Goal: Task Accomplishment & Management: Complete application form

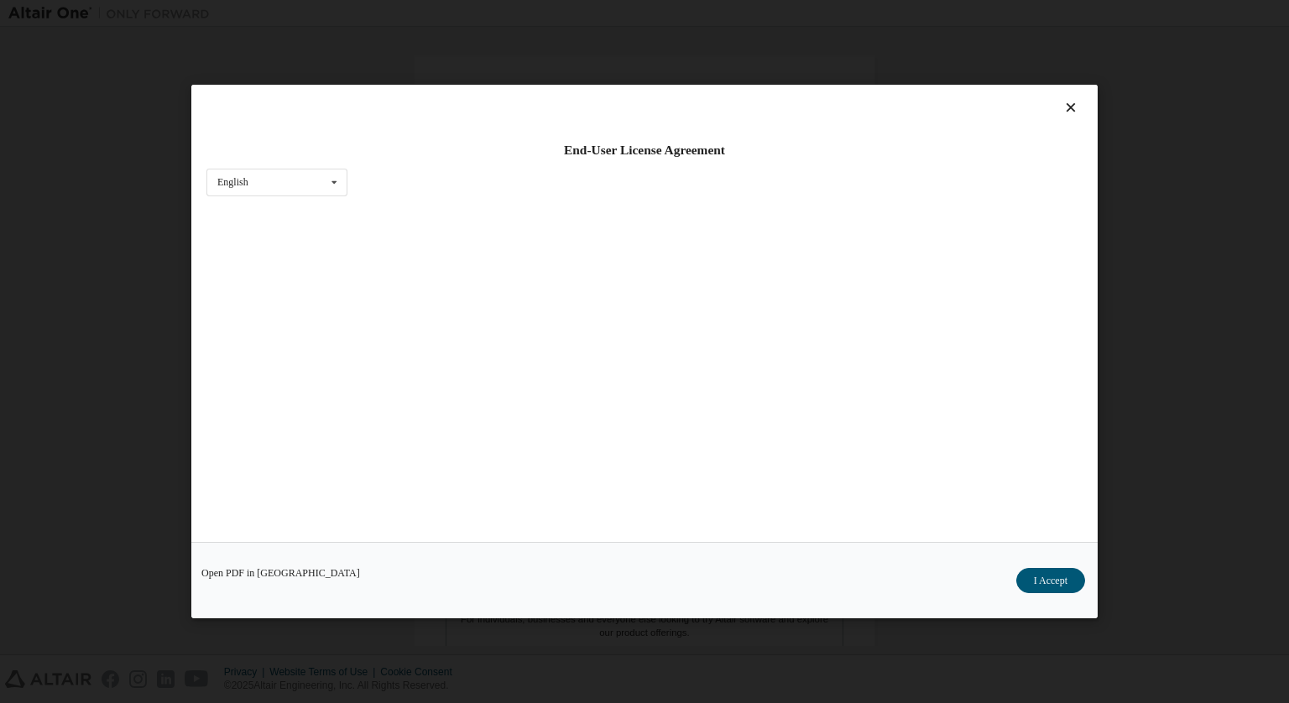
scroll to position [274, 0]
click at [1032, 587] on button "I Accept" at bounding box center [1050, 580] width 69 height 25
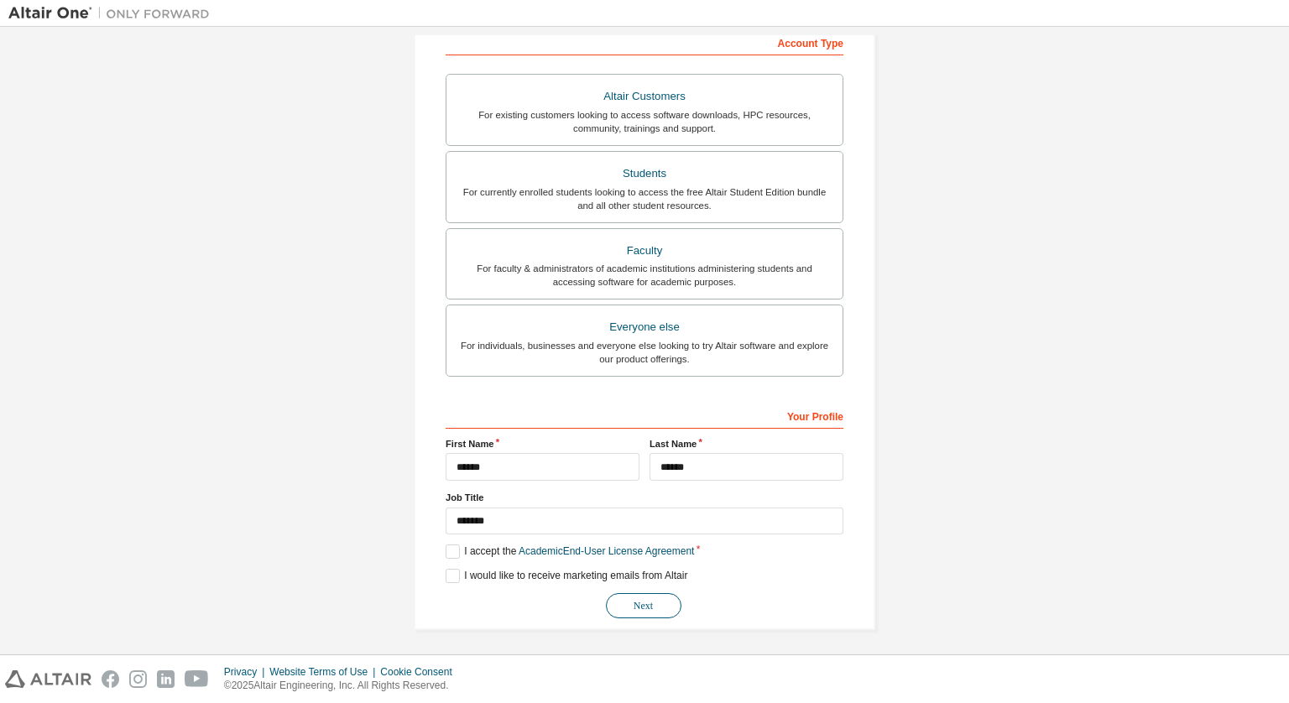
click at [630, 599] on button "Next" at bounding box center [644, 605] width 76 height 25
click at [647, 613] on button "Next" at bounding box center [644, 605] width 76 height 25
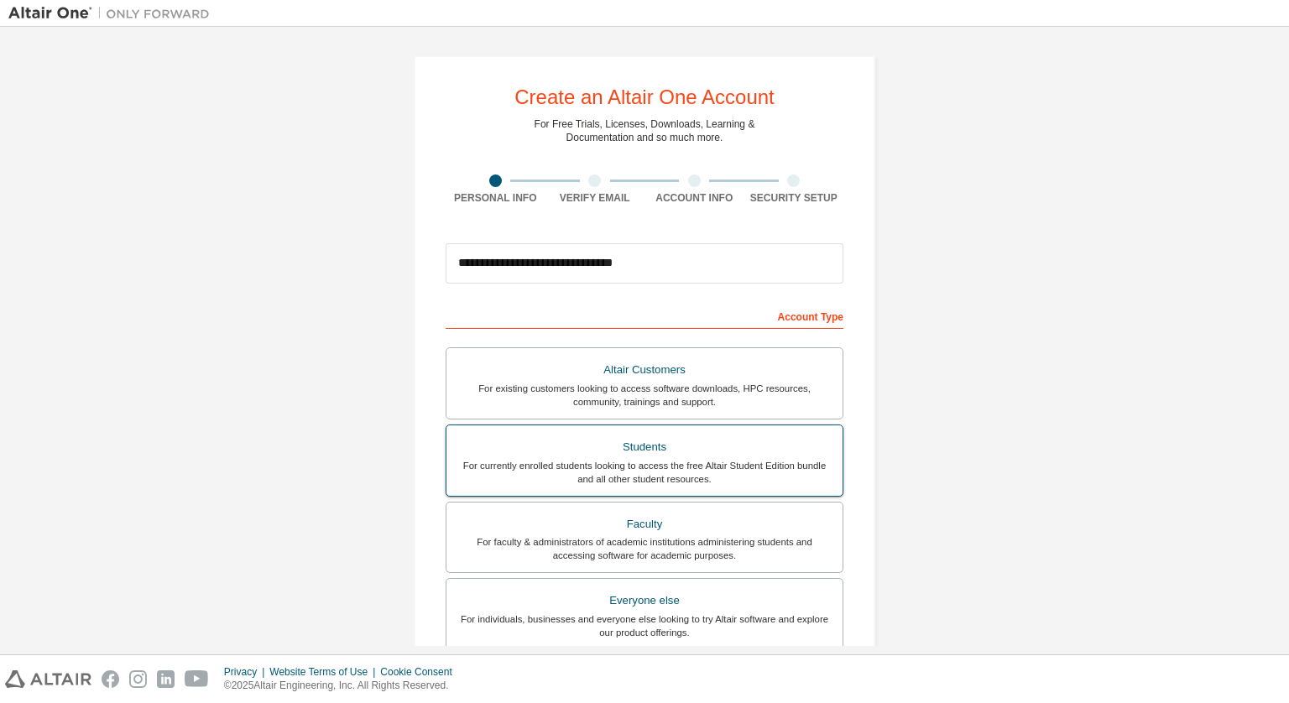
click at [672, 462] on div "For currently enrolled students looking to access the free Altair Student Editi…" at bounding box center [645, 472] width 376 height 27
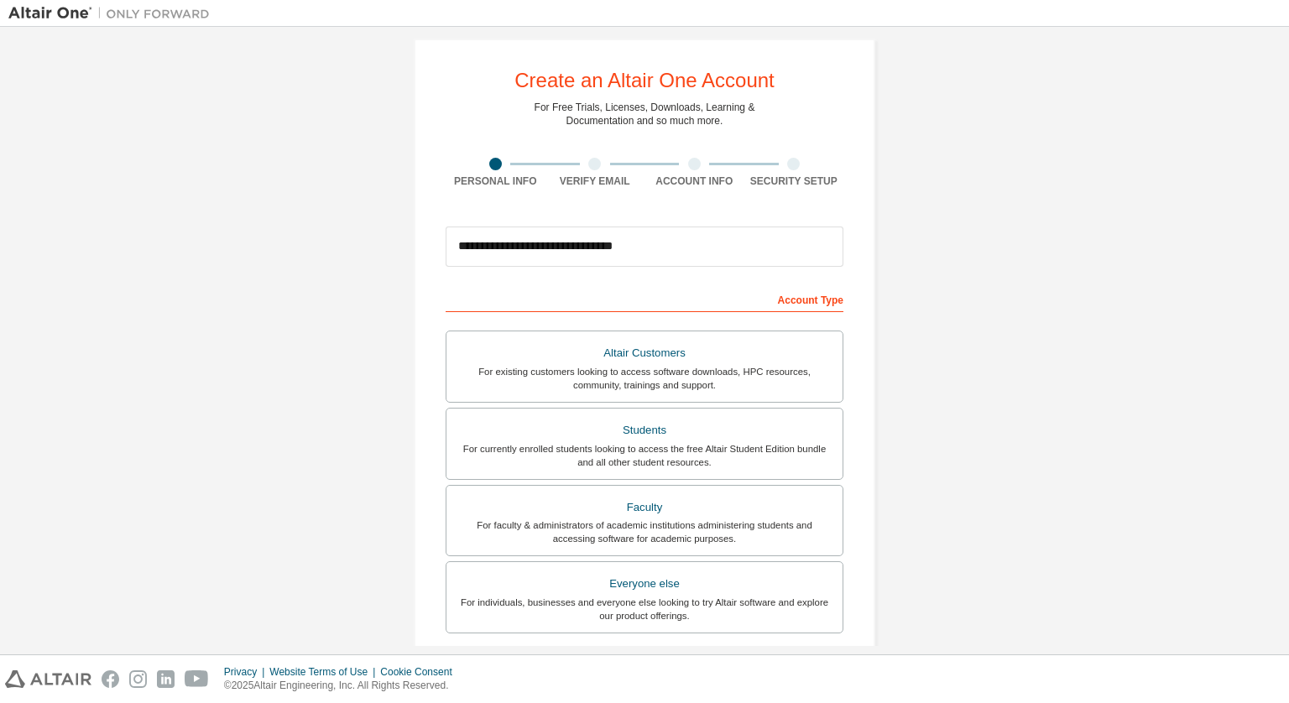
click at [782, 301] on div "Account Type" at bounding box center [645, 298] width 398 height 27
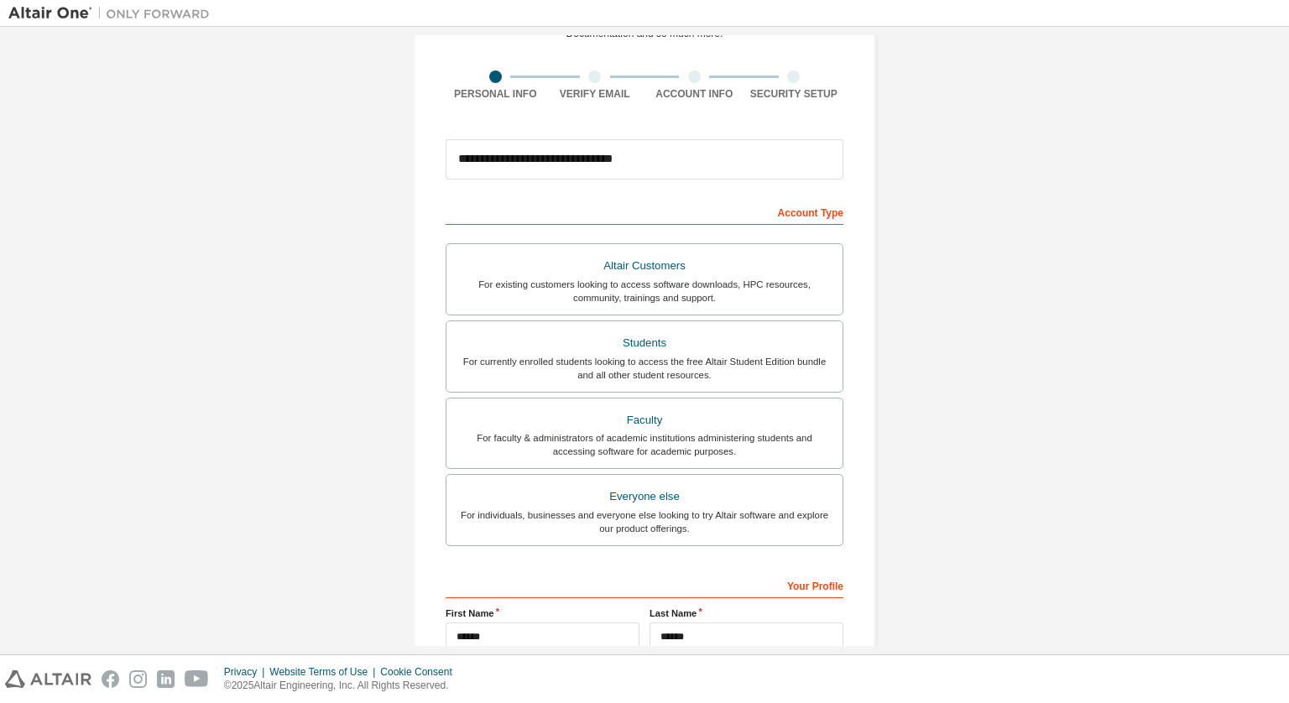
scroll to position [274, 0]
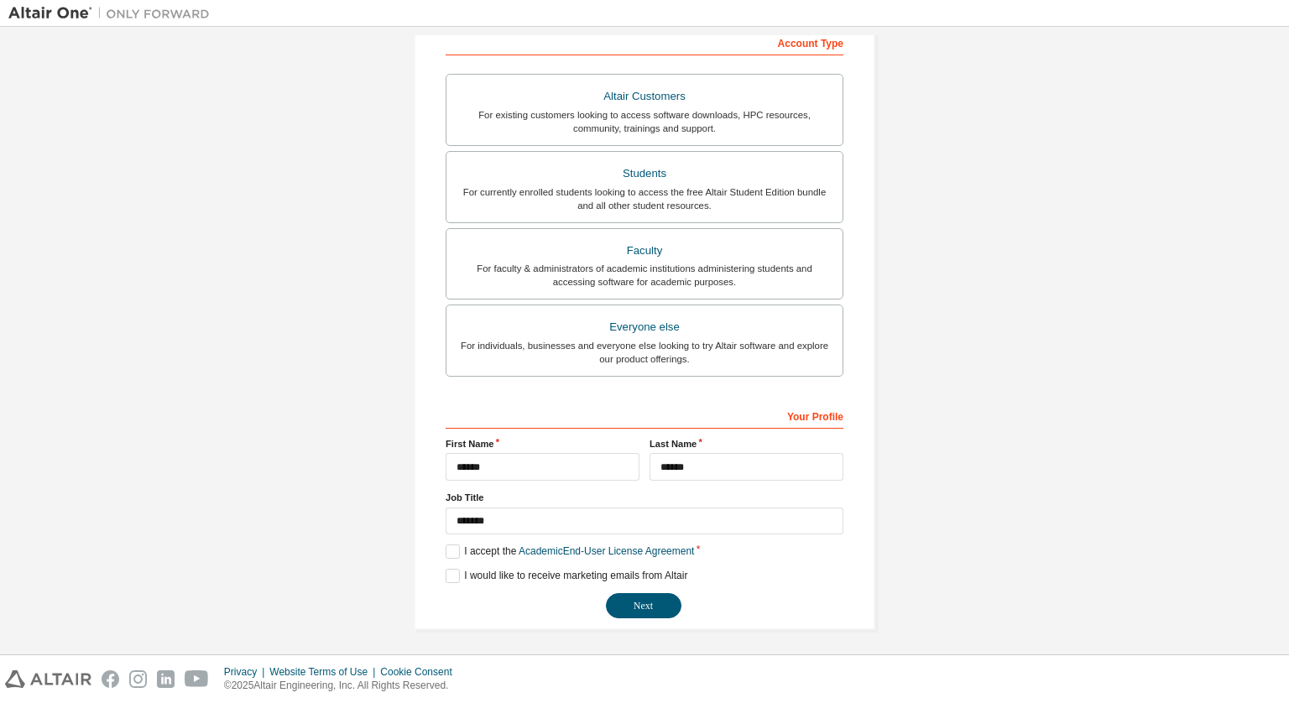
click at [633, 586] on div "**********" at bounding box center [645, 510] width 398 height 217
click at [634, 597] on button "Next" at bounding box center [644, 605] width 76 height 25
click at [628, 598] on button "Next" at bounding box center [644, 605] width 76 height 25
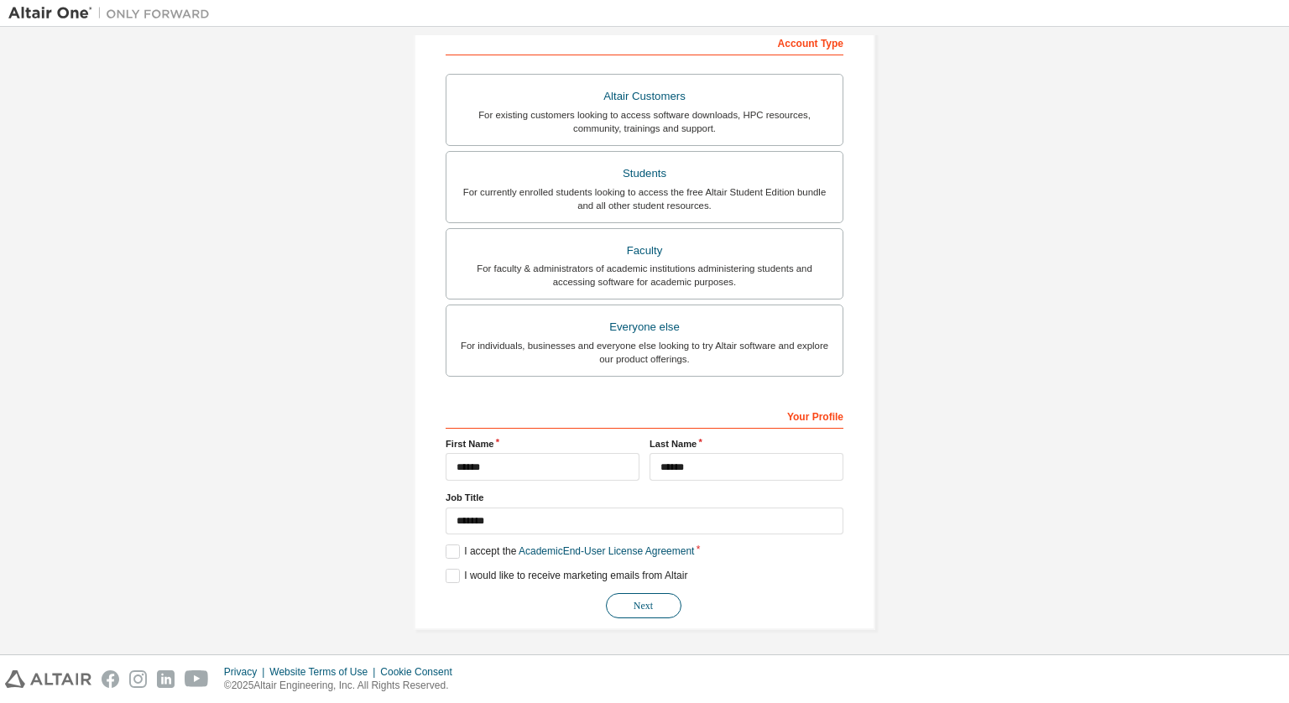
click at [640, 593] on button "Next" at bounding box center [644, 605] width 76 height 25
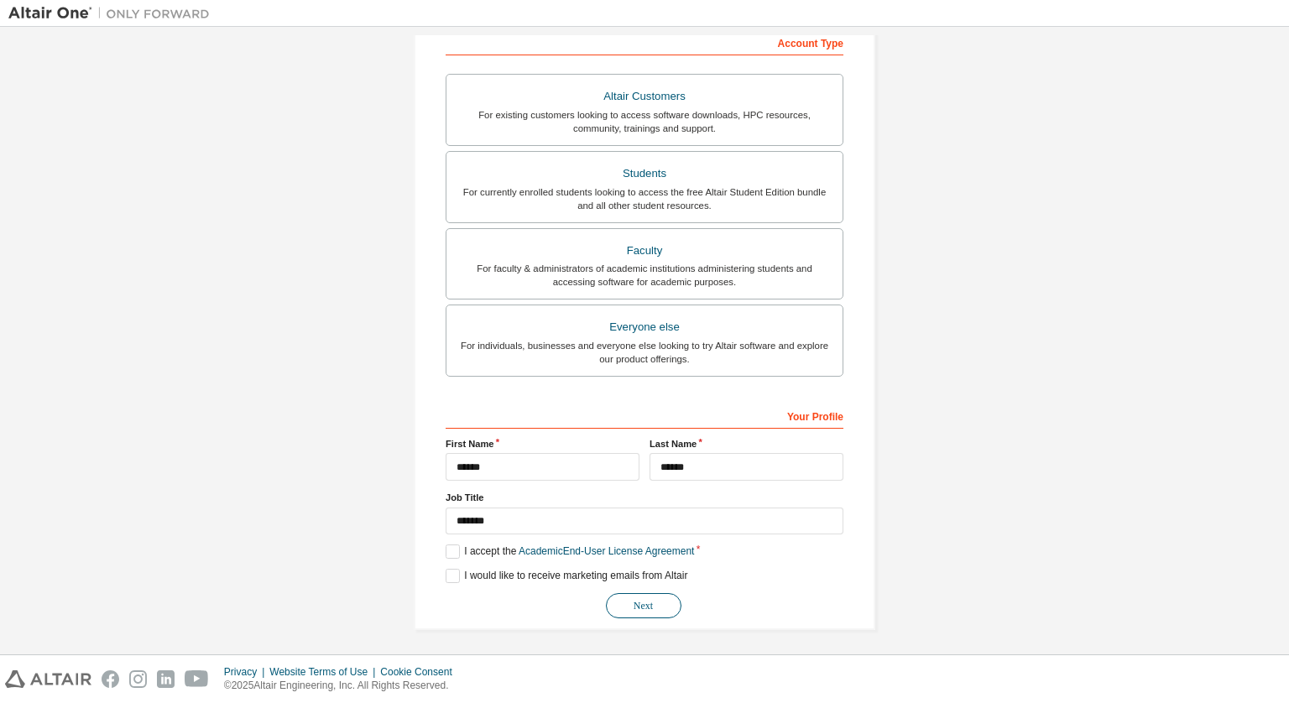
click at [640, 593] on button "Next" at bounding box center [644, 605] width 76 height 25
click at [844, 572] on div "**********" at bounding box center [645, 206] width 462 height 849
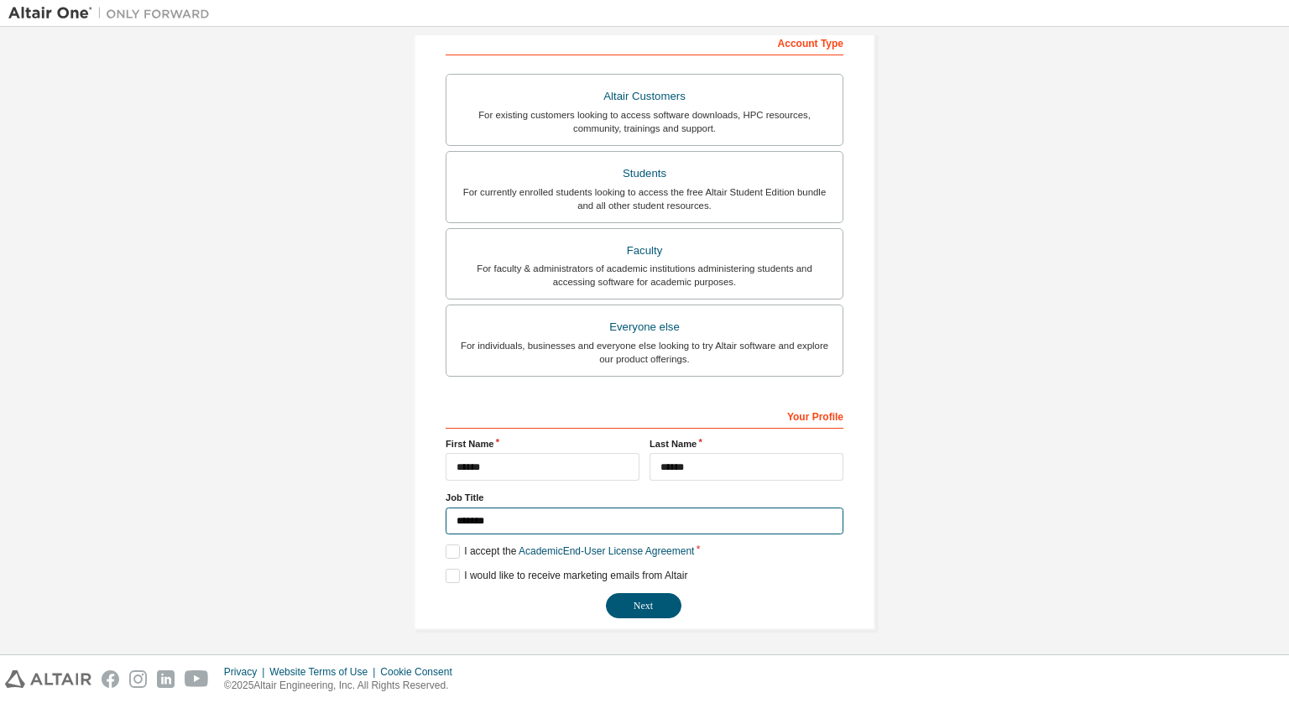
click at [675, 523] on input "*******" at bounding box center [645, 522] width 398 height 28
click at [748, 573] on div "I would like to receive marketing emails from Altair" at bounding box center [645, 576] width 398 height 14
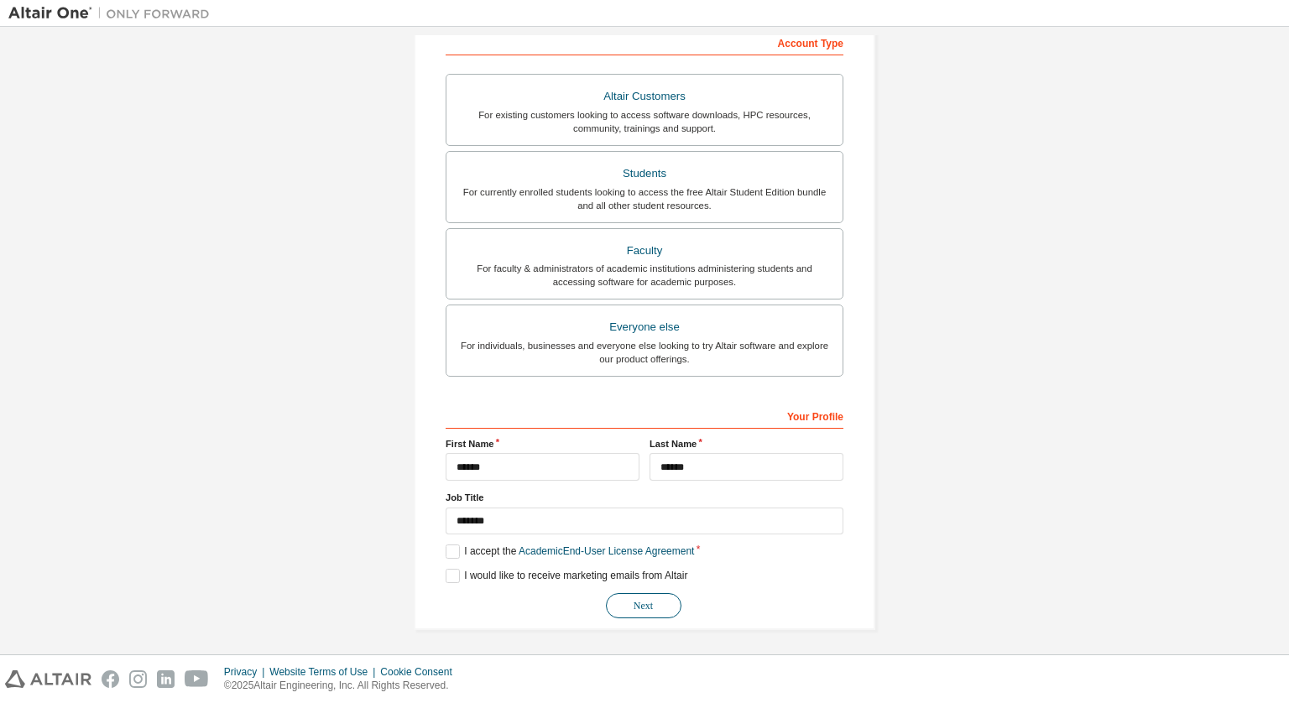
click at [617, 593] on button "Next" at bounding box center [644, 605] width 76 height 25
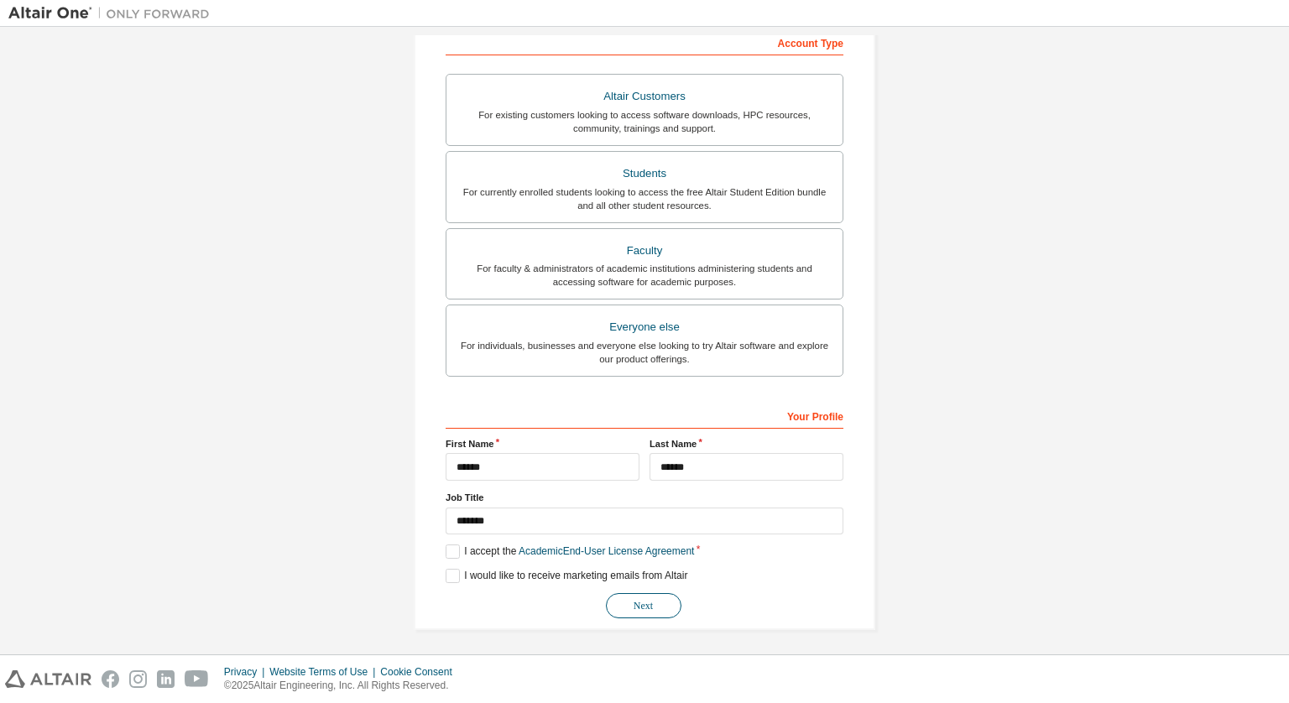
click at [617, 593] on button "Next" at bounding box center [644, 605] width 76 height 25
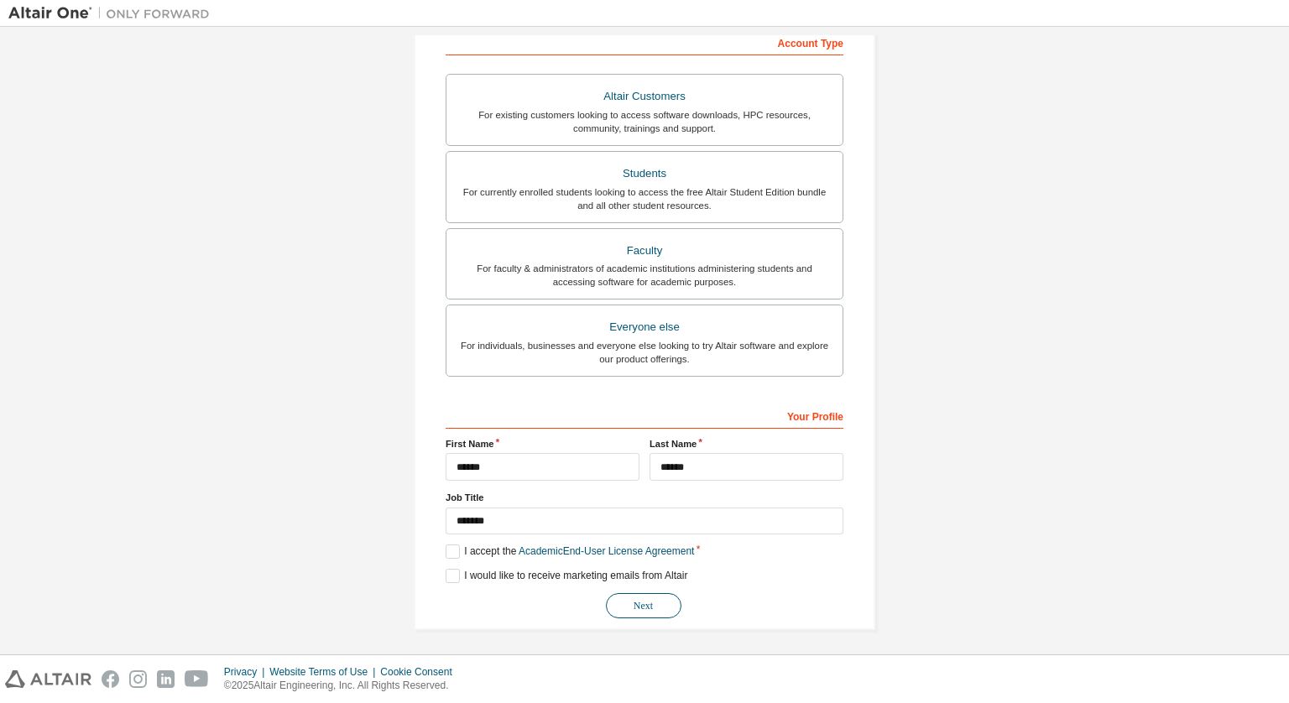
click at [617, 593] on button "Next" at bounding box center [644, 605] width 76 height 25
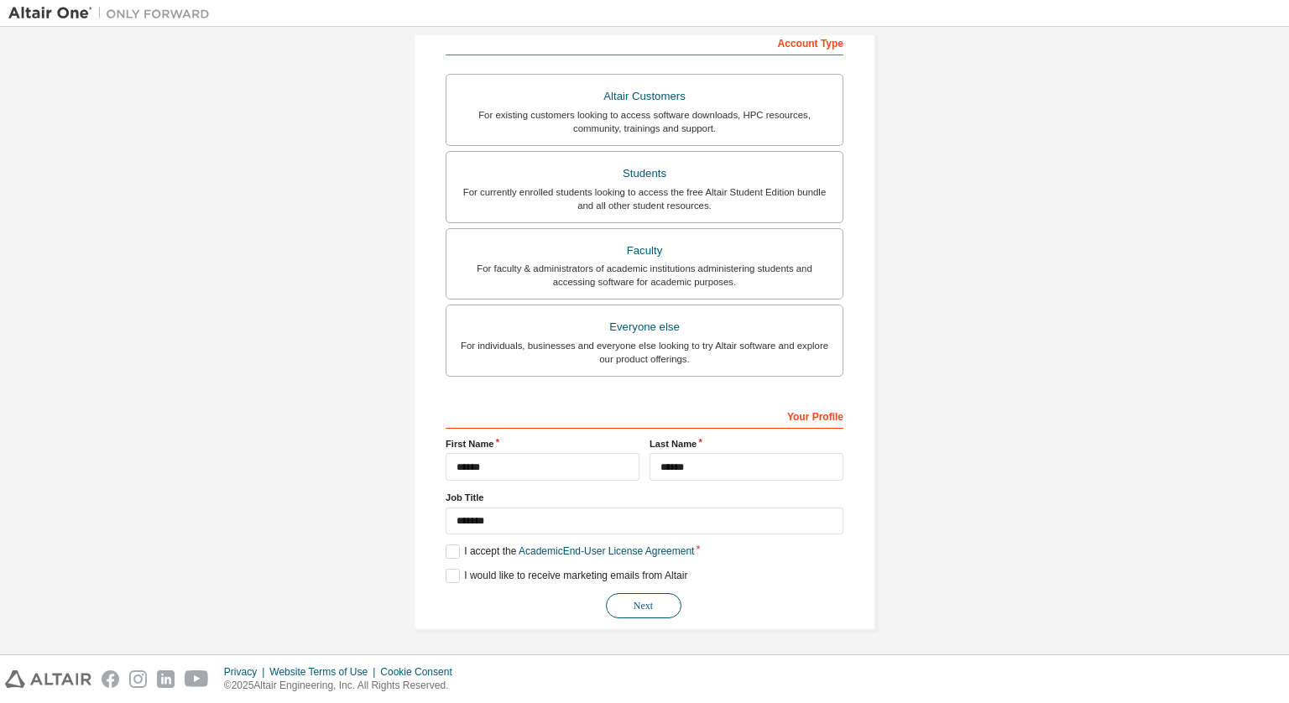
click at [617, 593] on button "Next" at bounding box center [644, 605] width 76 height 25
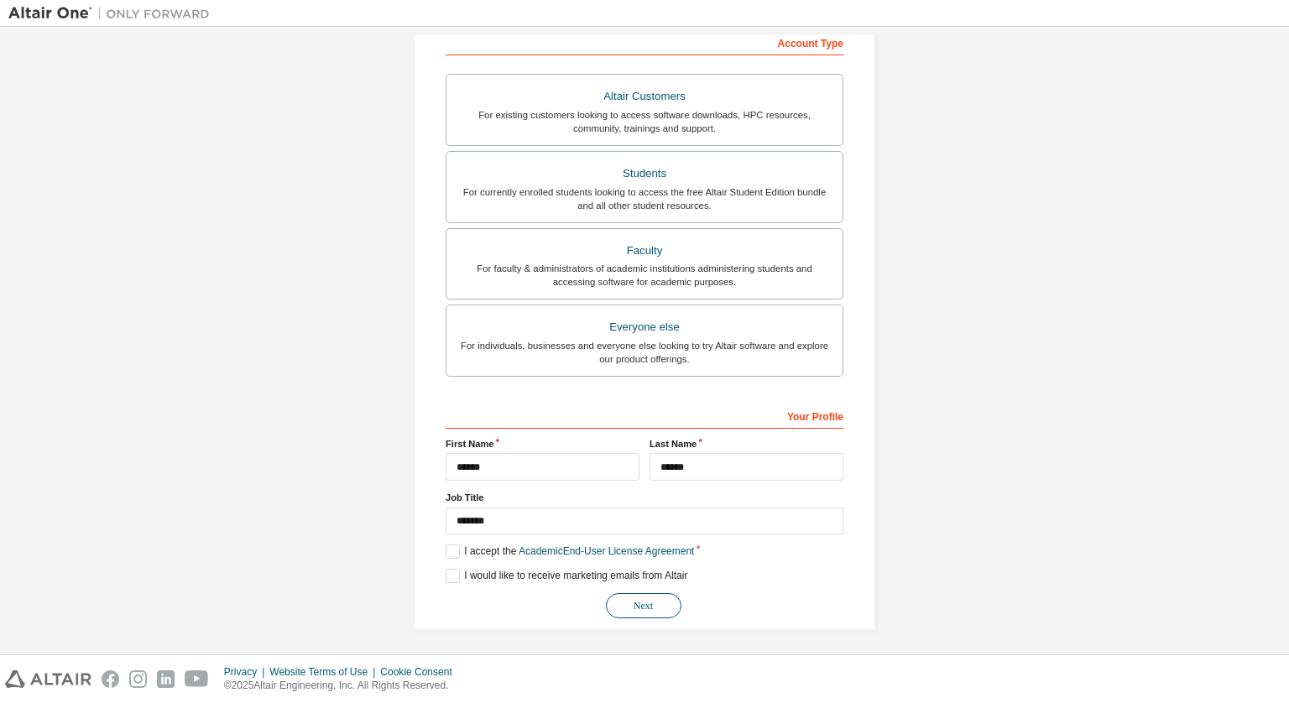
click at [617, 593] on button "Next" at bounding box center [644, 605] width 76 height 25
click at [606, 593] on button "Next" at bounding box center [644, 605] width 76 height 25
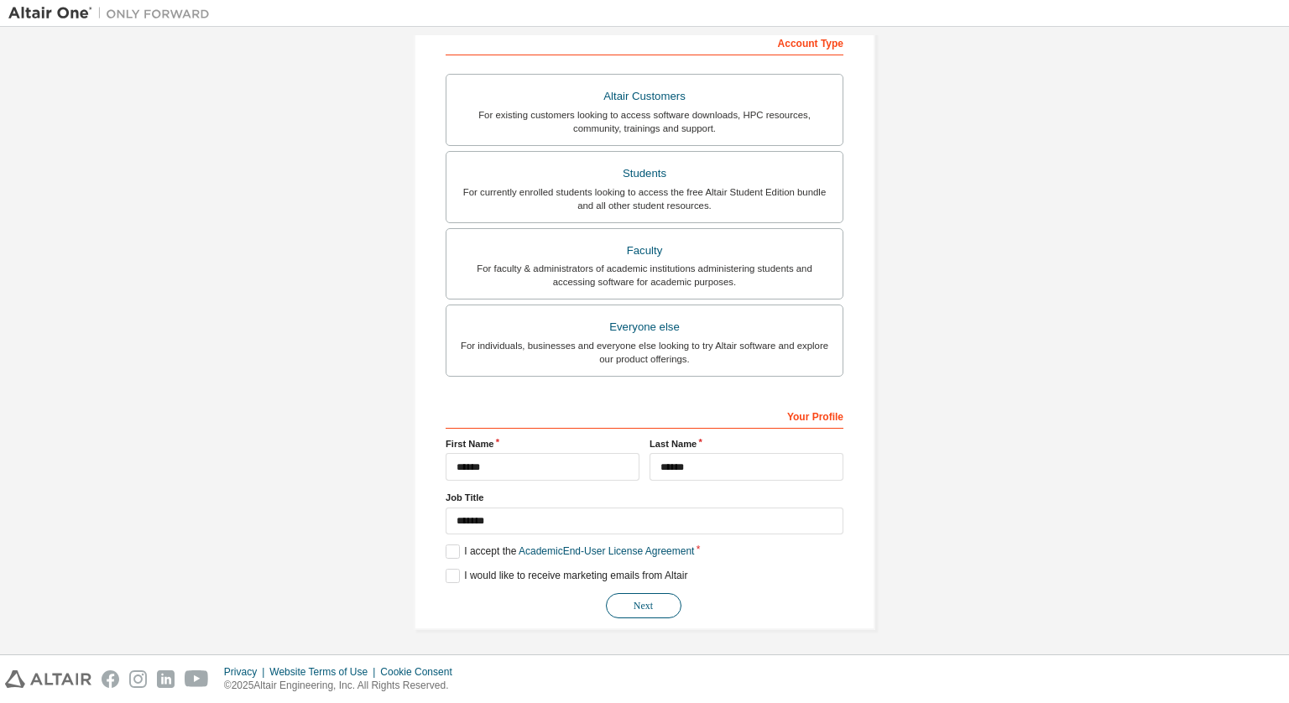
click at [606, 593] on button "Next" at bounding box center [644, 605] width 76 height 25
click at [450, 573] on label "I would like to receive marketing emails from Altair" at bounding box center [567, 576] width 242 height 14
click at [452, 572] on label "I would like to receive marketing emails from Altair" at bounding box center [567, 576] width 242 height 14
click at [664, 607] on button "Next" at bounding box center [644, 605] width 76 height 25
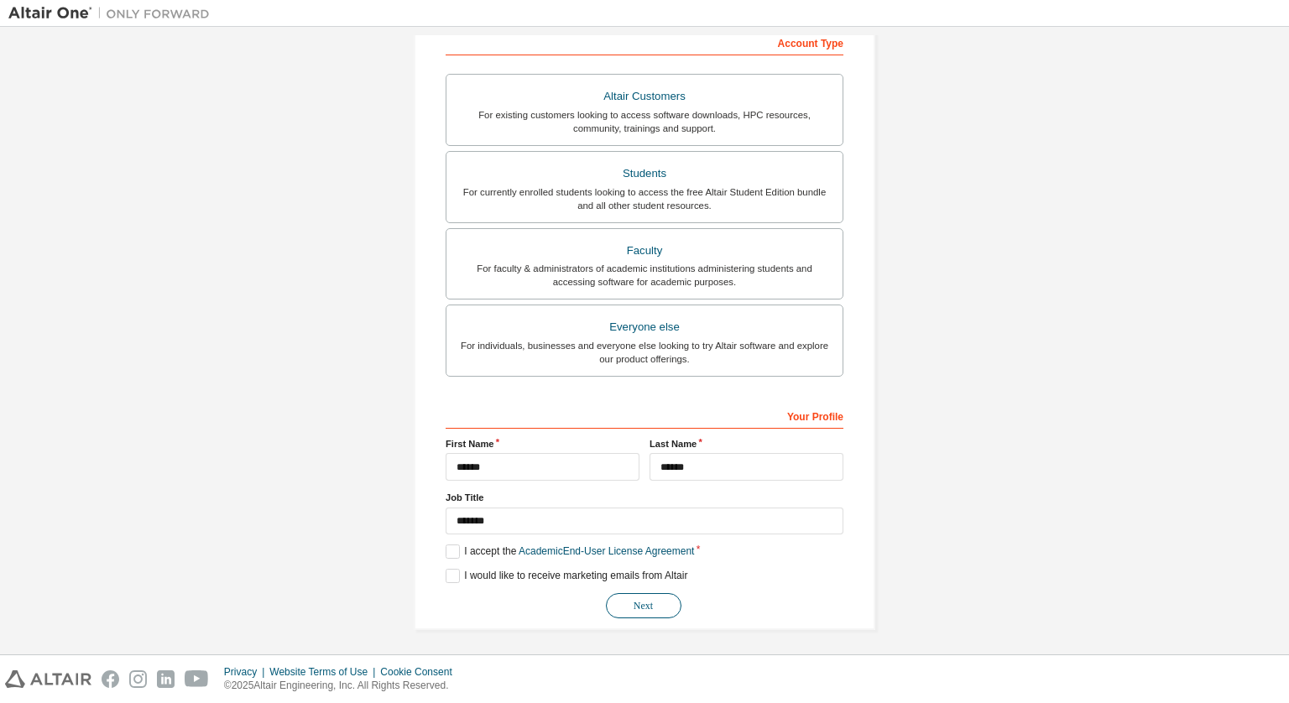
click at [664, 607] on button "Next" at bounding box center [644, 605] width 76 height 25
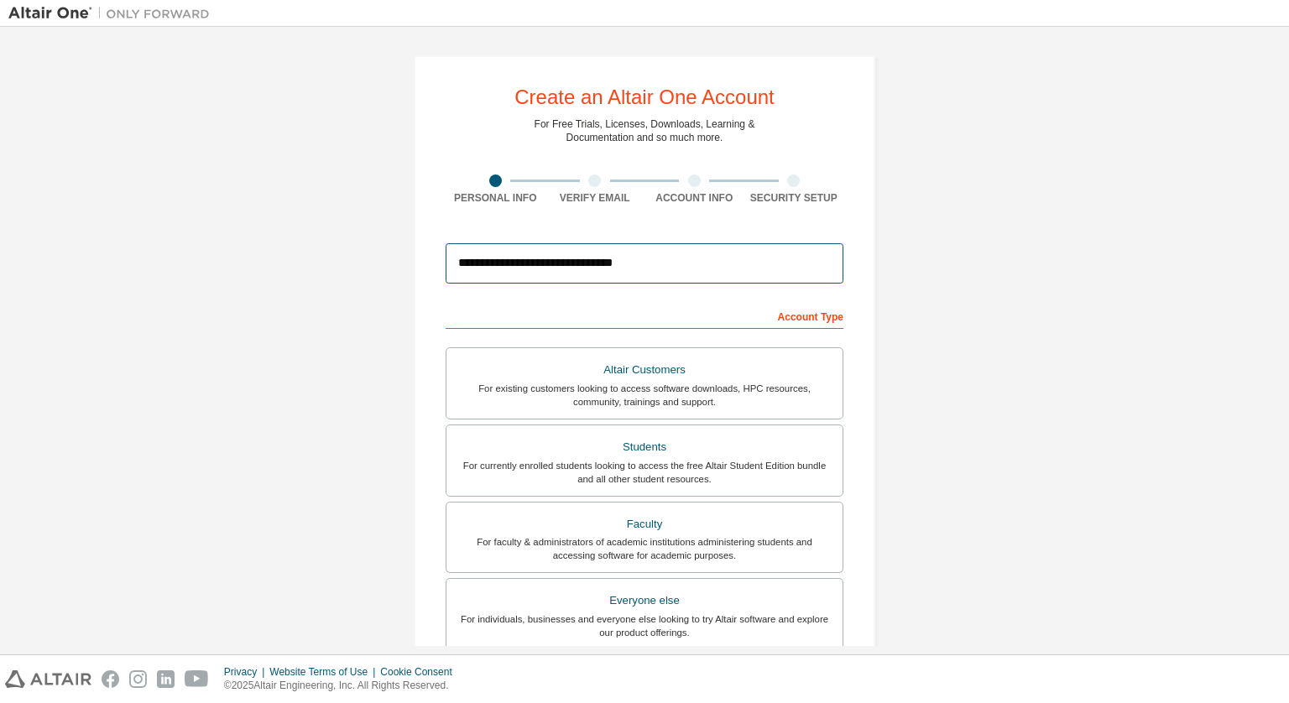
click at [702, 277] on input "**********" at bounding box center [645, 263] width 398 height 40
type input "**********"
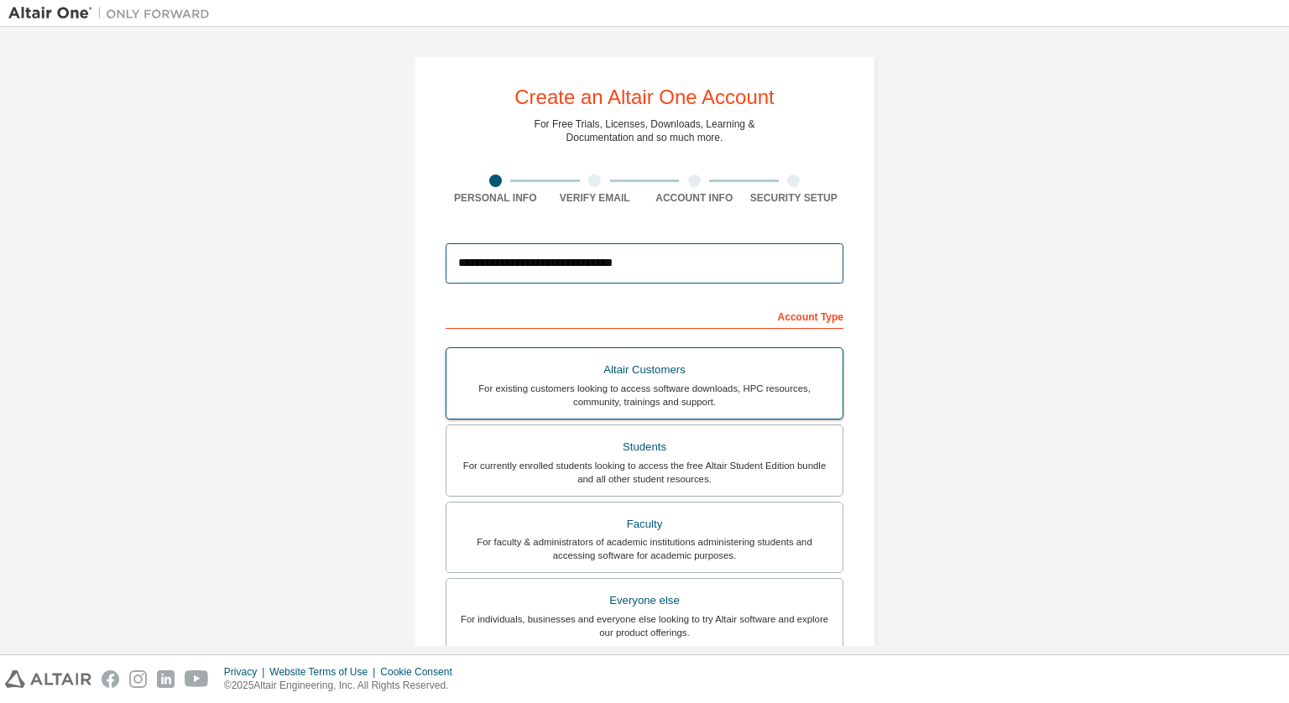
scroll to position [274, 0]
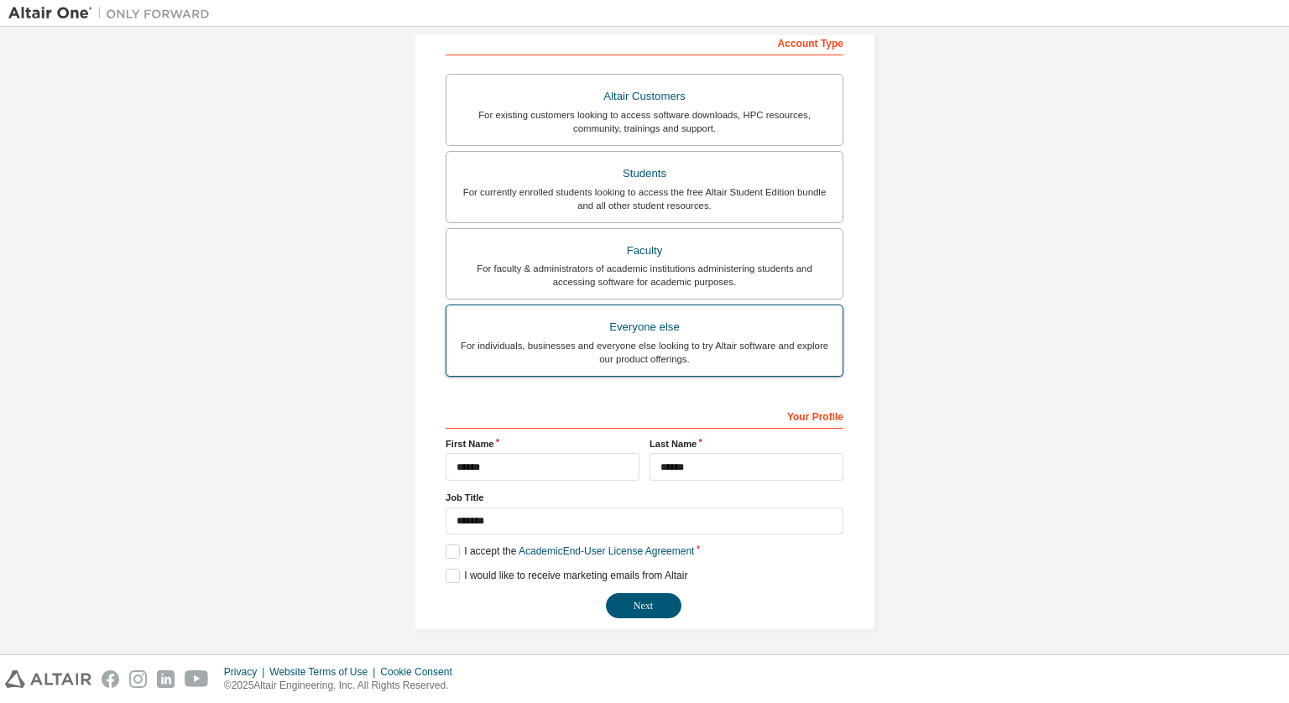
click at [744, 346] on div "For individuals, businesses and everyone else looking to try Altair software an…" at bounding box center [645, 352] width 376 height 27
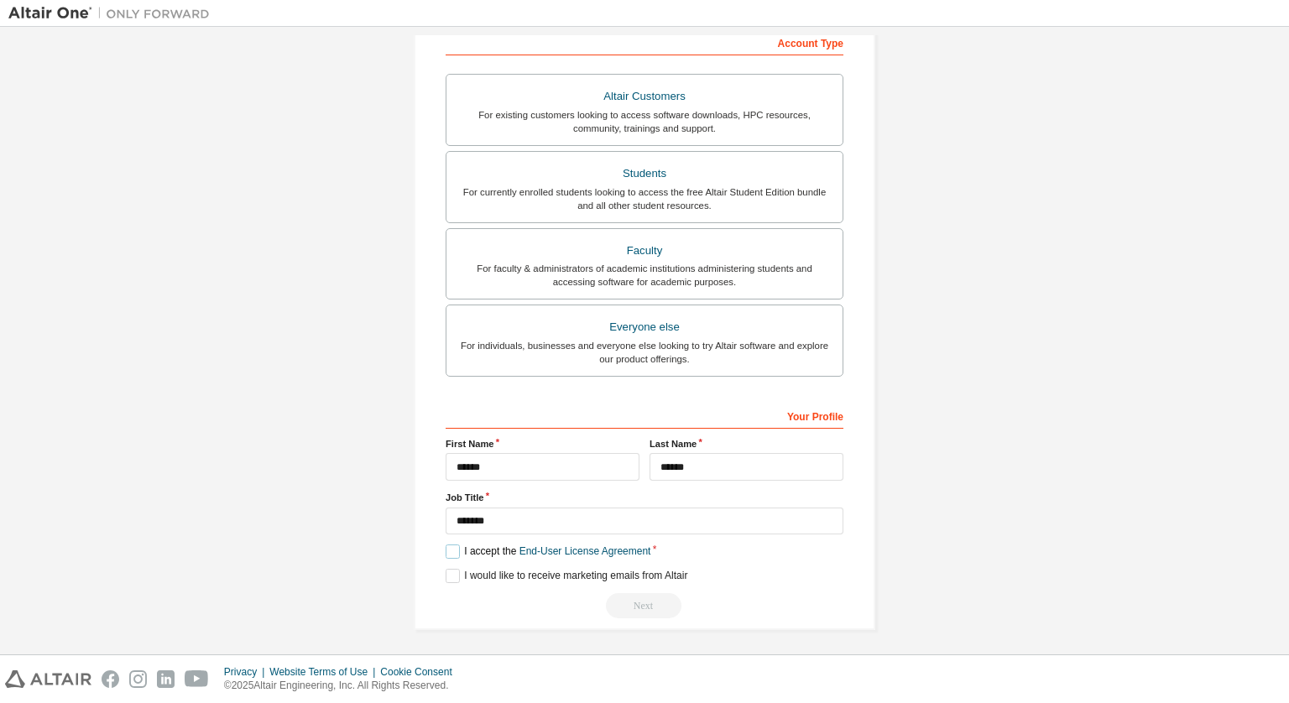
click at [451, 545] on label "I accept the End-User License Agreement" at bounding box center [548, 552] width 205 height 14
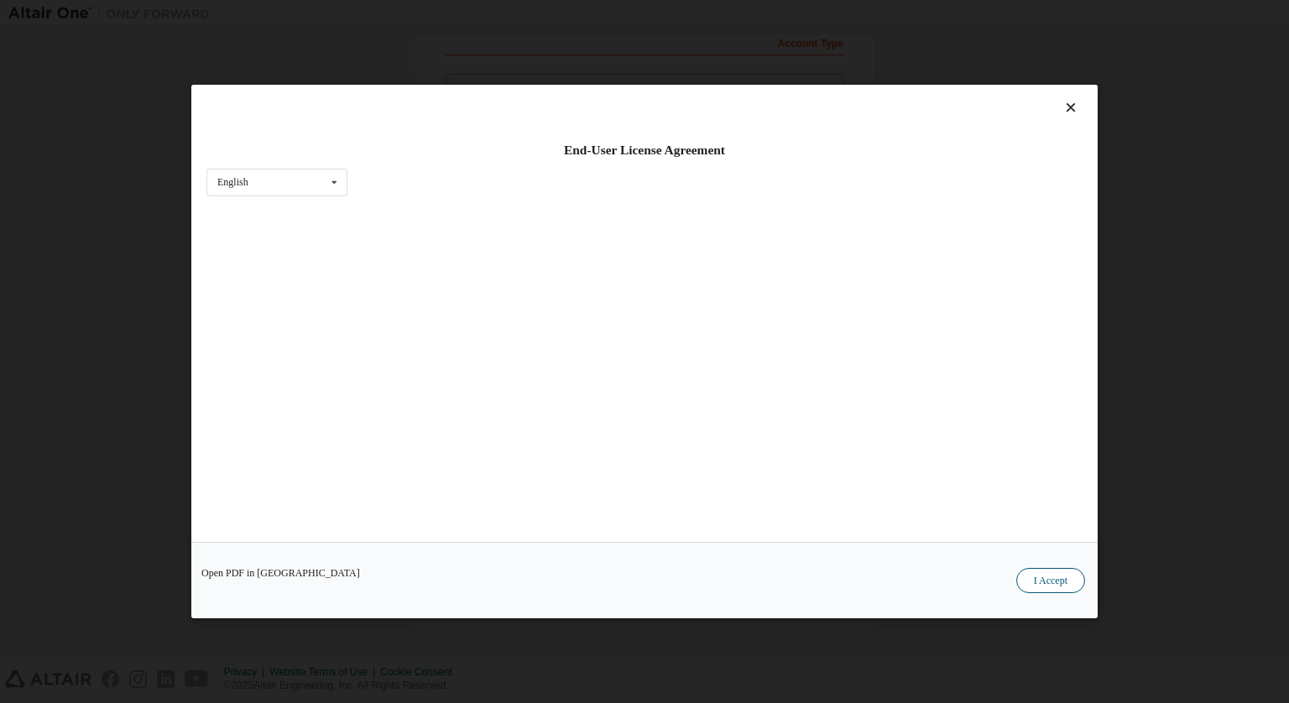
click at [1022, 577] on button "I Accept" at bounding box center [1050, 580] width 69 height 25
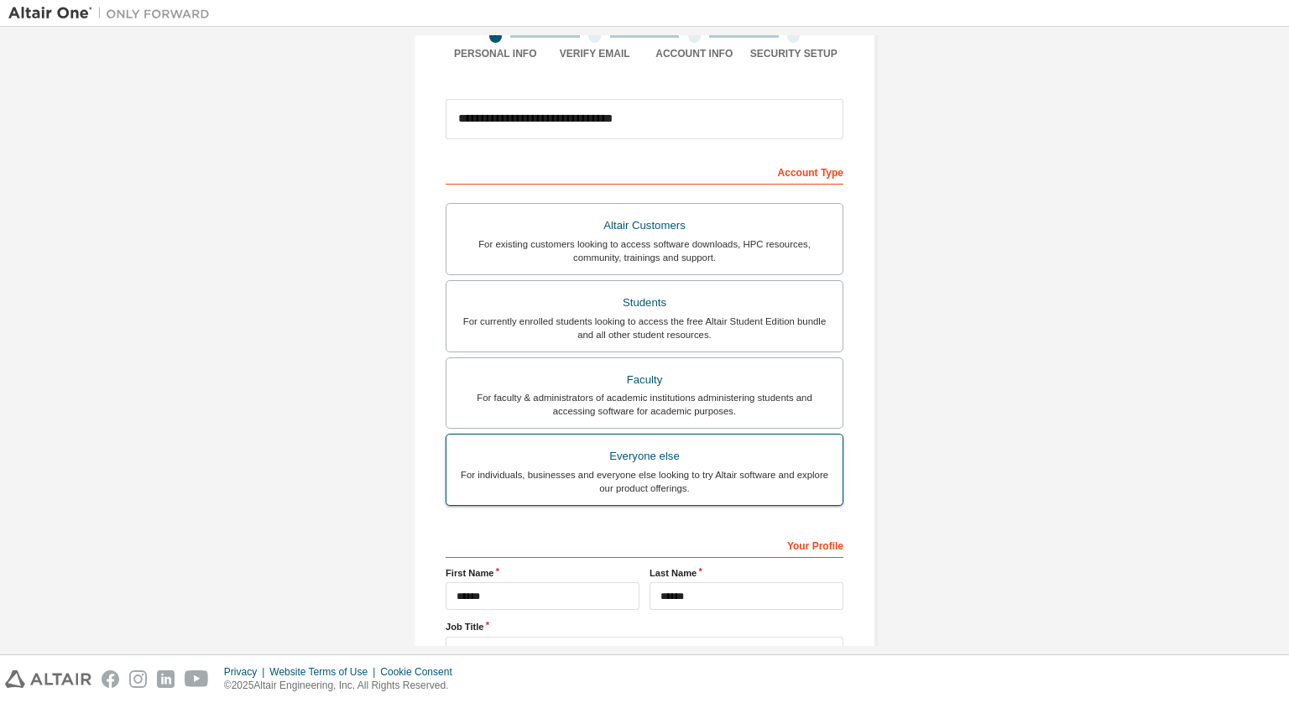
scroll to position [144, 0]
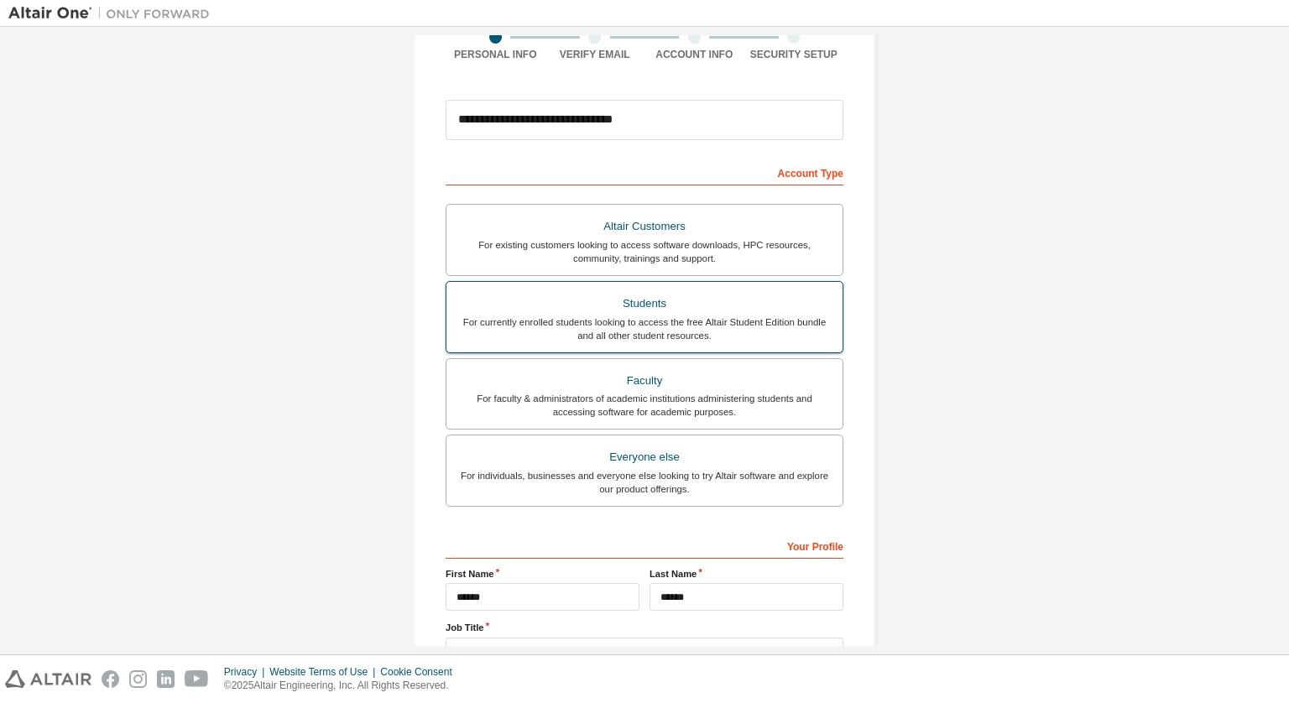
click at [737, 304] on div "Students" at bounding box center [645, 304] width 376 height 24
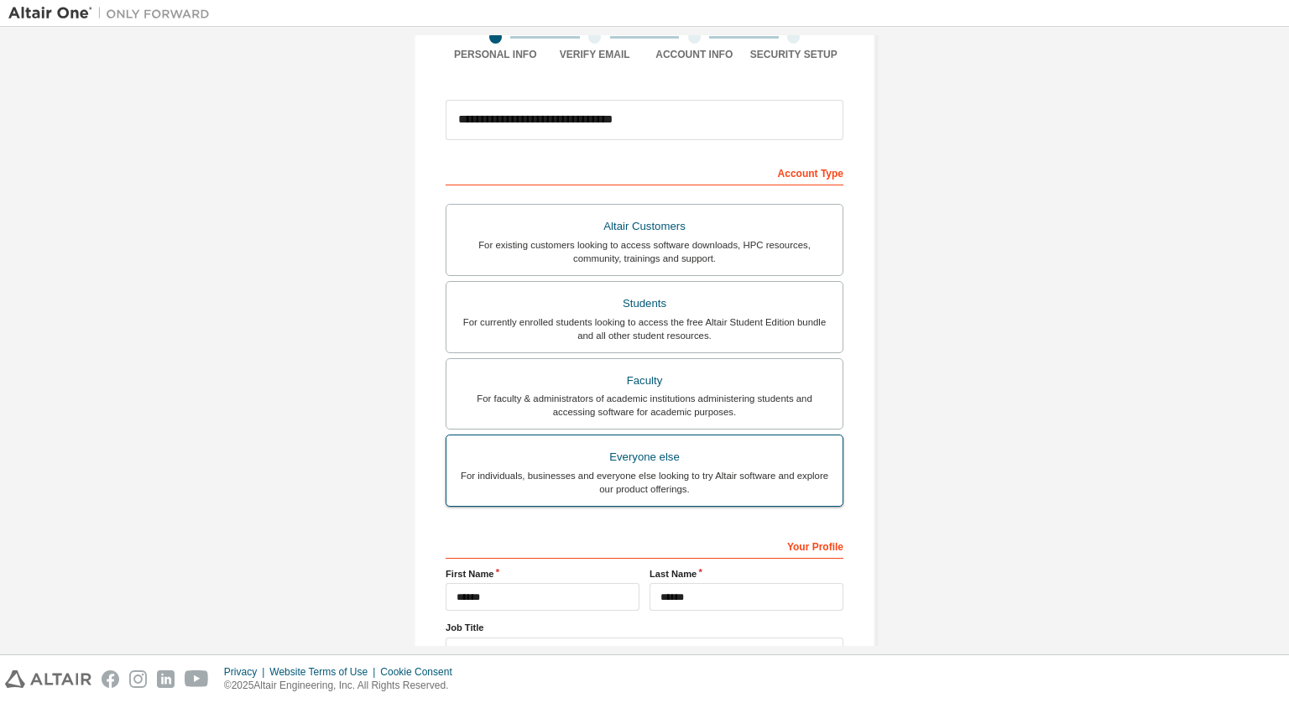
scroll to position [274, 0]
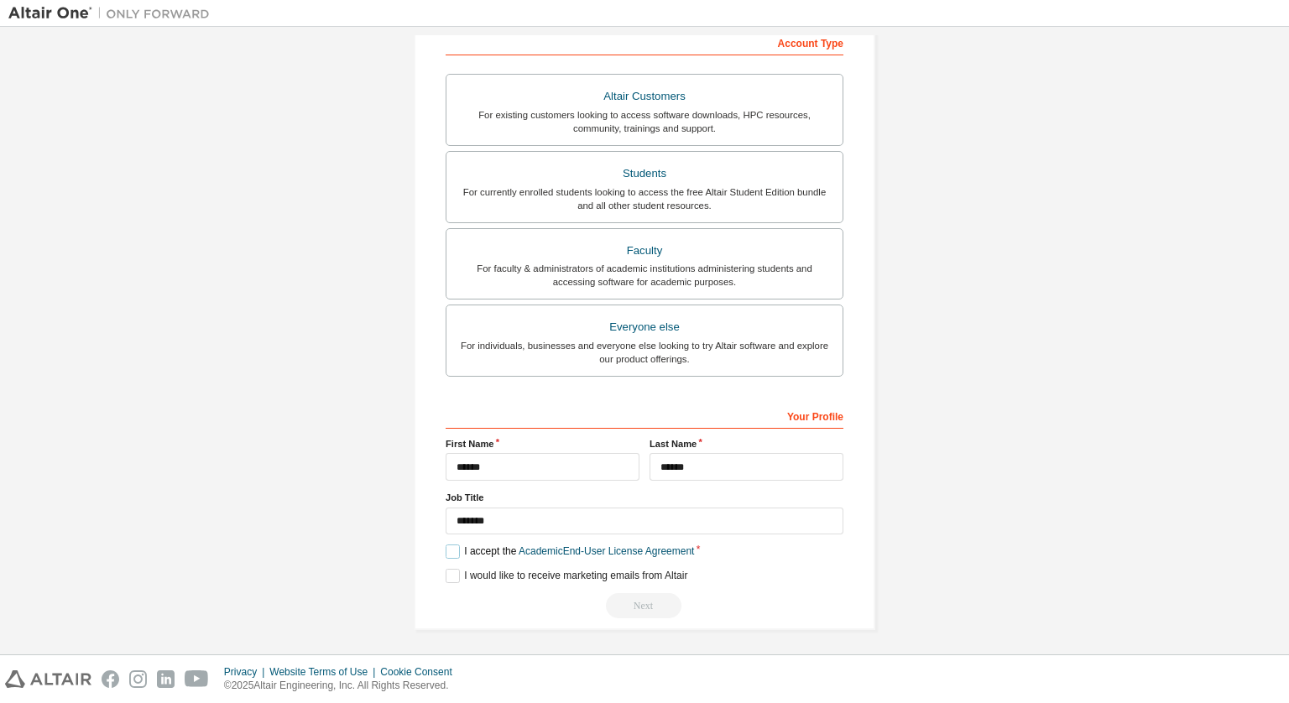
click at [446, 546] on label "I accept the Academic End-User License Agreement" at bounding box center [570, 552] width 248 height 14
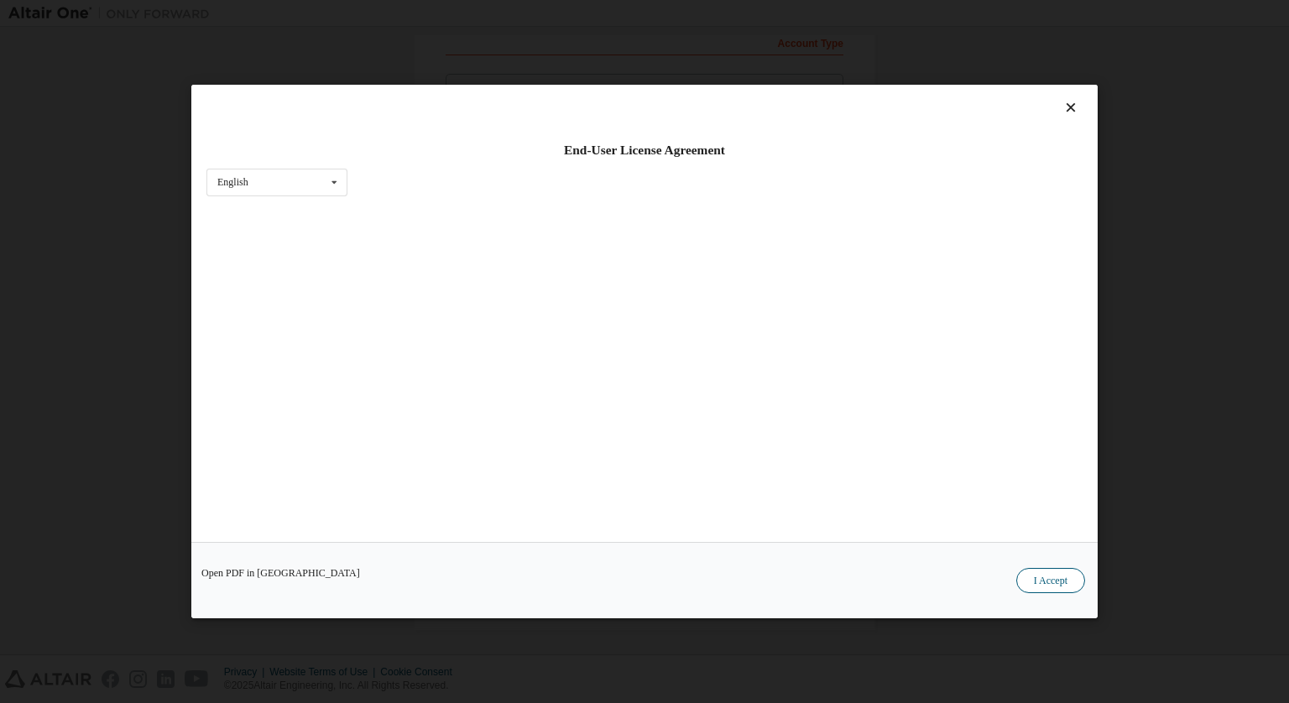
click at [1062, 572] on button "I Accept" at bounding box center [1050, 580] width 69 height 25
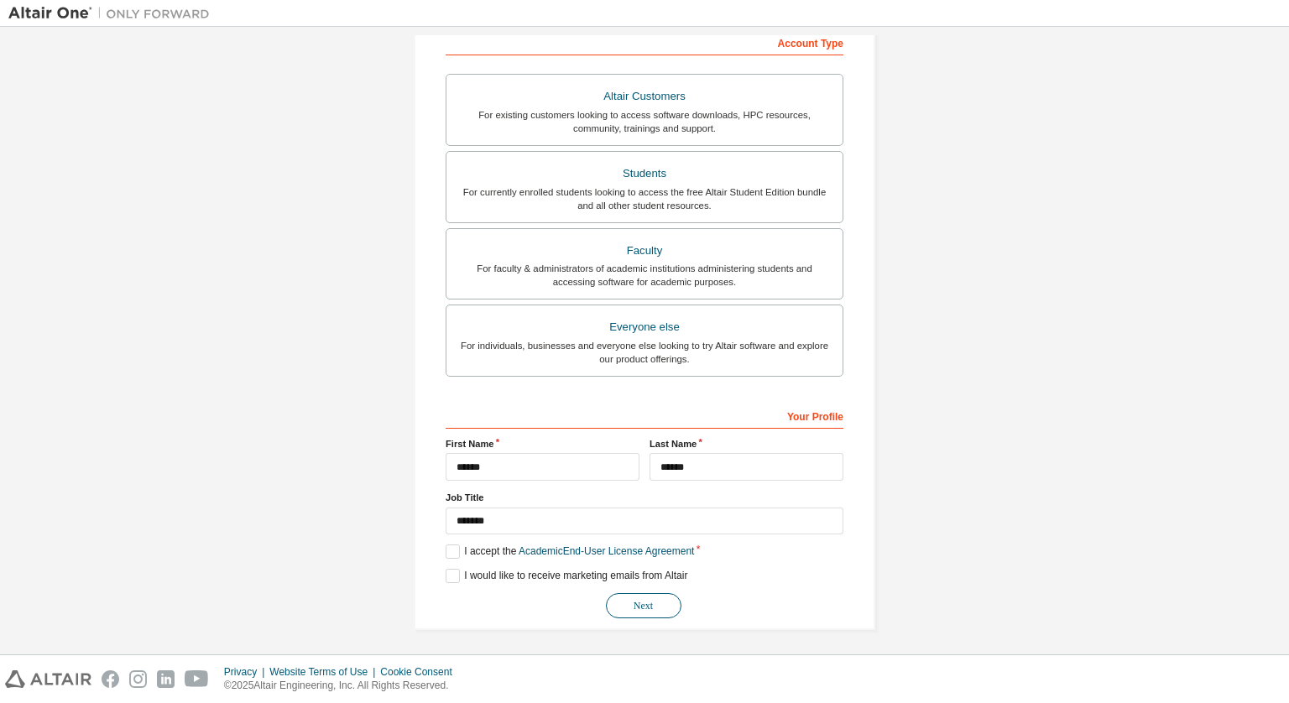
click at [658, 611] on button "Next" at bounding box center [644, 605] width 76 height 25
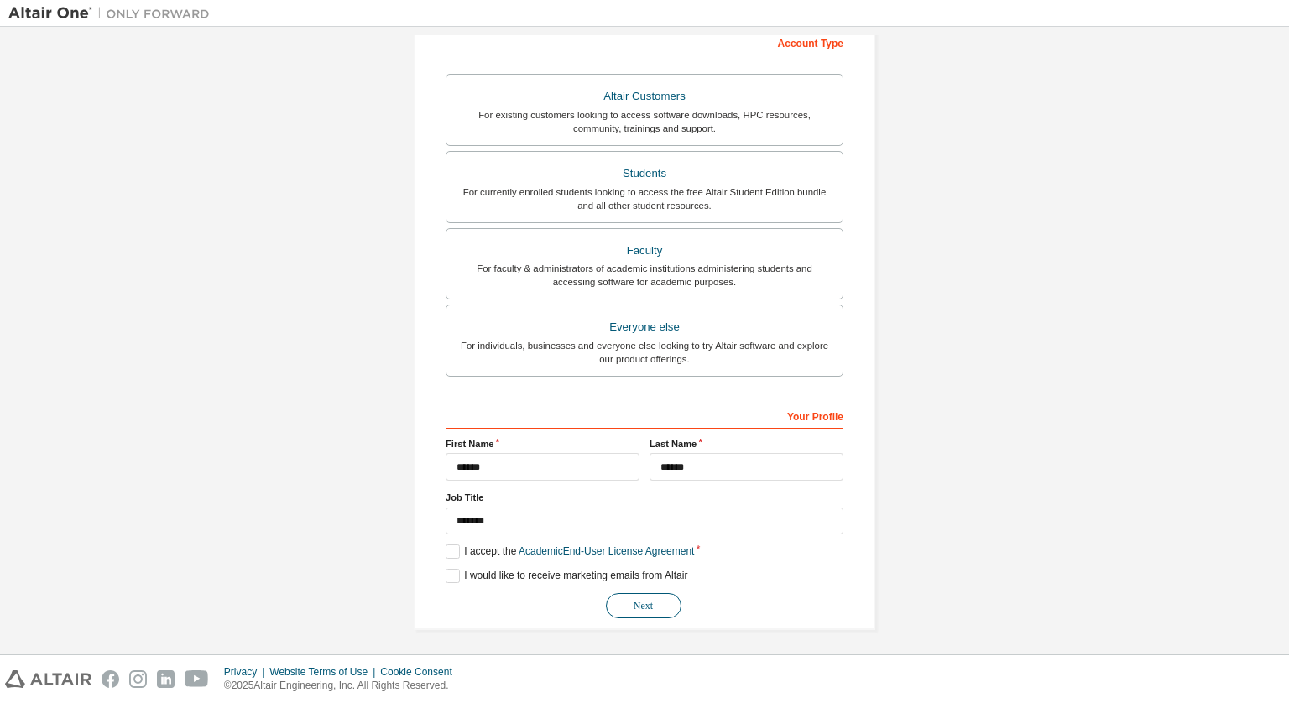
click at [658, 611] on button "Next" at bounding box center [644, 605] width 76 height 25
drag, startPoint x: 658, startPoint y: 611, endPoint x: 669, endPoint y: 595, distance: 19.3
click at [669, 595] on button "Next" at bounding box center [644, 605] width 76 height 25
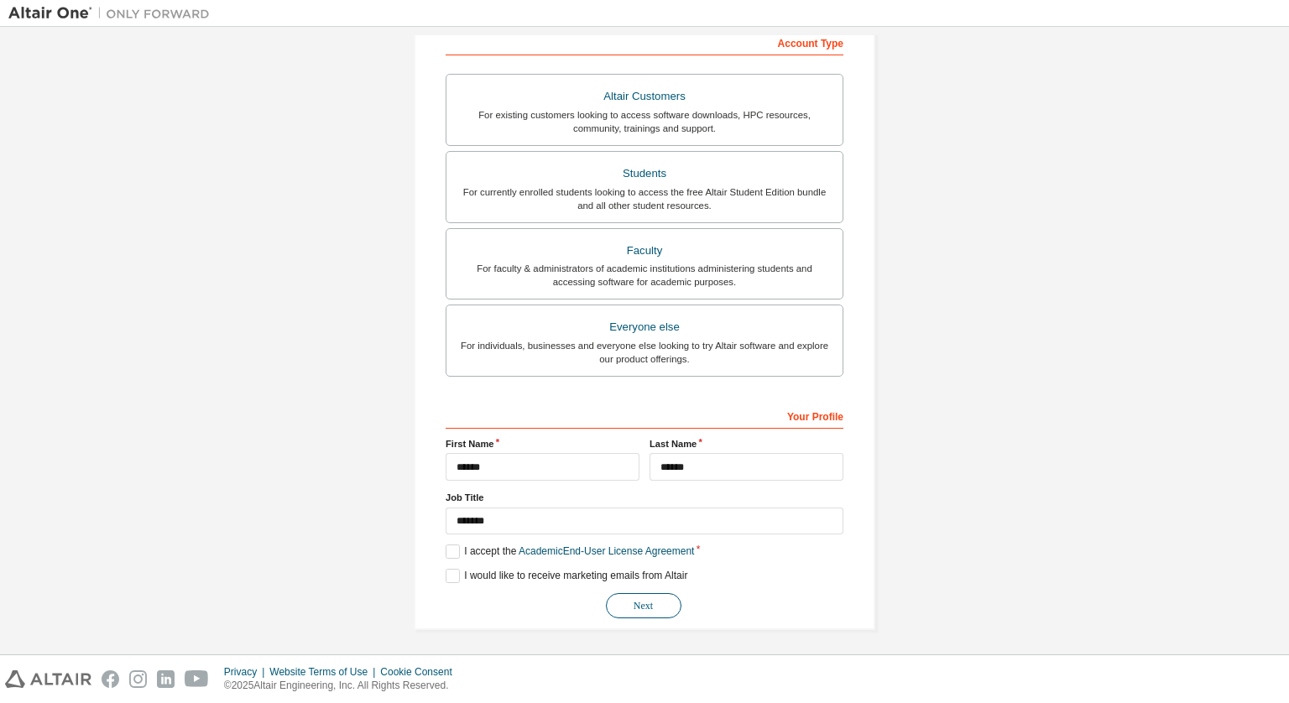
click at [669, 595] on button "Next" at bounding box center [644, 605] width 76 height 25
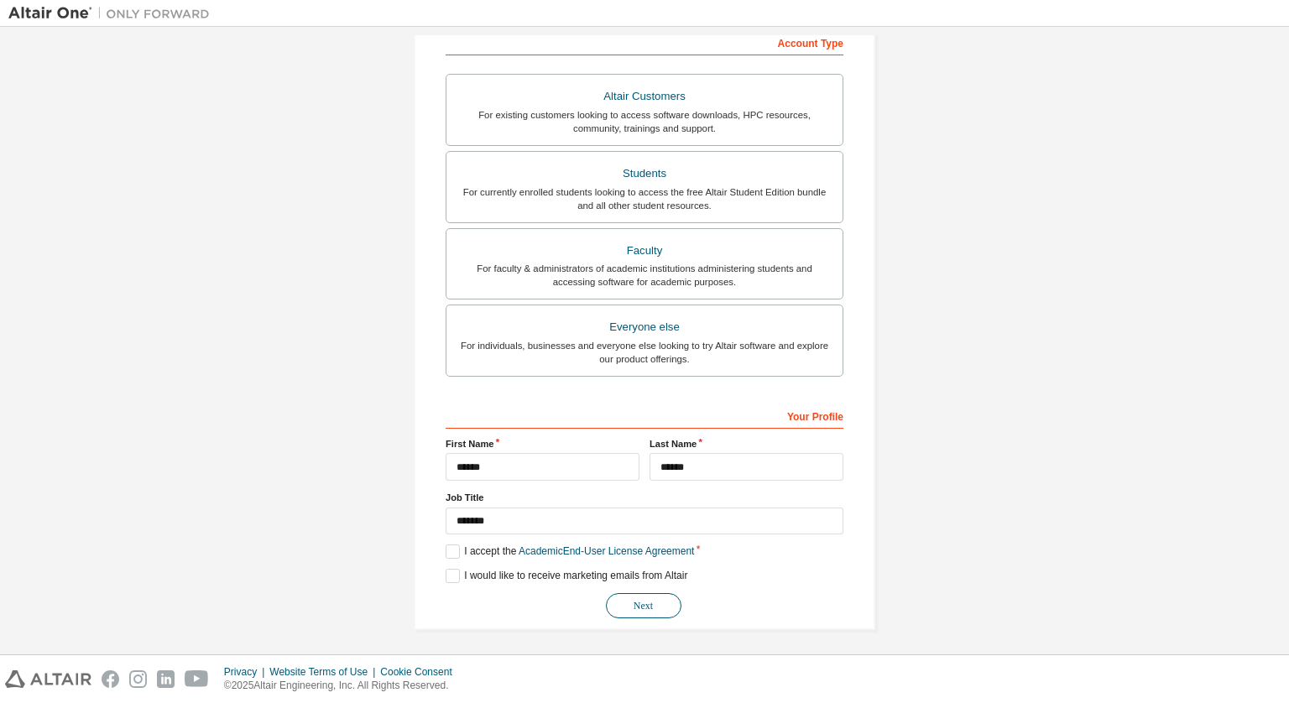
click at [669, 595] on button "Next" at bounding box center [644, 605] width 76 height 25
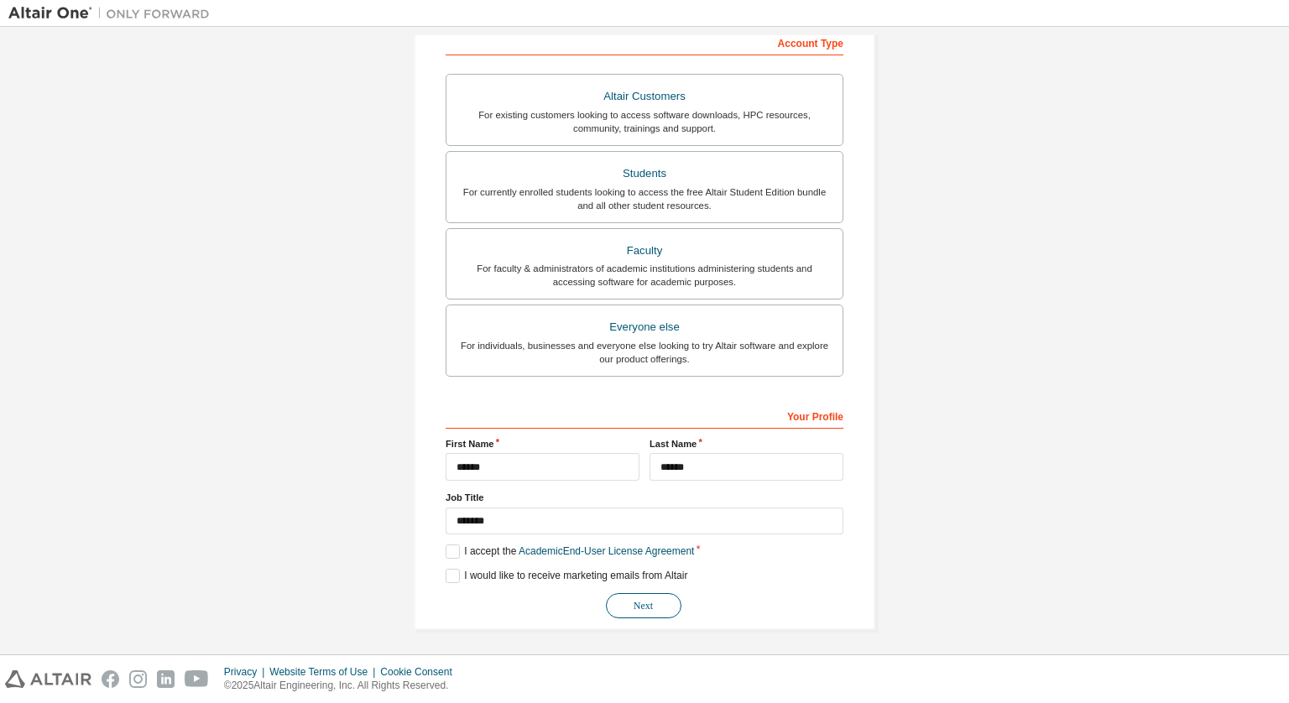
click at [669, 595] on button "Next" at bounding box center [644, 605] width 76 height 25
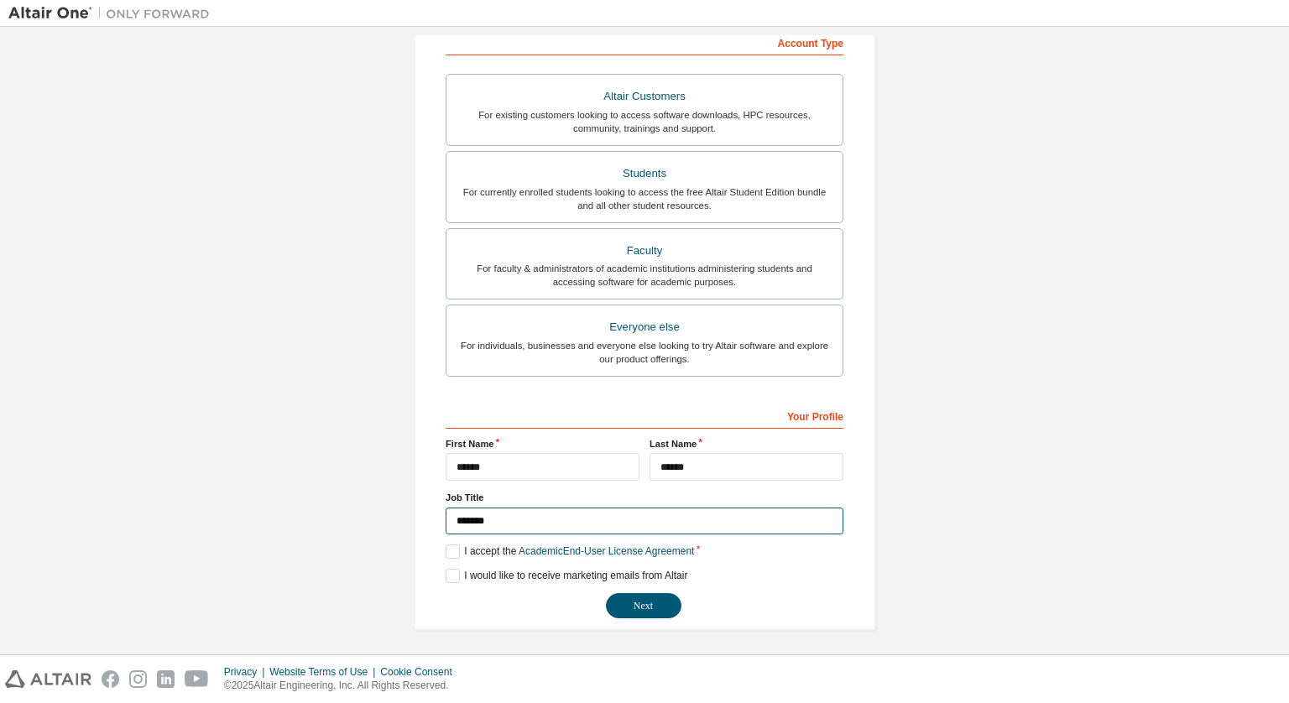
click at [626, 512] on input "*******" at bounding box center [645, 522] width 398 height 28
type input "*"
click at [956, 488] on div "**********" at bounding box center [644, 206] width 1272 height 889
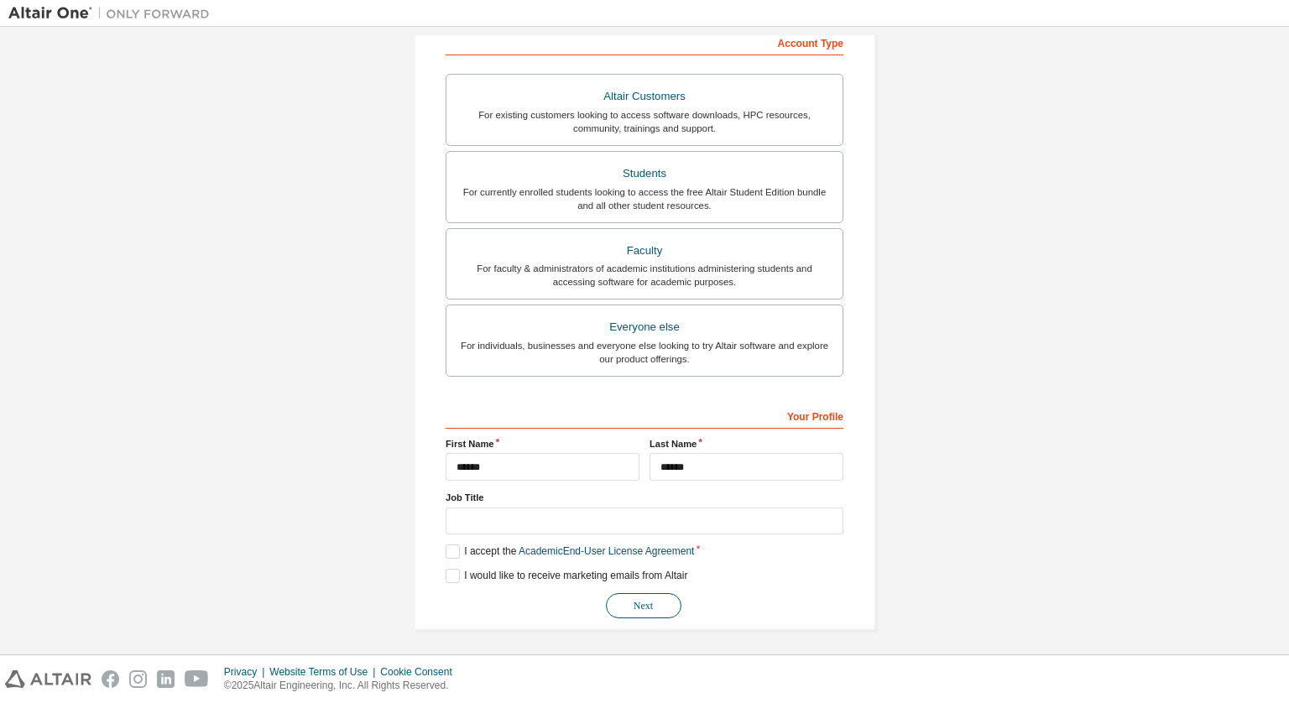
click at [617, 597] on button "Next" at bounding box center [644, 605] width 76 height 25
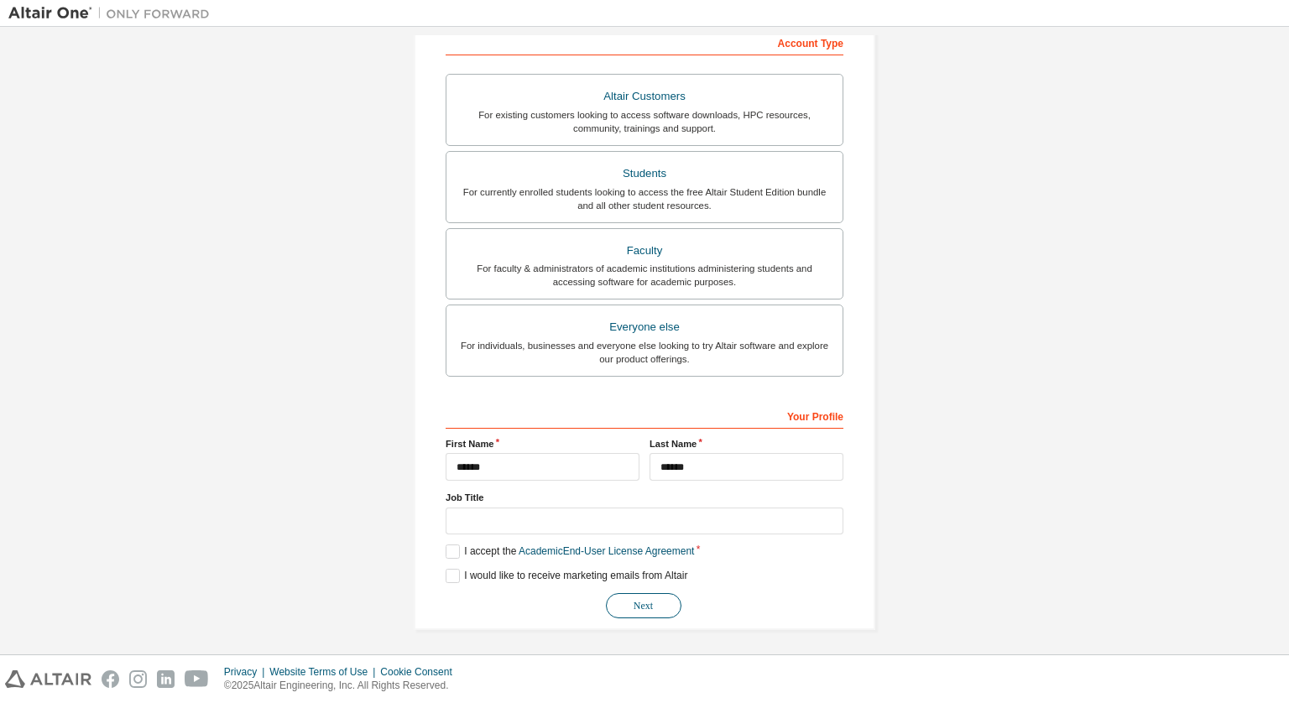
click at [617, 597] on button "Next" at bounding box center [644, 605] width 76 height 25
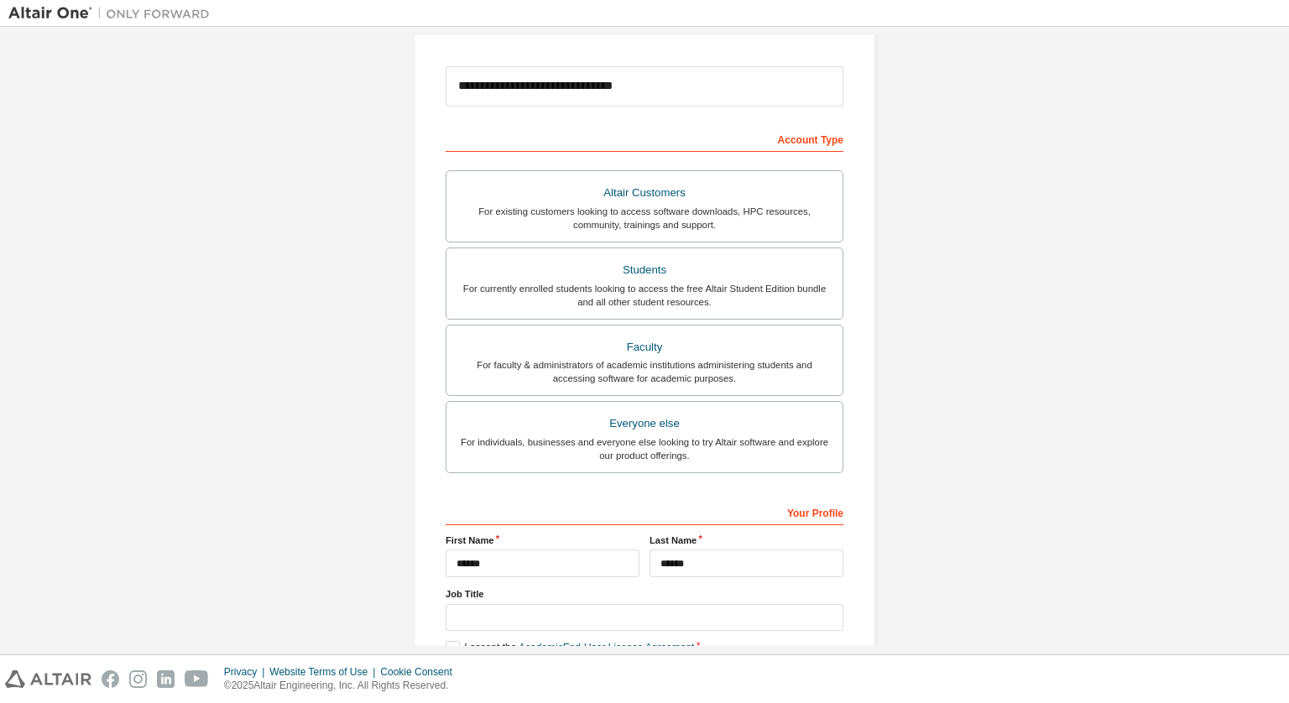
scroll to position [169, 0]
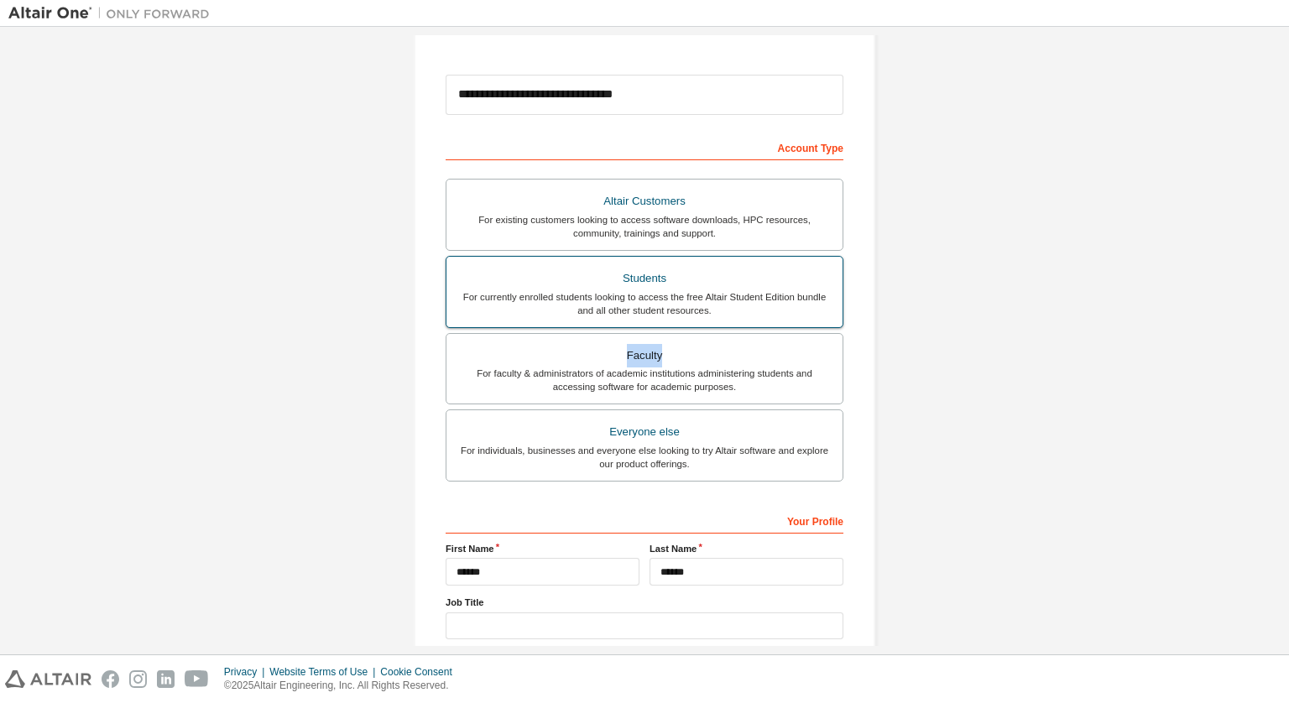
drag, startPoint x: 728, startPoint y: 339, endPoint x: 738, endPoint y: 306, distance: 35.1
click at [738, 306] on div "Altair Customers For existing customers looking to access software downloads, H…" at bounding box center [645, 333] width 398 height 308
click at [738, 306] on div "For currently enrolled students looking to access the free Altair Student Editi…" at bounding box center [645, 303] width 376 height 27
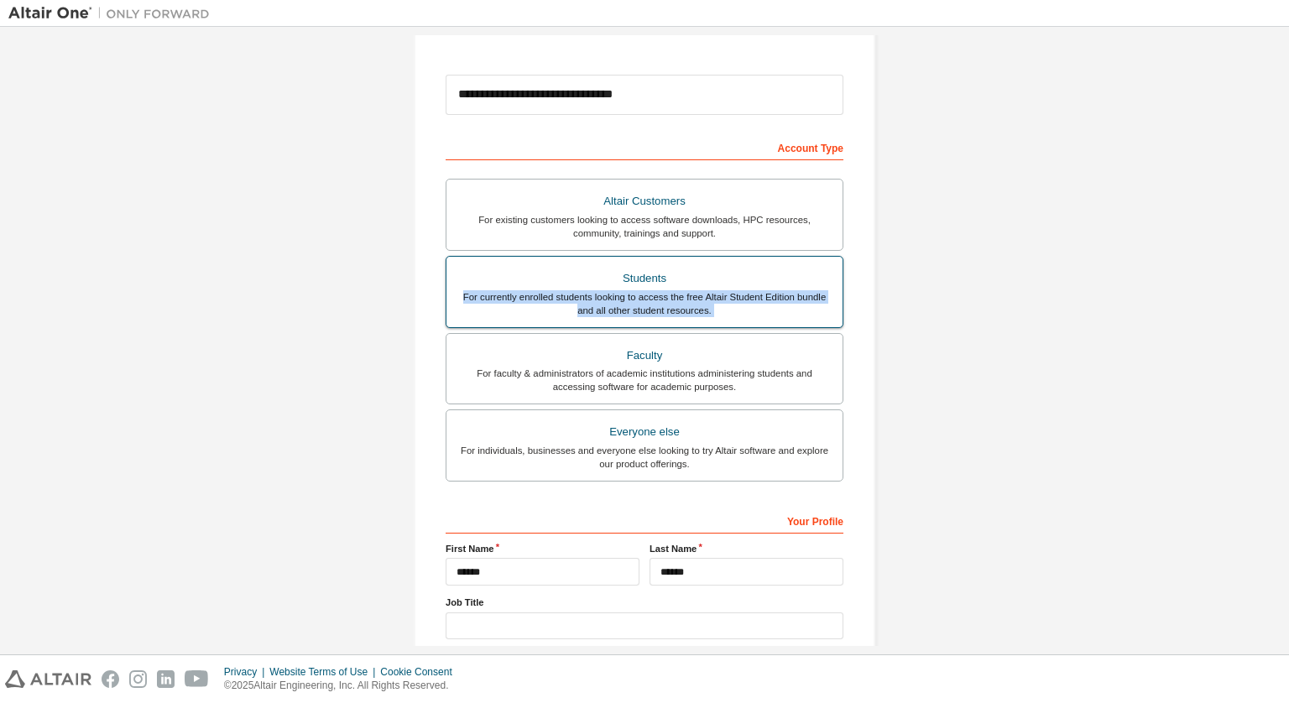
click at [738, 306] on div "For currently enrolled students looking to access the free Altair Student Editi…" at bounding box center [645, 303] width 376 height 27
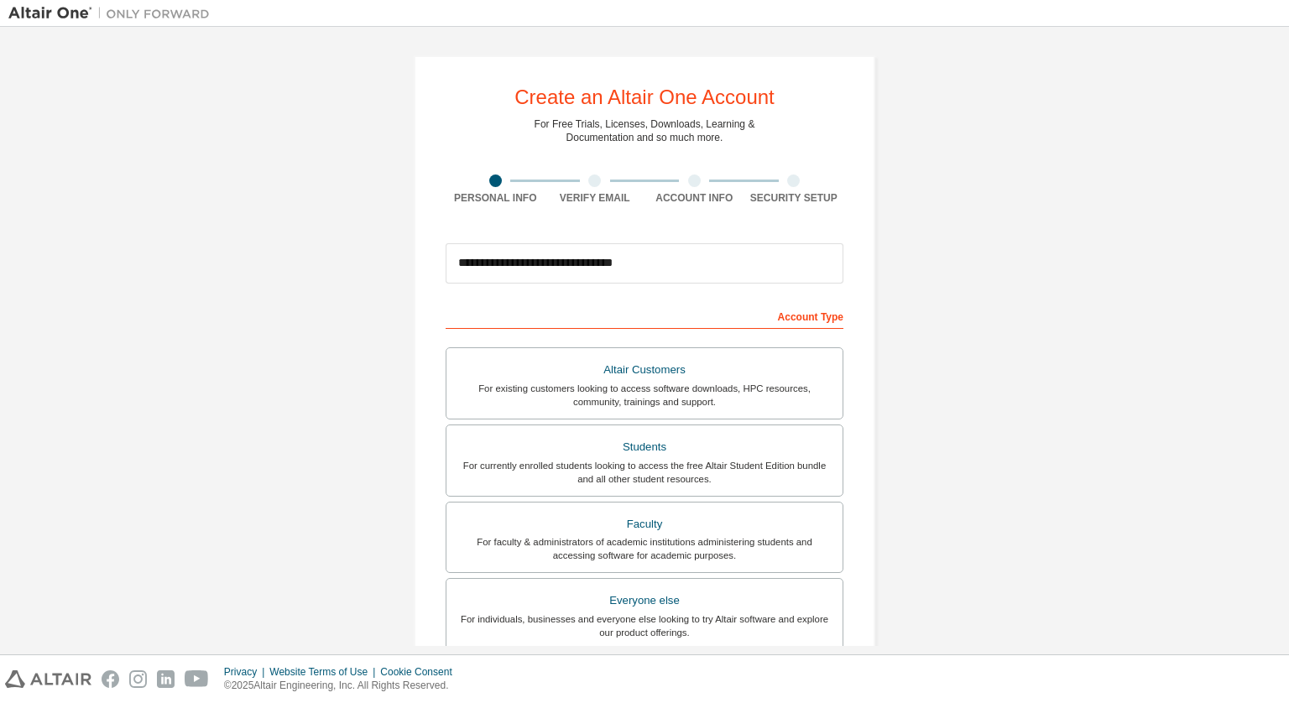
click at [588, 177] on div at bounding box center [594, 181] width 13 height 13
click at [981, 269] on div "**********" at bounding box center [644, 479] width 1272 height 889
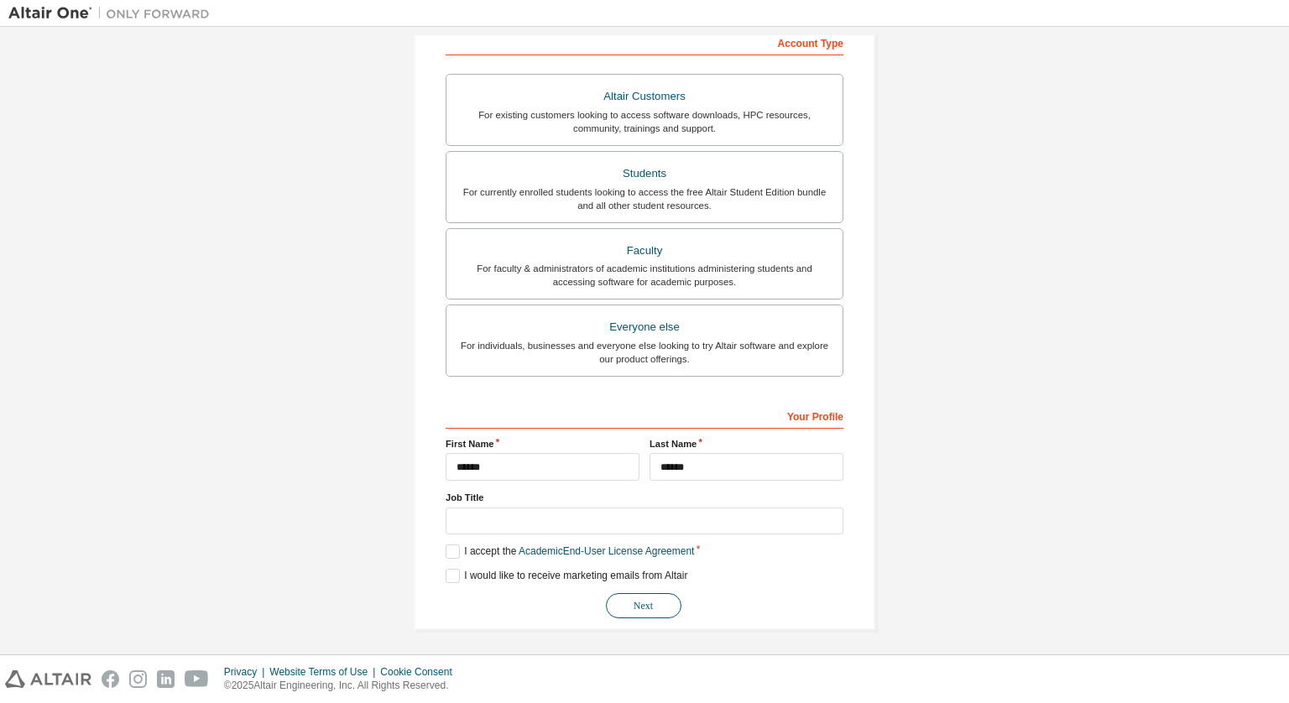
click at [652, 604] on button "Next" at bounding box center [644, 605] width 76 height 25
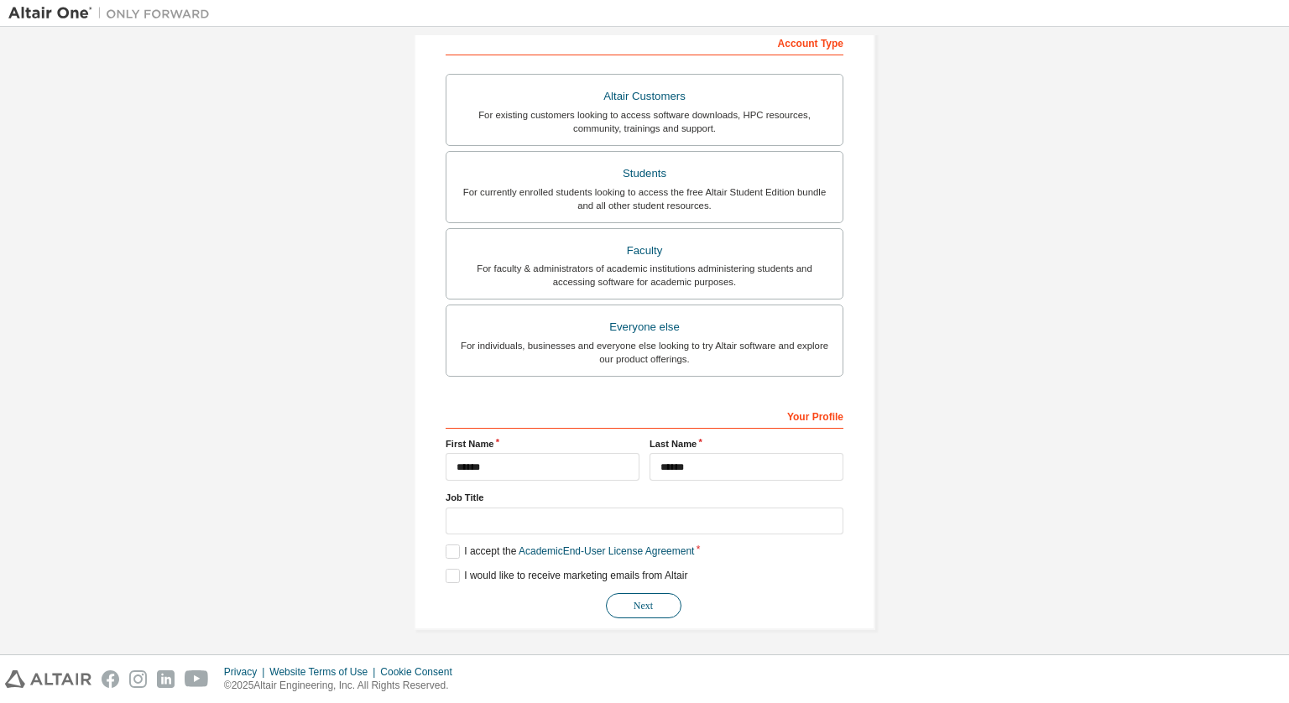
click at [652, 604] on button "Next" at bounding box center [644, 605] width 76 height 25
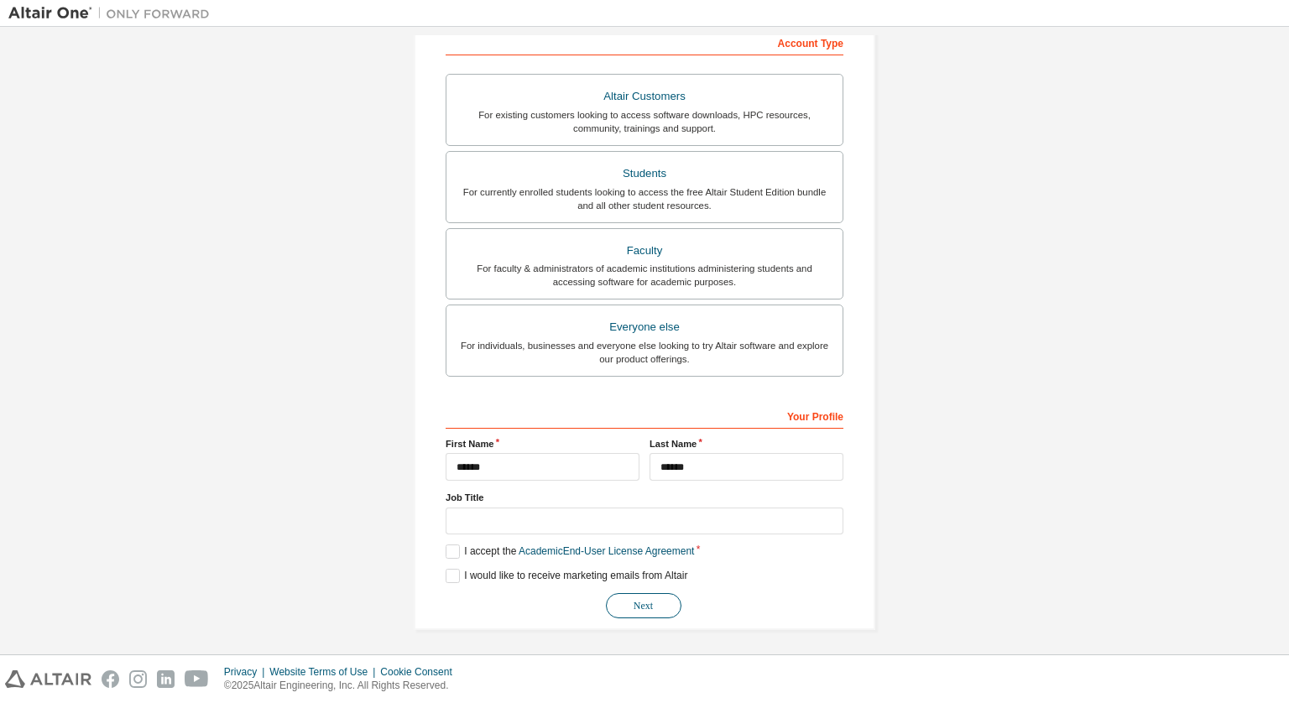
click at [652, 604] on button "Next" at bounding box center [644, 605] width 76 height 25
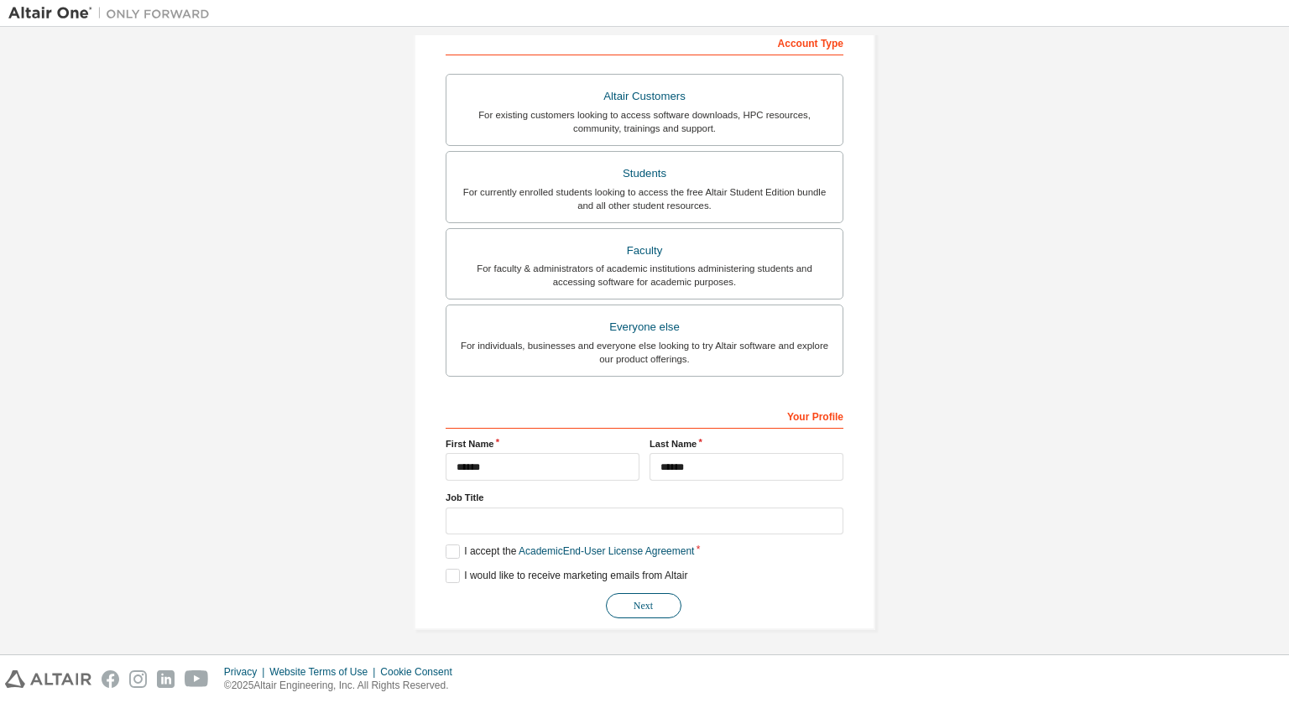
click at [652, 604] on button "Next" at bounding box center [644, 605] width 76 height 25
click at [606, 593] on button "Next" at bounding box center [644, 605] width 76 height 25
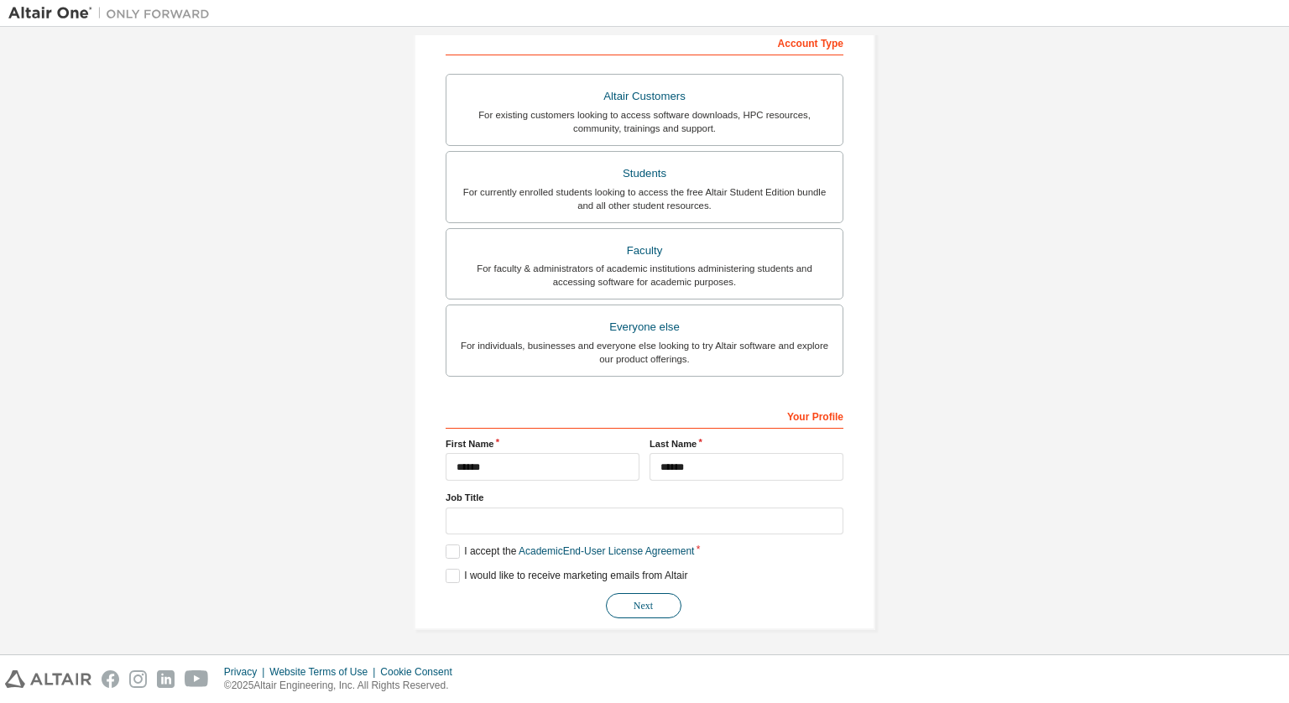
click at [606, 593] on button "Next" at bounding box center [644, 605] width 76 height 25
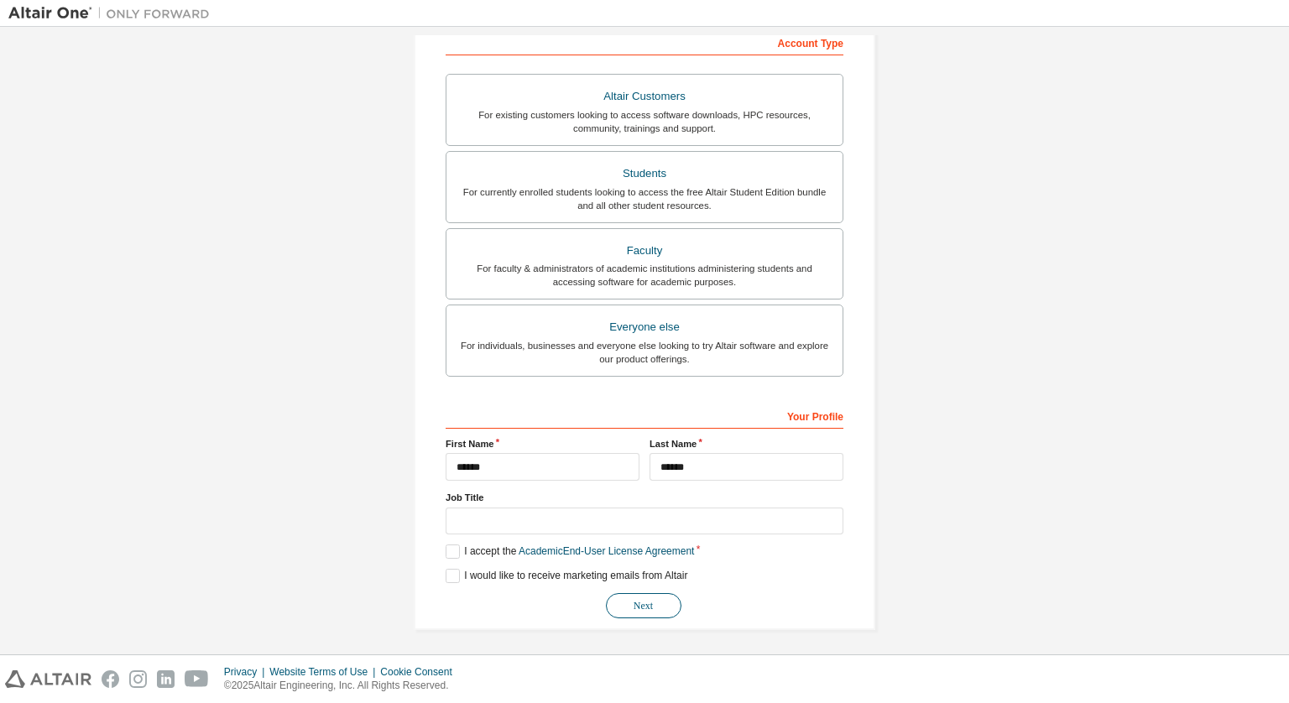
click at [637, 599] on button "Next" at bounding box center [644, 605] width 76 height 25
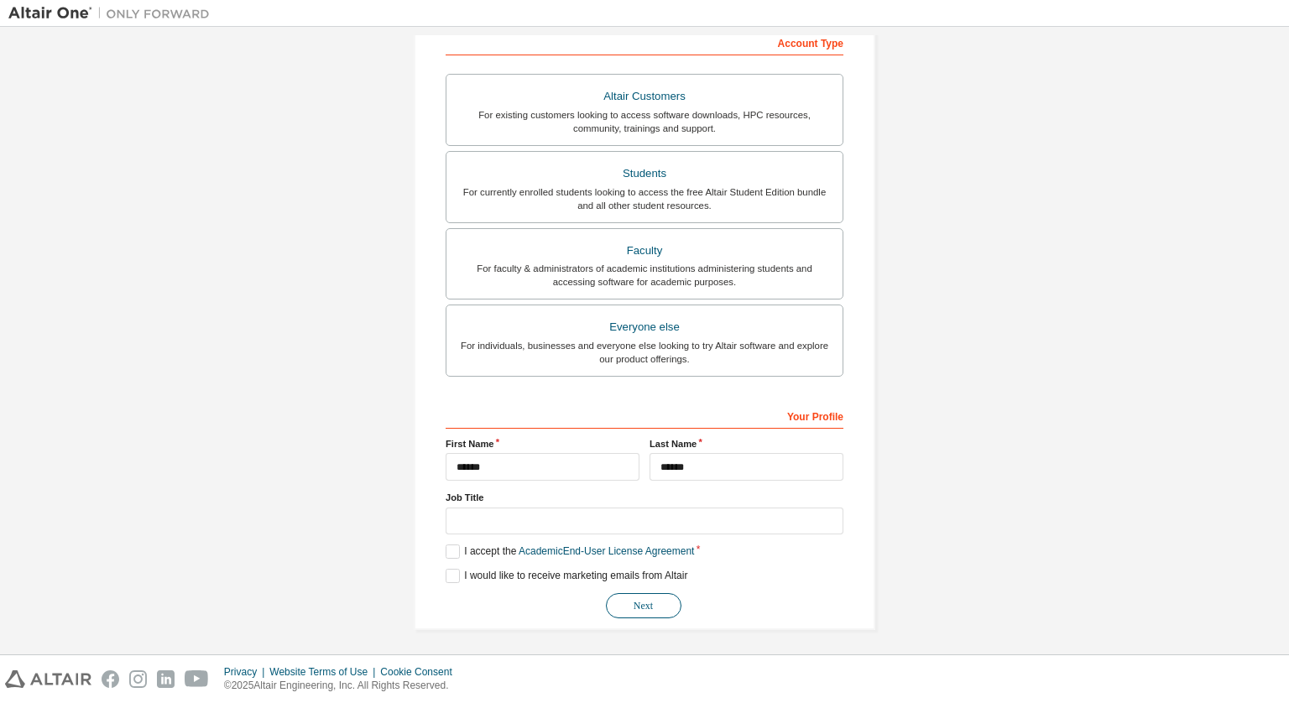
click at [637, 599] on button "Next" at bounding box center [644, 605] width 76 height 25
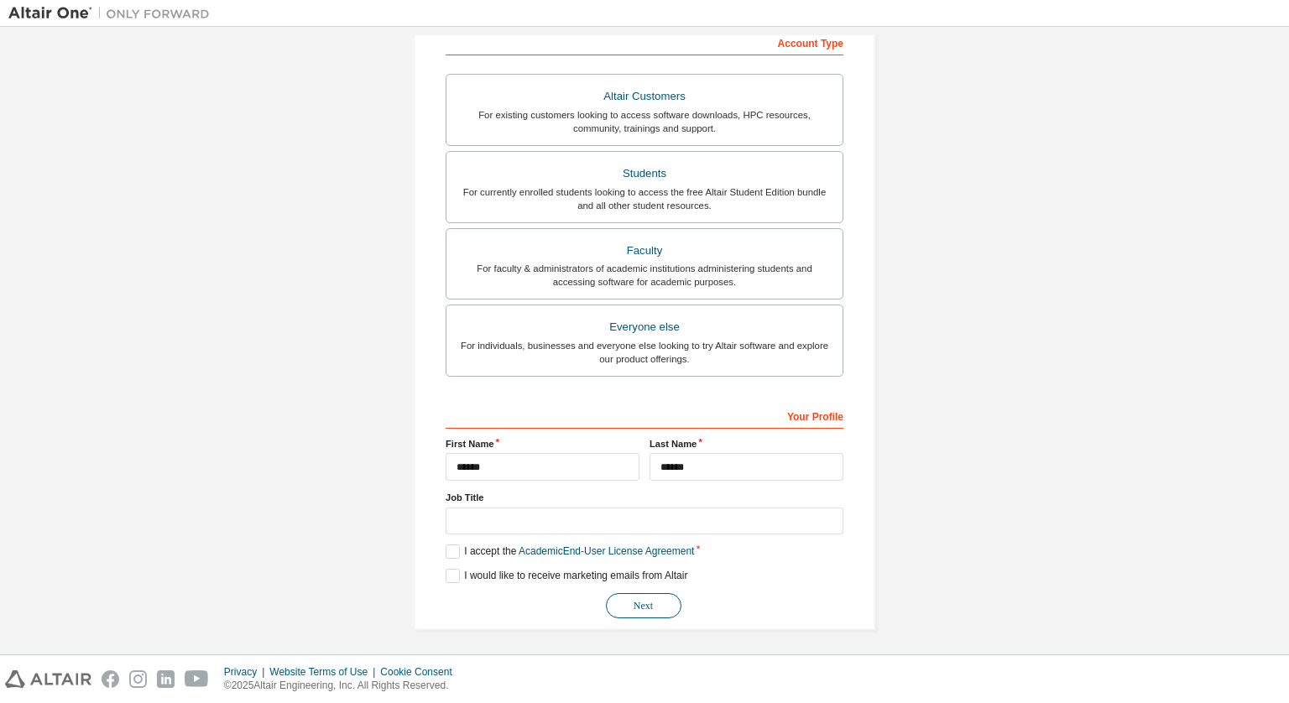
click at [637, 599] on button "Next" at bounding box center [644, 605] width 76 height 25
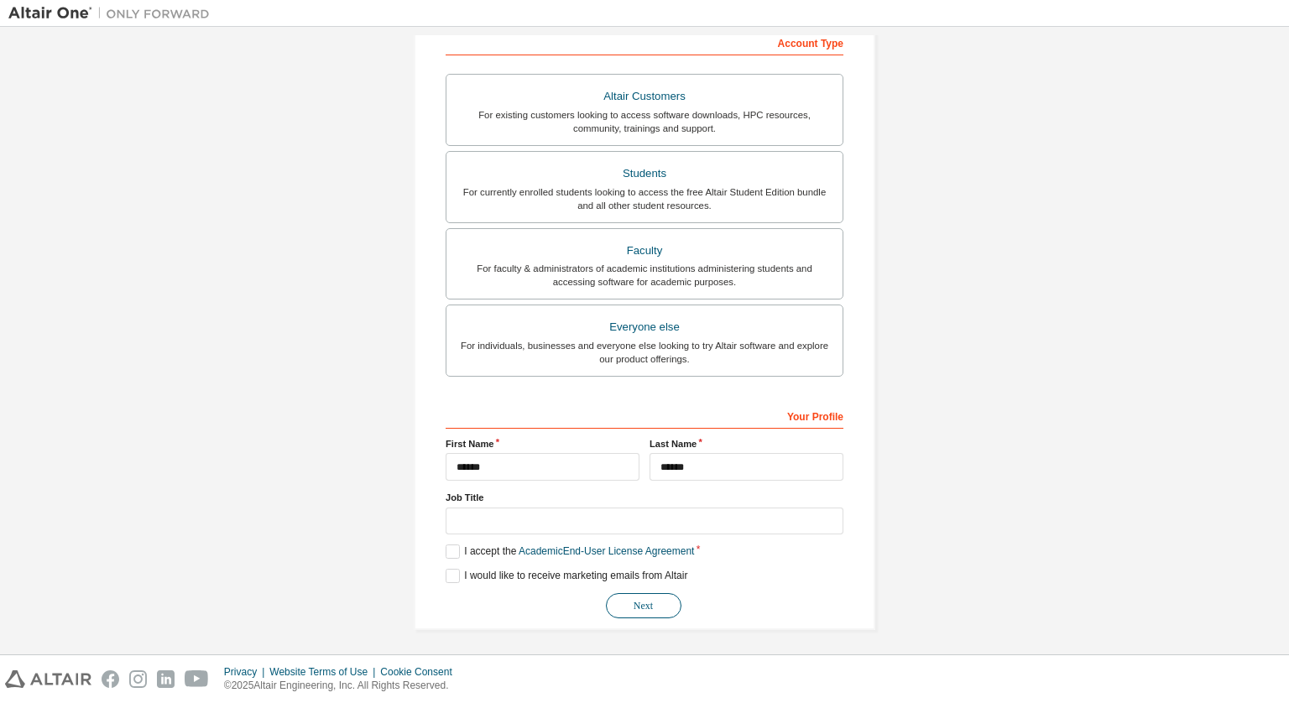
click at [637, 599] on button "Next" at bounding box center [644, 605] width 76 height 25
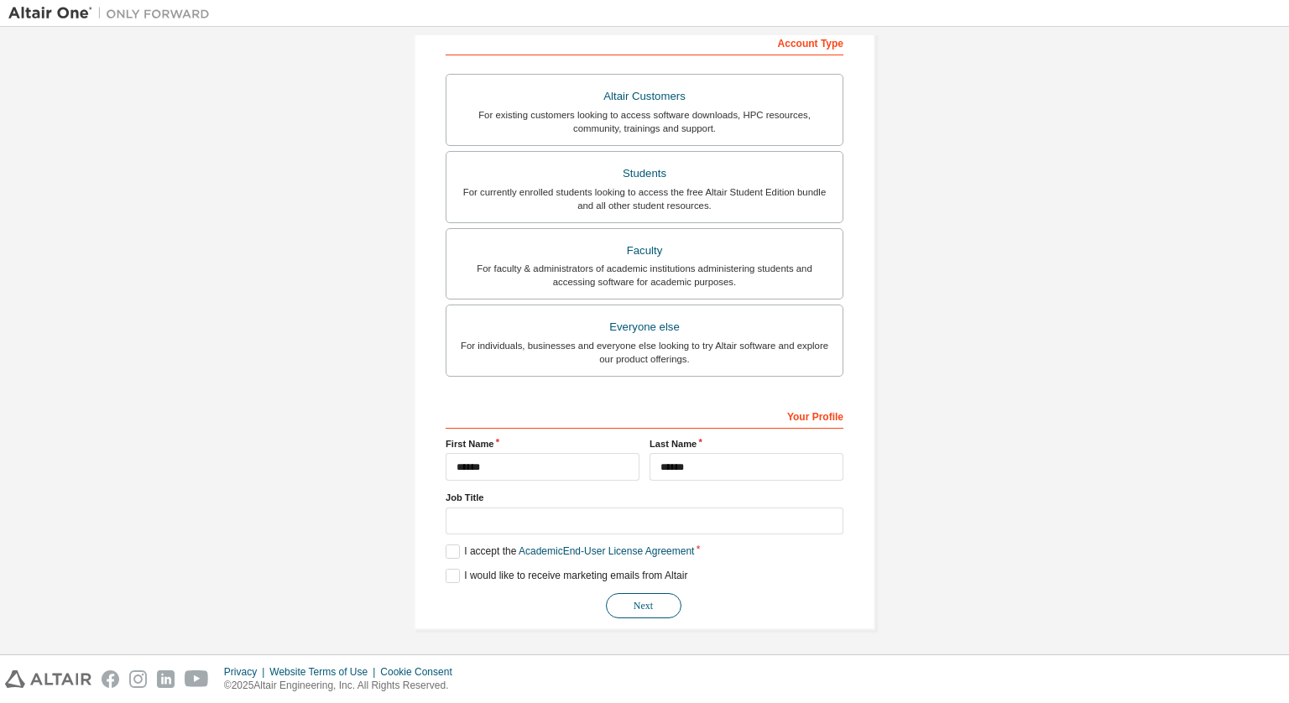
click at [637, 599] on button "Next" at bounding box center [644, 605] width 76 height 25
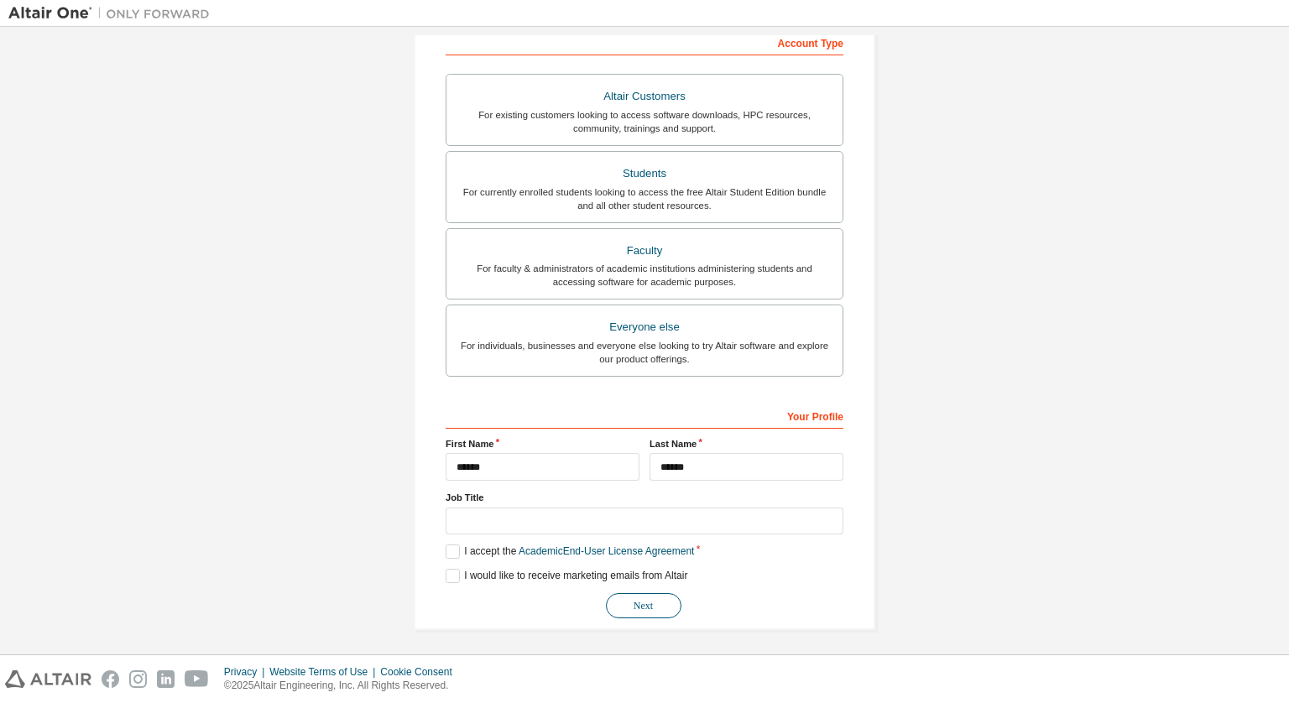
click at [637, 599] on button "Next" at bounding box center [644, 605] width 76 height 25
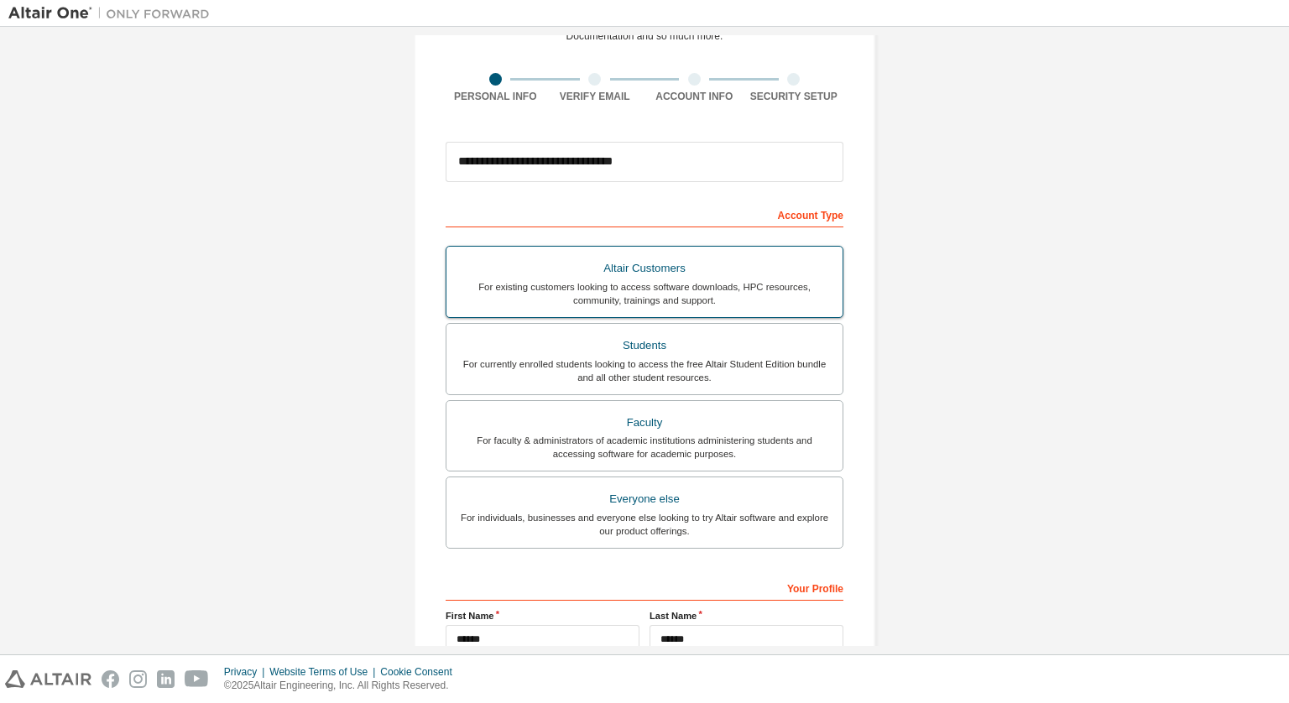
scroll to position [96, 0]
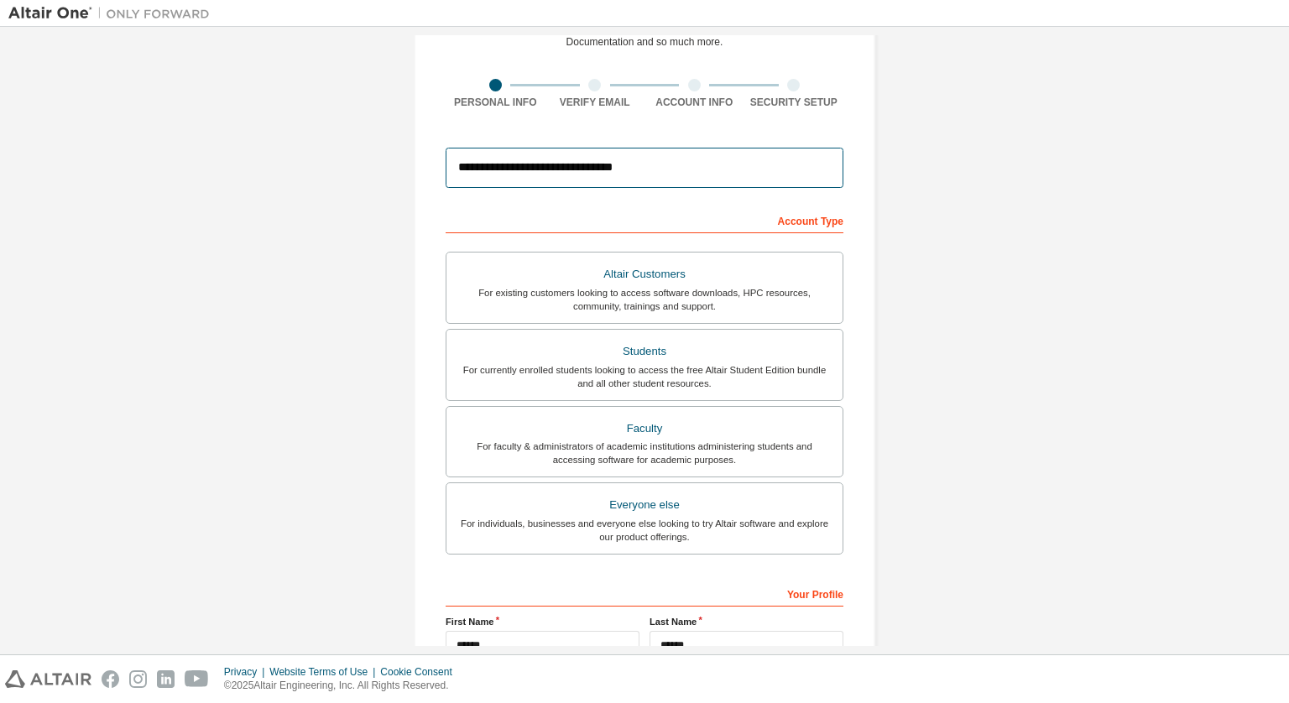
click at [698, 167] on input "**********" at bounding box center [645, 168] width 398 height 40
type input "**********"
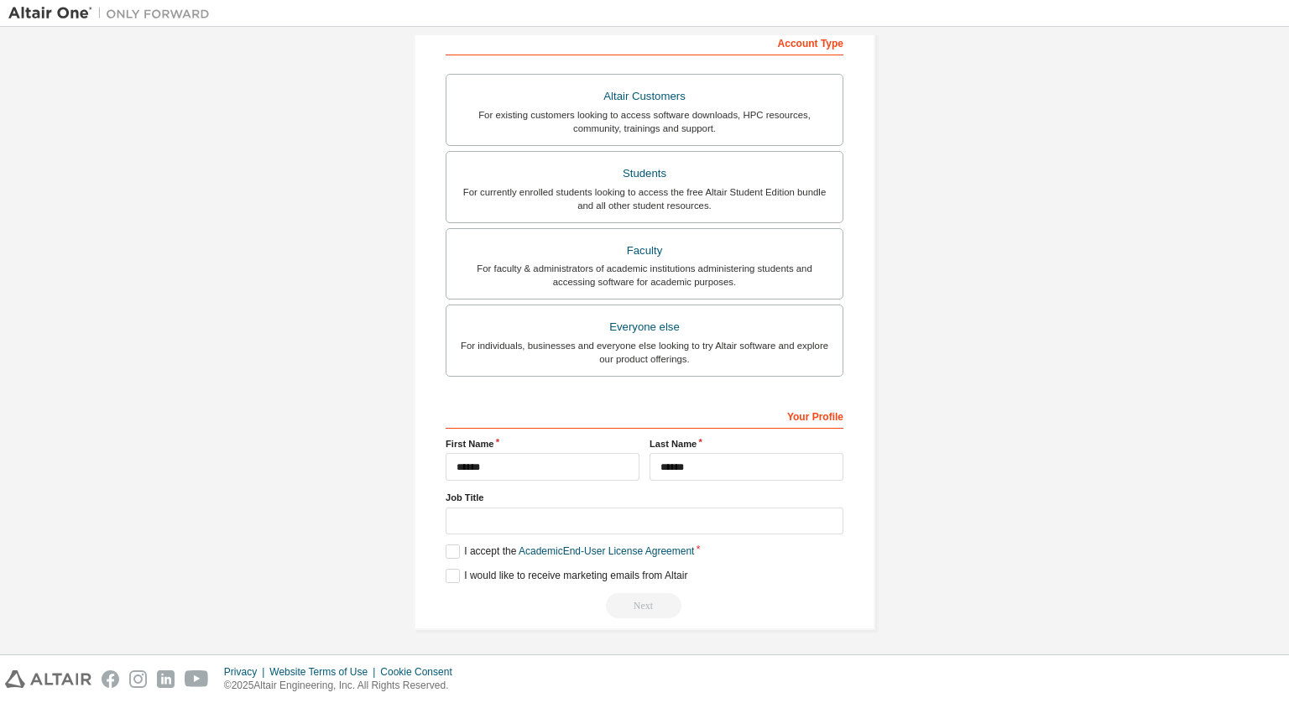
click at [647, 598] on div "Next" at bounding box center [645, 605] width 398 height 25
click at [636, 614] on button "Next" at bounding box center [644, 605] width 76 height 25
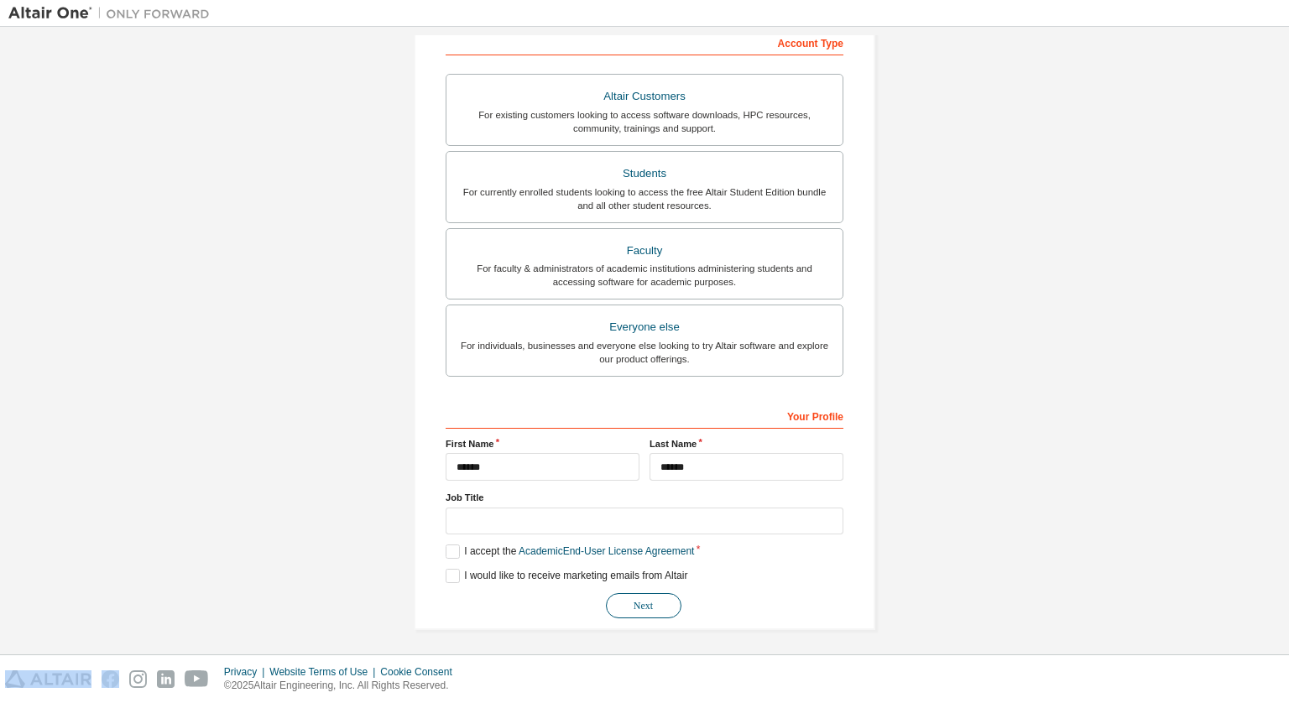
click at [641, 604] on button "Next" at bounding box center [644, 605] width 76 height 25
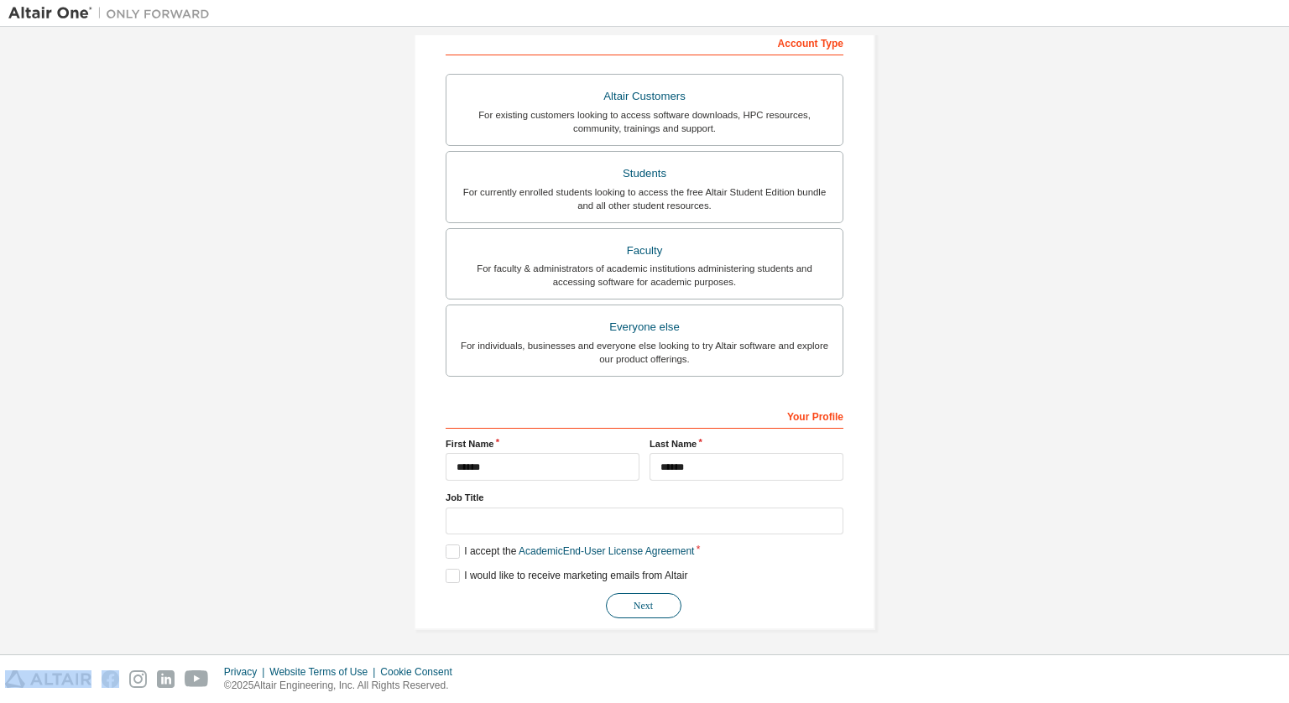
click at [641, 604] on button "Next" at bounding box center [644, 605] width 76 height 25
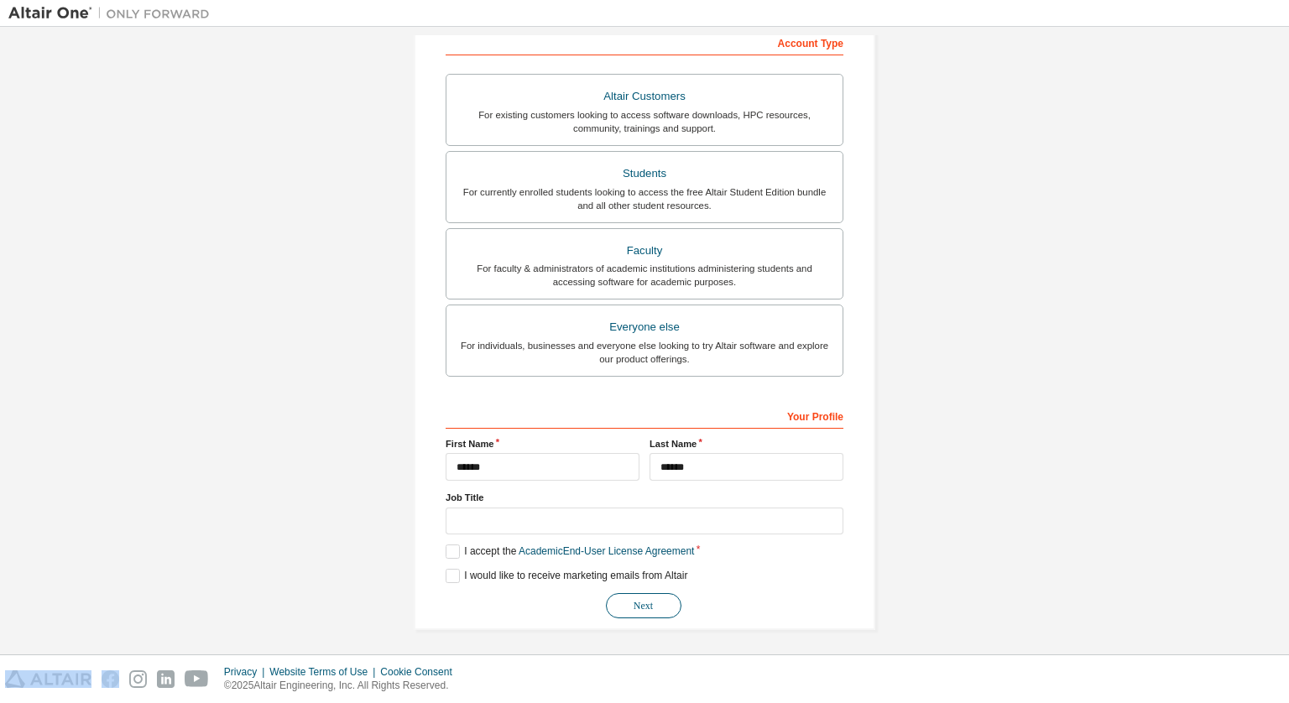
click at [641, 604] on button "Next" at bounding box center [644, 605] width 76 height 25
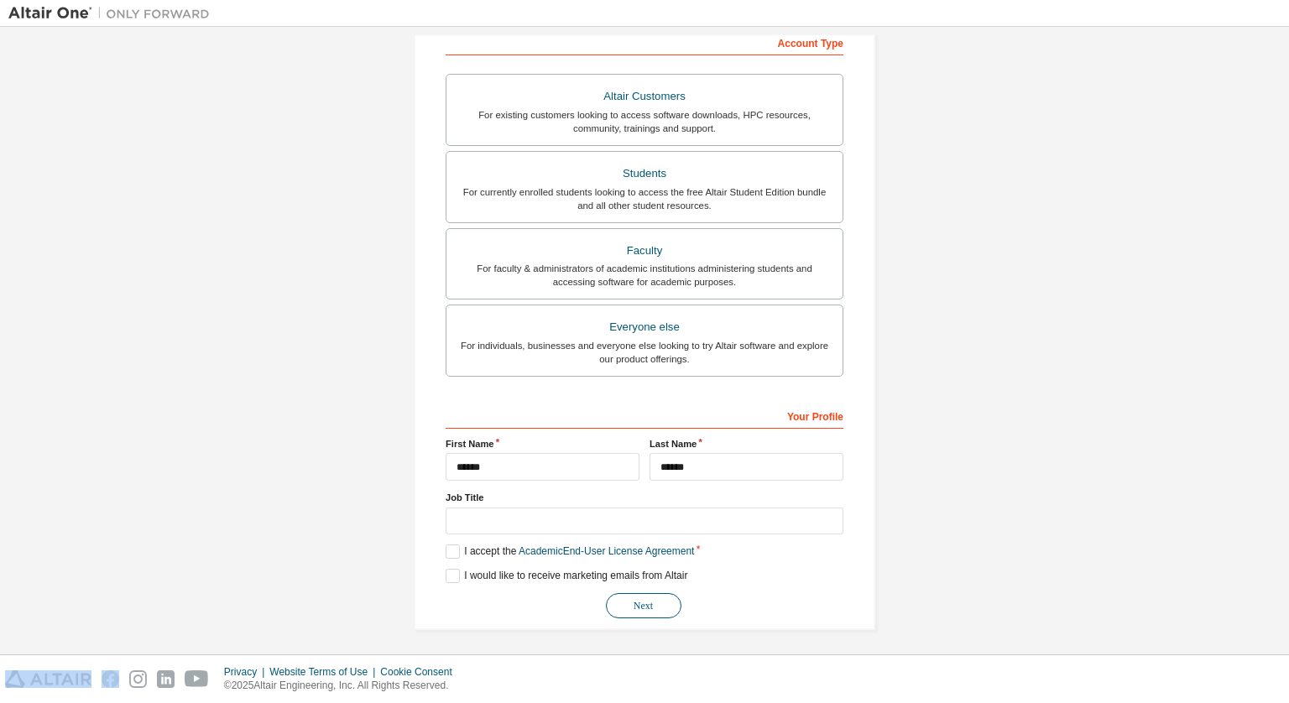
click at [641, 604] on button "Next" at bounding box center [644, 605] width 76 height 25
click at [643, 598] on button "Next" at bounding box center [644, 605] width 76 height 25
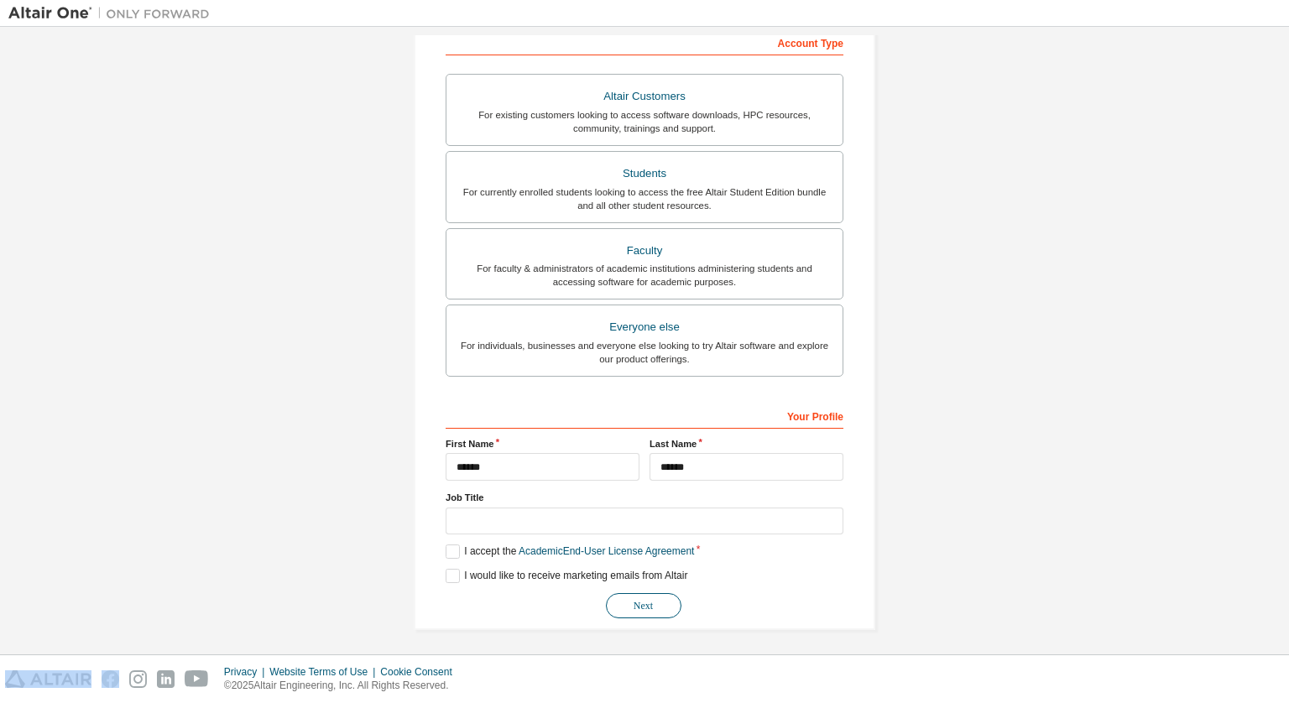
click at [643, 598] on button "Next" at bounding box center [644, 605] width 76 height 25
click at [642, 615] on button "Next" at bounding box center [644, 605] width 76 height 25
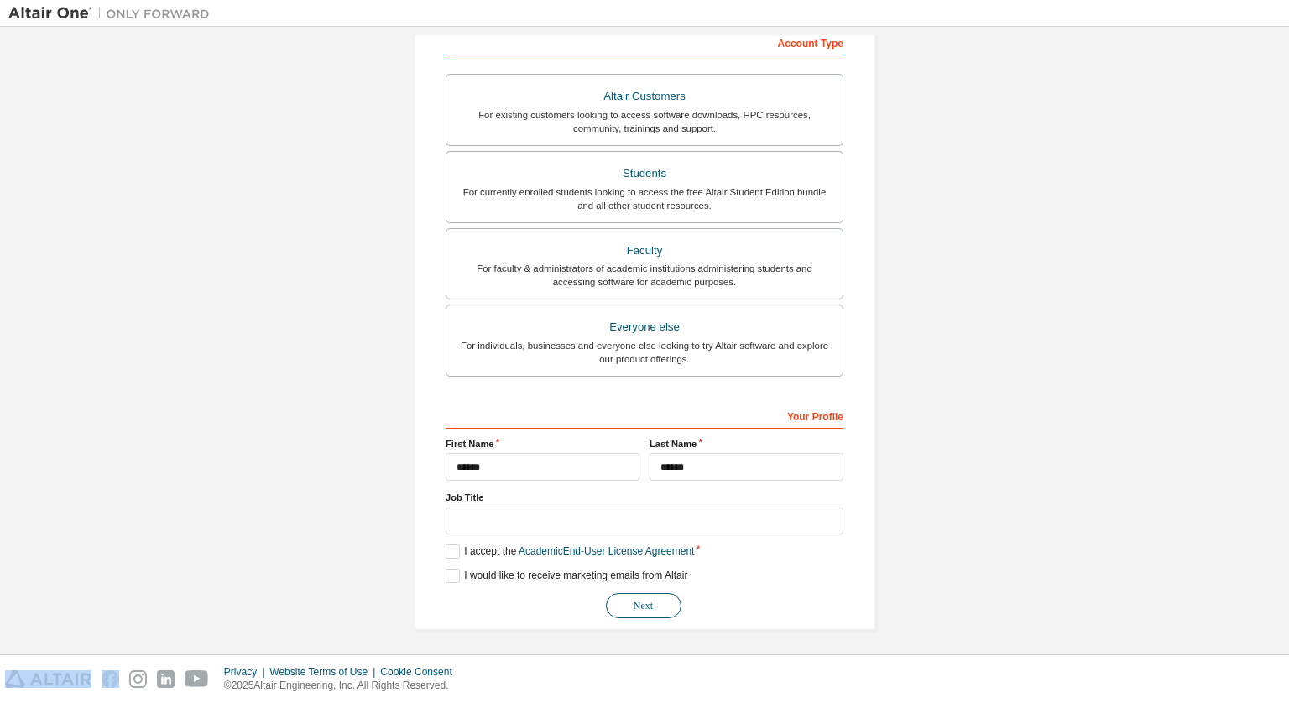
click at [642, 615] on button "Next" at bounding box center [644, 605] width 76 height 25
drag, startPoint x: 642, startPoint y: 615, endPoint x: 650, endPoint y: 610, distance: 9.1
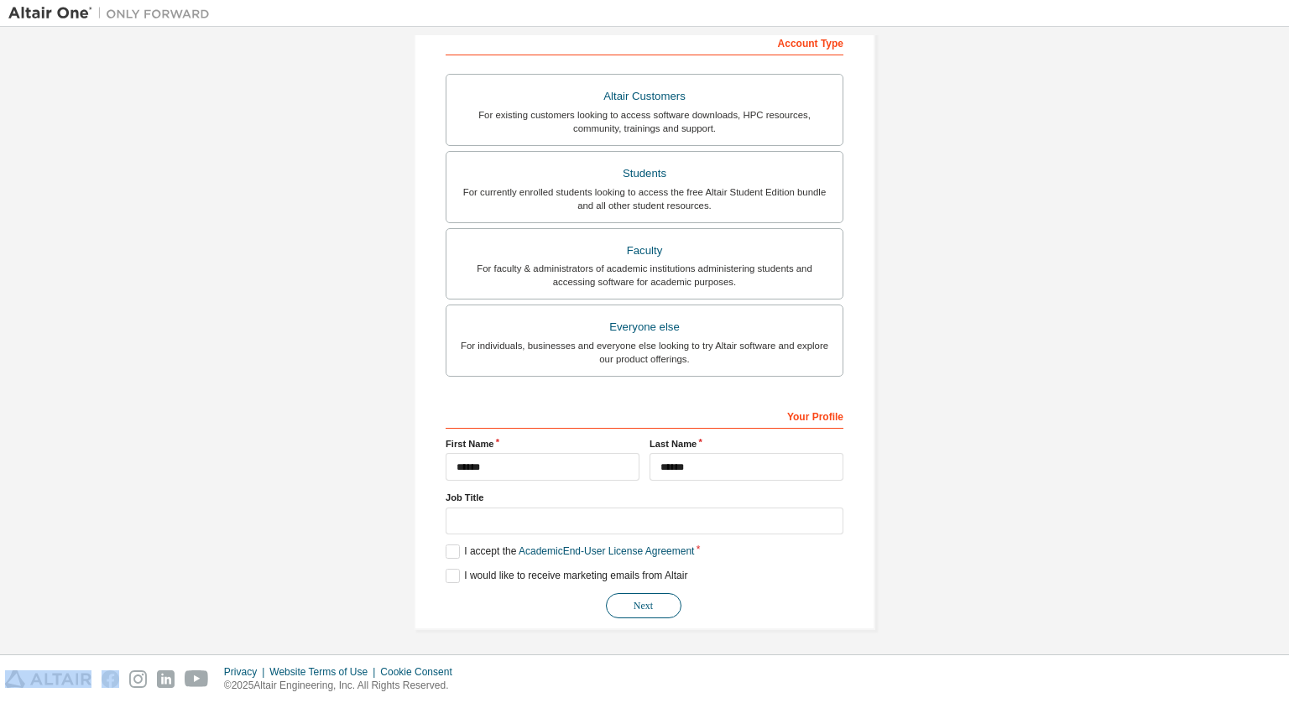
click at [650, 610] on button "Next" at bounding box center [644, 605] width 76 height 25
click at [650, 604] on button "Next" at bounding box center [644, 605] width 76 height 25
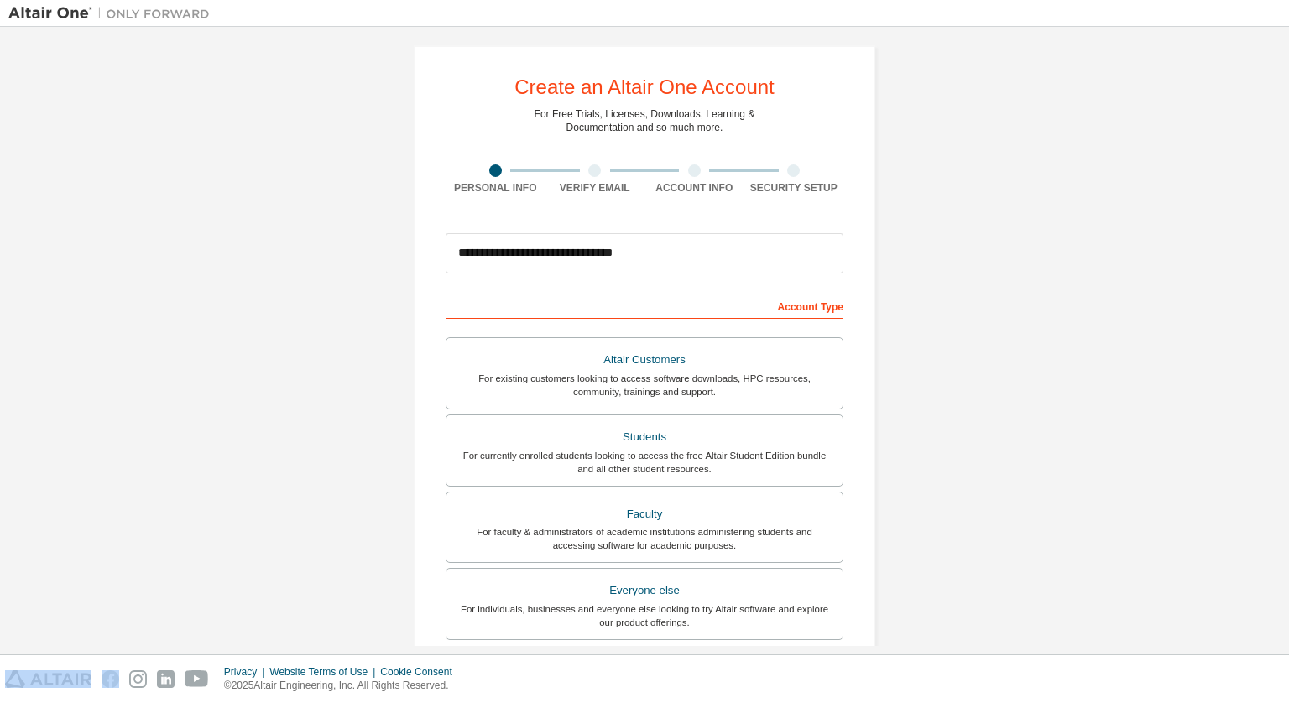
scroll to position [0, 0]
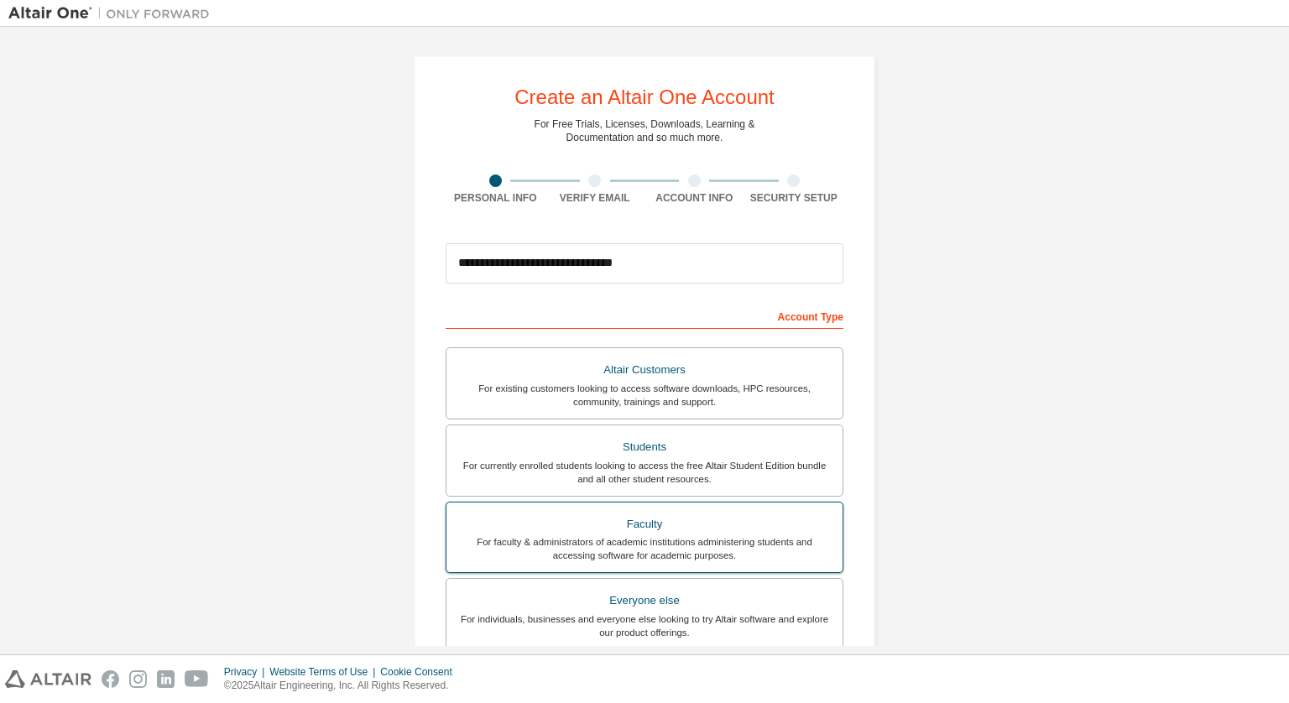
click at [778, 506] on label "Faculty For faculty & administrators of academic institutions administering stu…" at bounding box center [645, 538] width 398 height 72
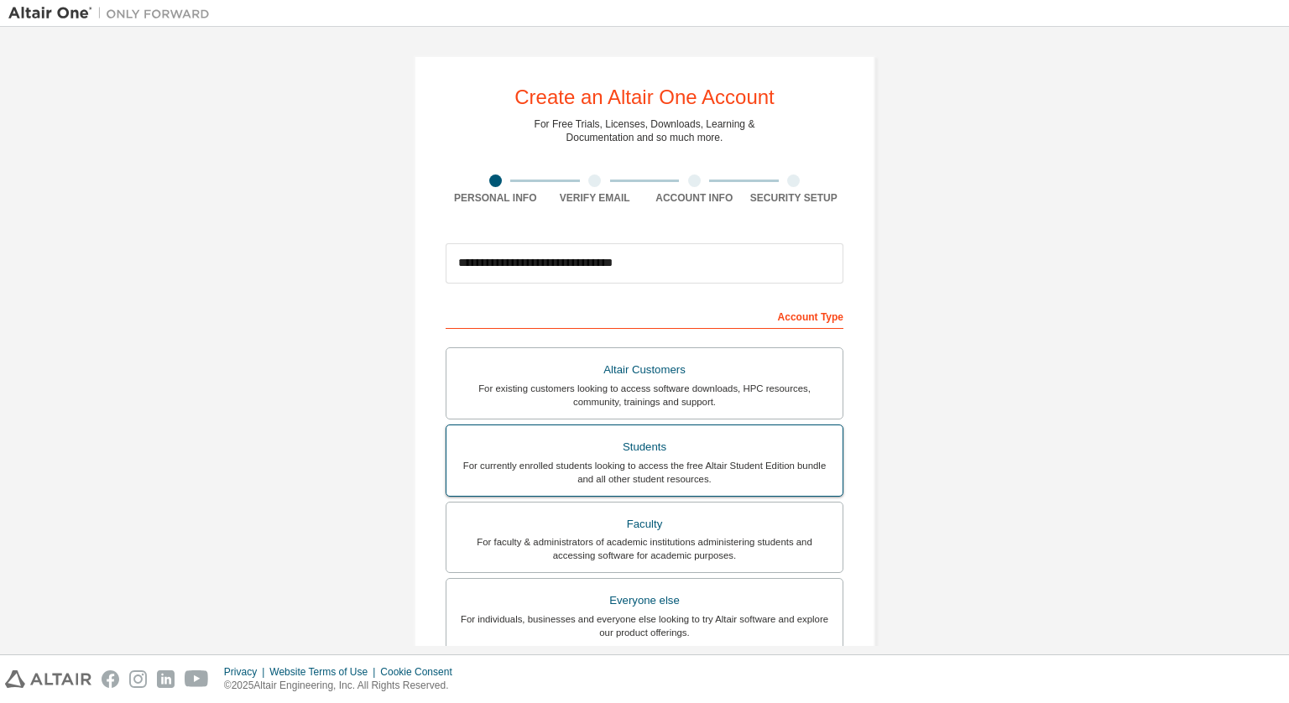
click at [753, 460] on div "For currently enrolled students looking to access the free Altair Student Editi…" at bounding box center [645, 472] width 376 height 27
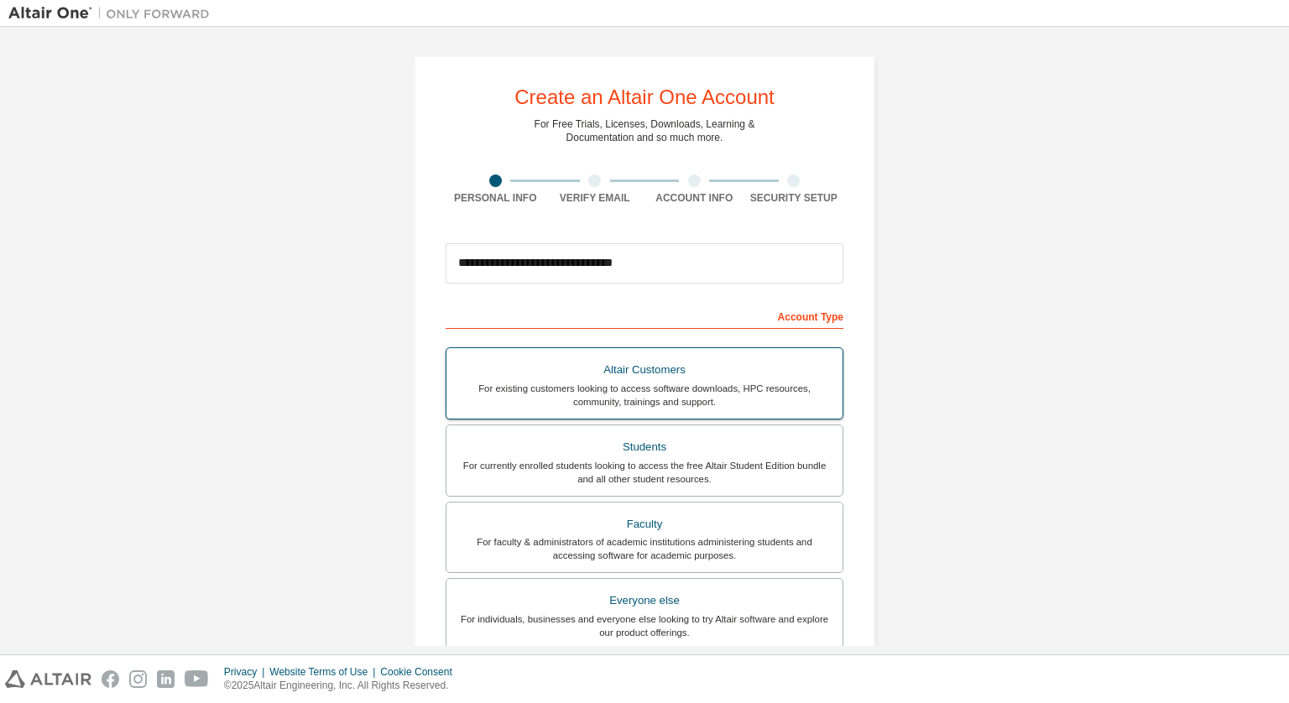
click at [746, 391] on div "For existing customers looking to access software downloads, HPC resources, com…" at bounding box center [645, 395] width 376 height 27
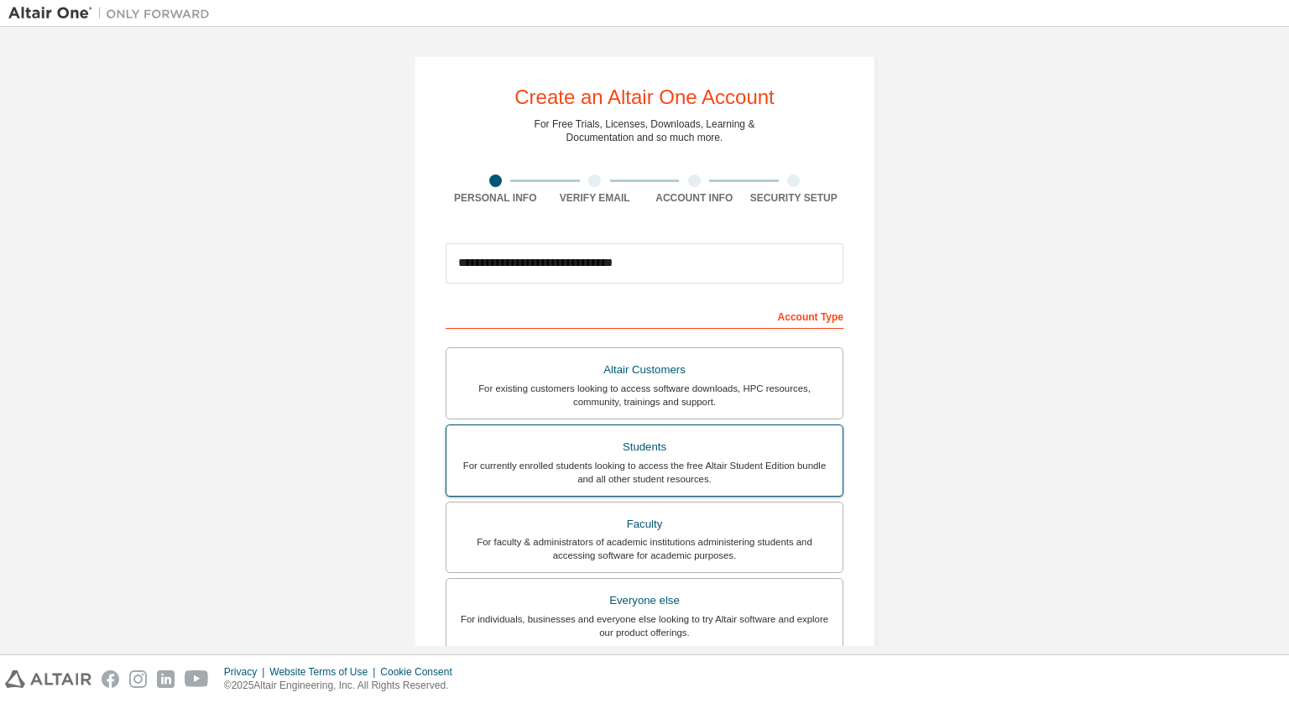
click at [742, 440] on div "Students" at bounding box center [645, 448] width 376 height 24
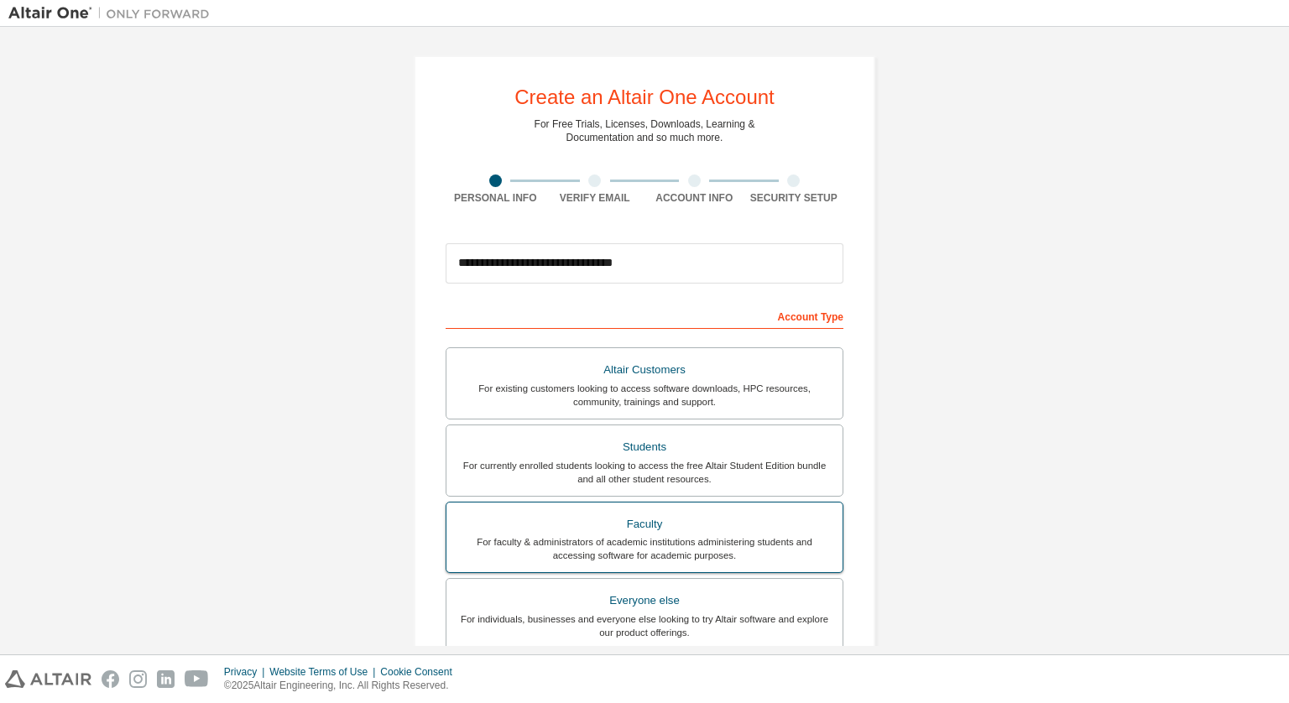
click at [722, 547] on div "For faculty & administrators of academic institutions administering students an…" at bounding box center [645, 549] width 376 height 27
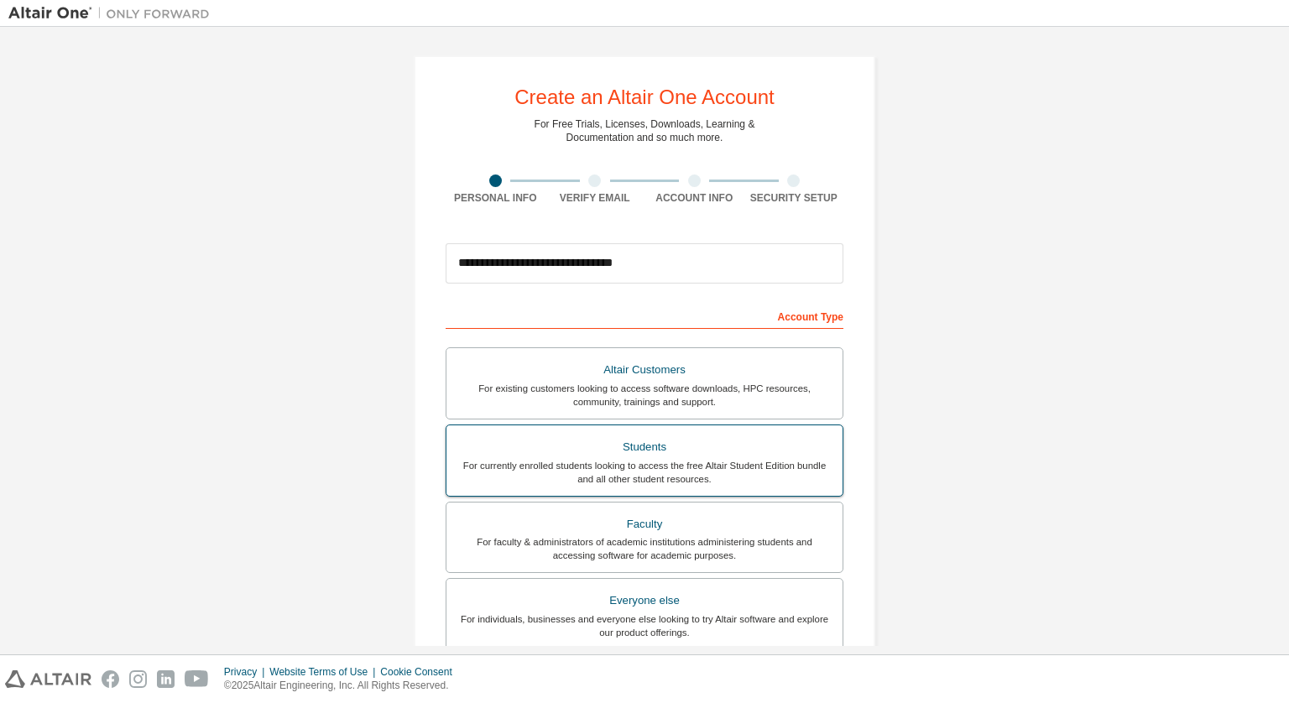
click at [728, 459] on div "For currently enrolled students looking to access the free Altair Student Editi…" at bounding box center [645, 472] width 376 height 27
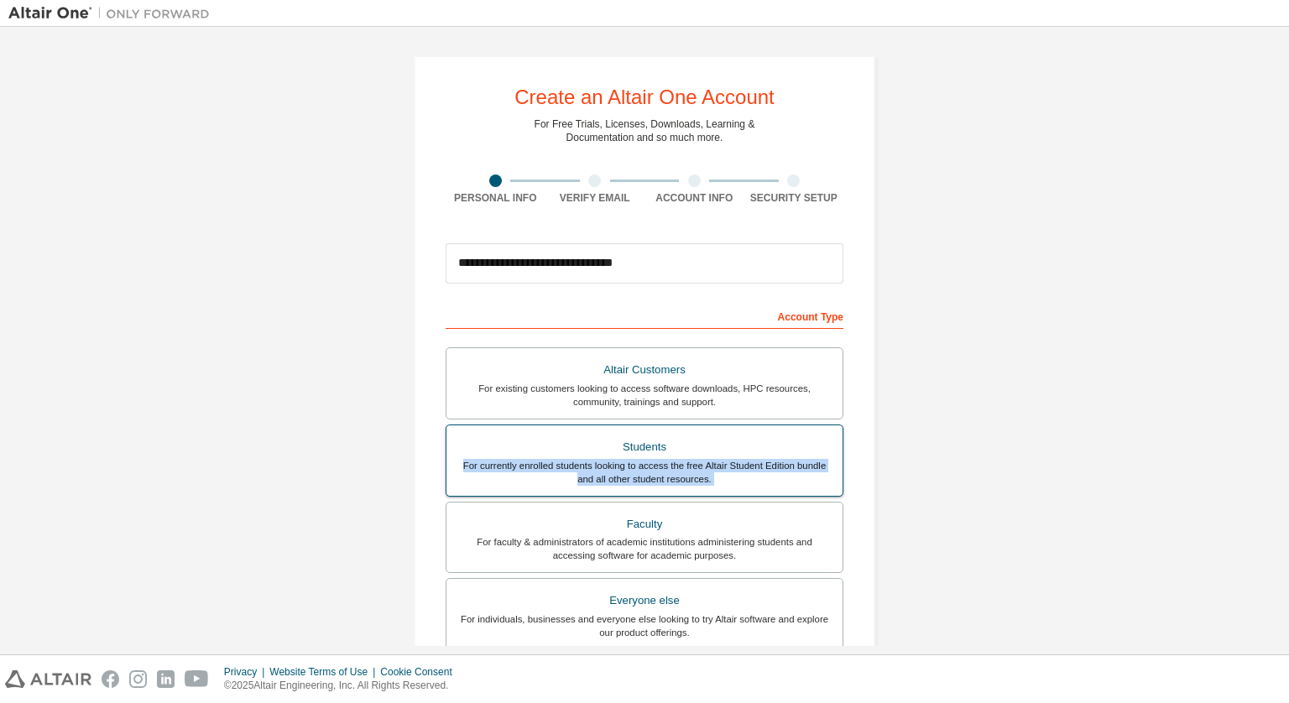
click at [728, 459] on div "For currently enrolled students looking to access the free Altair Student Editi…" at bounding box center [645, 472] width 376 height 27
click at [746, 432] on label "Students For currently enrolled students looking to access the free Altair Stud…" at bounding box center [645, 461] width 398 height 72
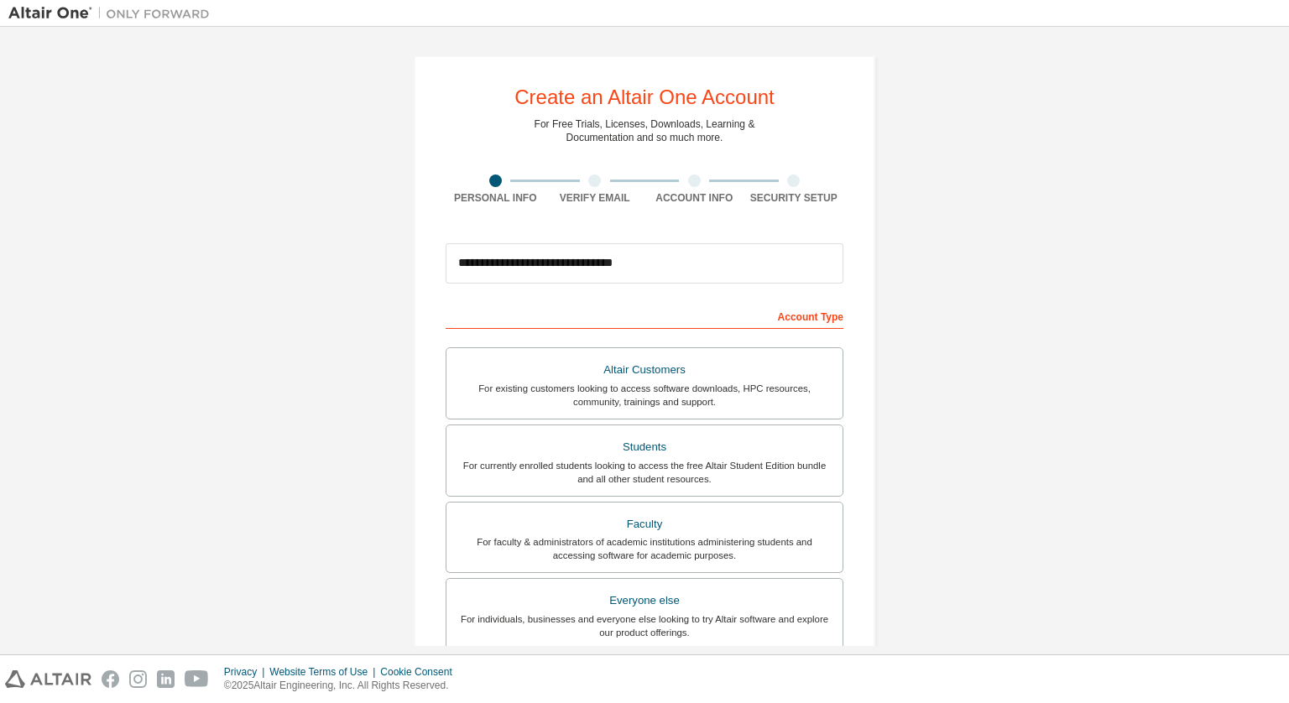
click at [918, 401] on div "**********" at bounding box center [644, 479] width 1272 height 889
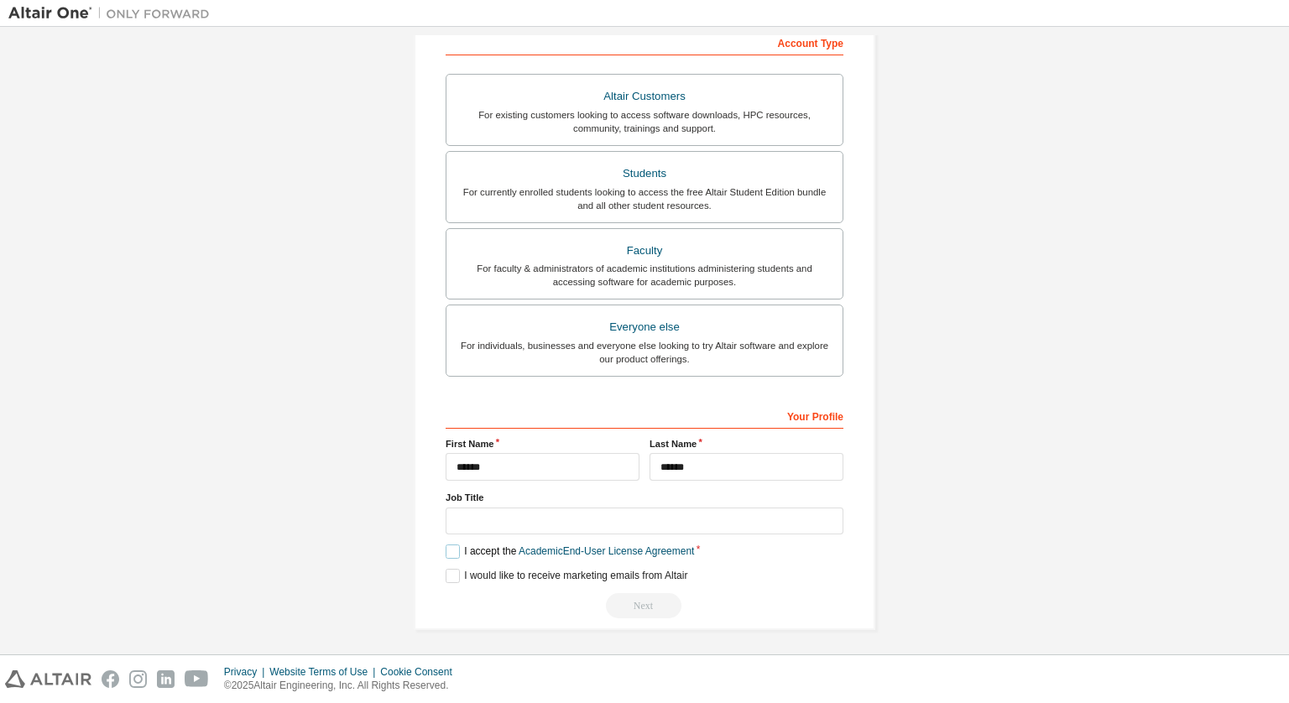
click at [447, 546] on label "I accept the Academic End-User License Agreement" at bounding box center [570, 552] width 248 height 14
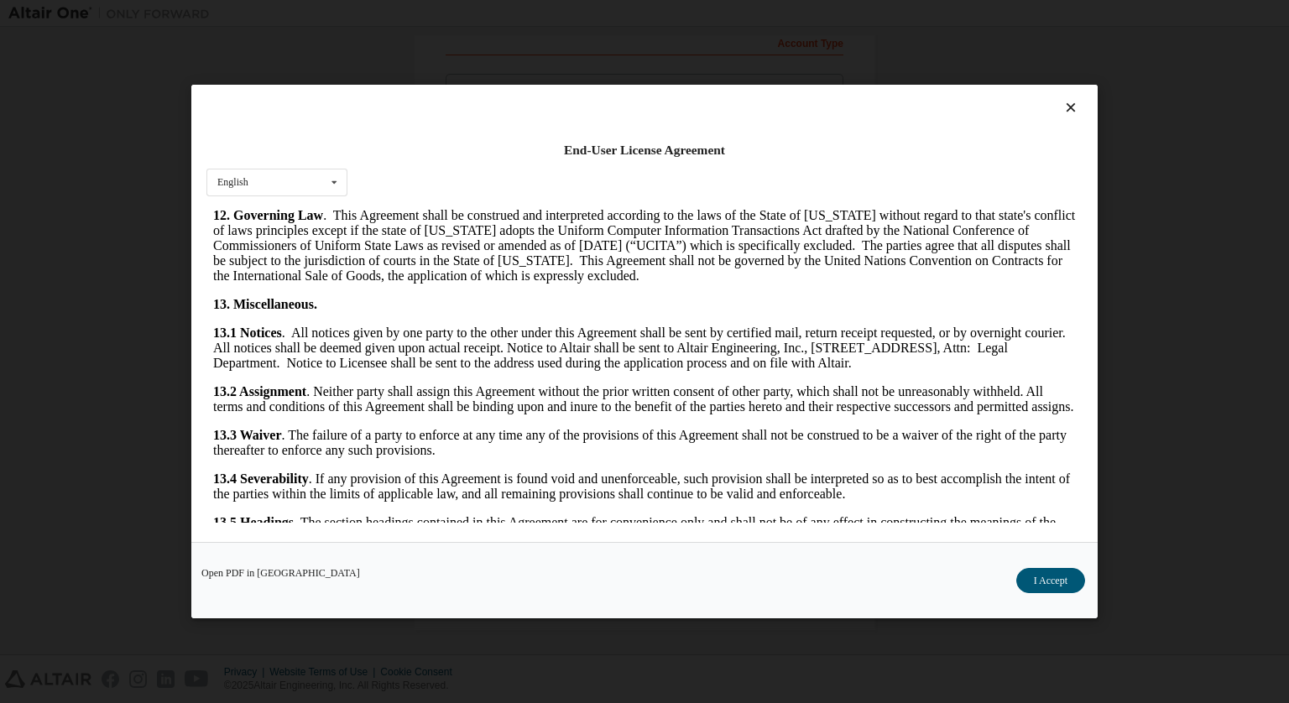
scroll to position [2747, 0]
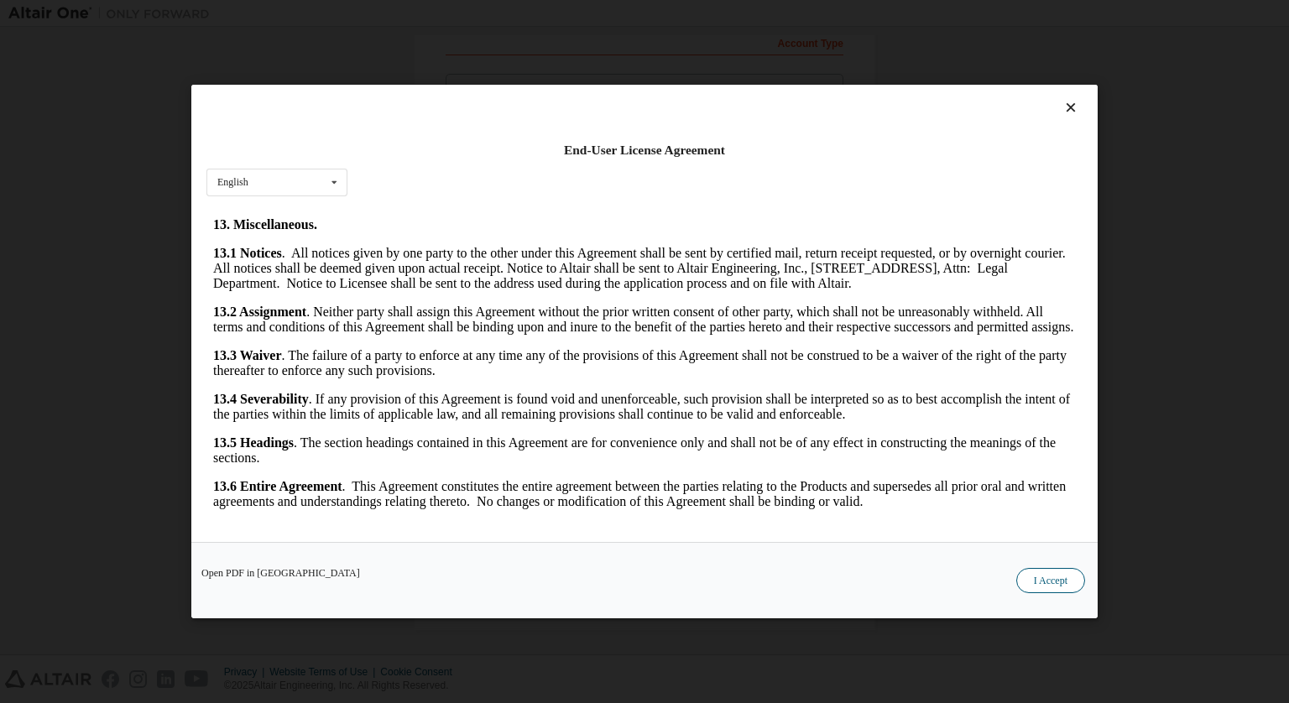
click at [1055, 587] on button "I Accept" at bounding box center [1050, 580] width 69 height 25
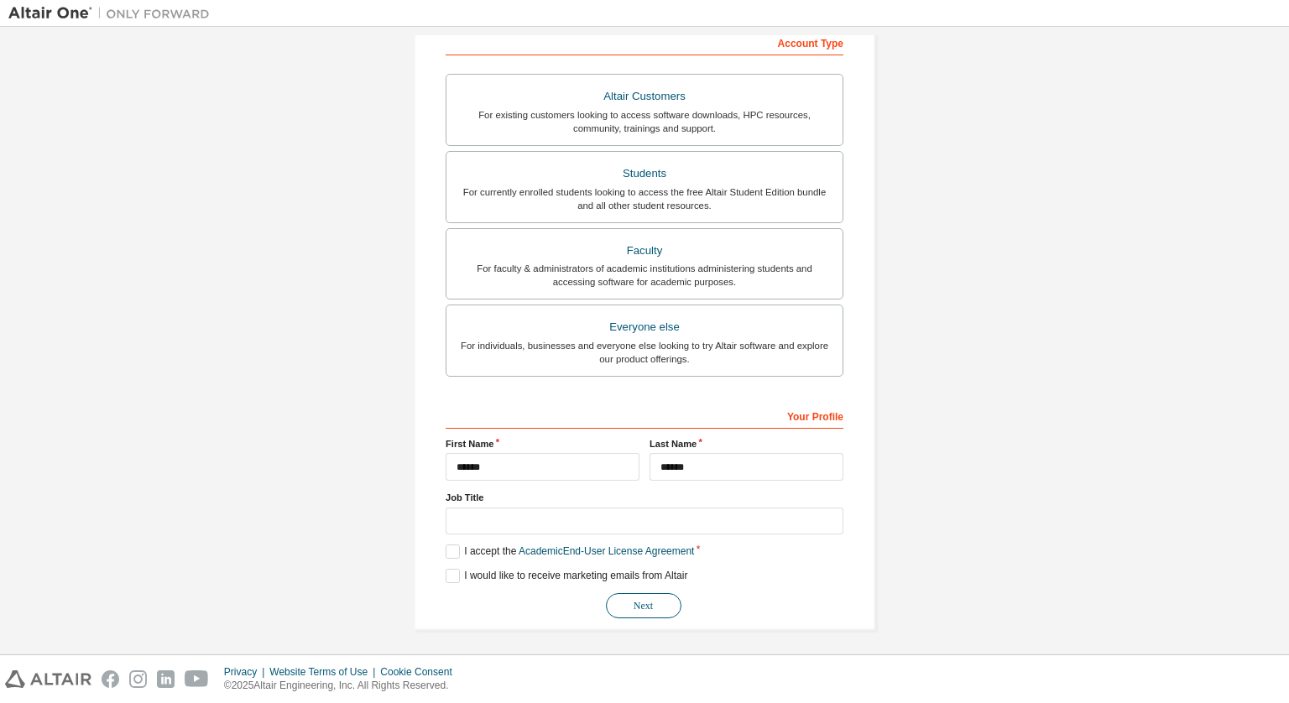
click at [650, 606] on button "Next" at bounding box center [644, 605] width 76 height 25
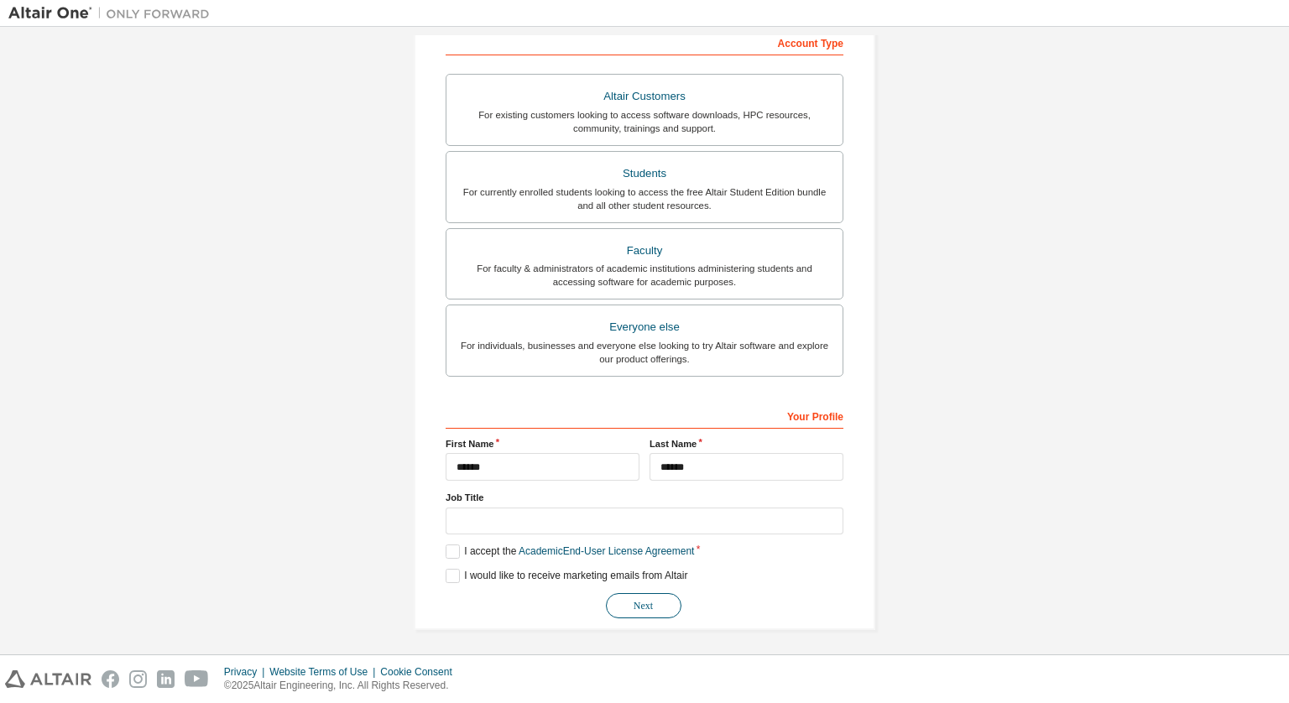
click at [650, 606] on button "Next" at bounding box center [644, 605] width 76 height 25
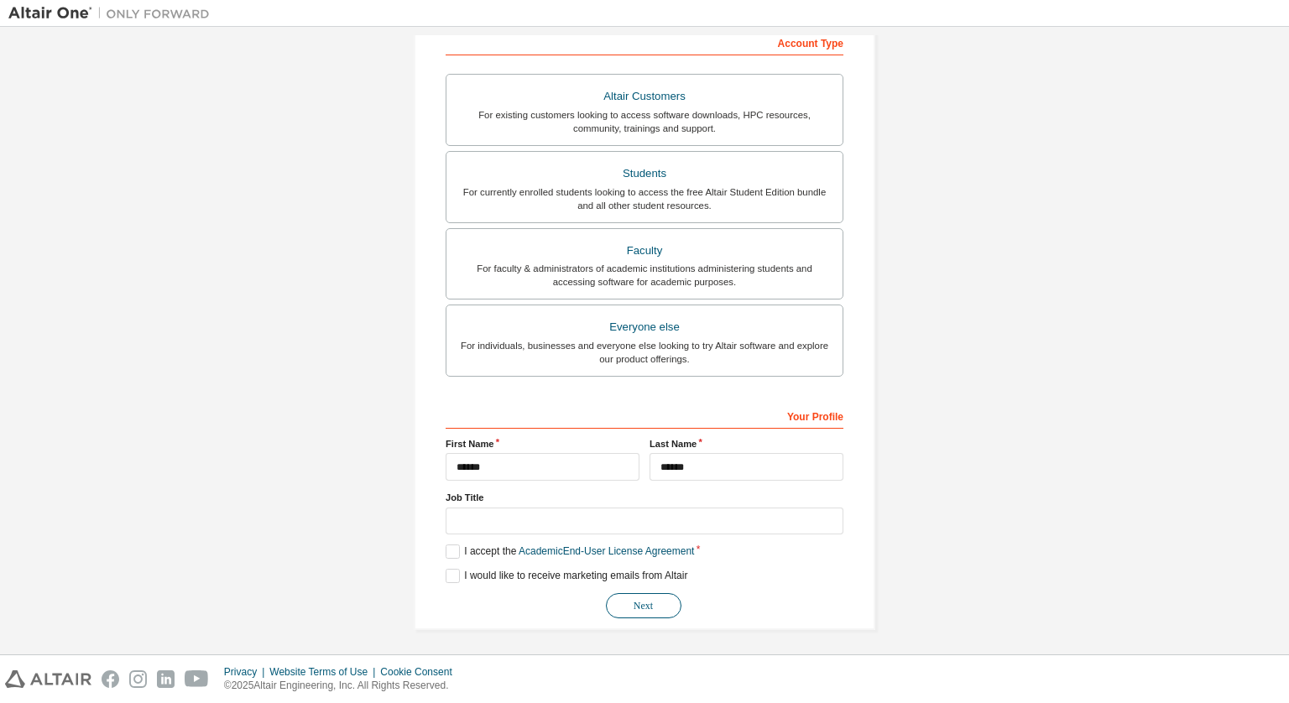
click at [650, 606] on button "Next" at bounding box center [644, 605] width 76 height 25
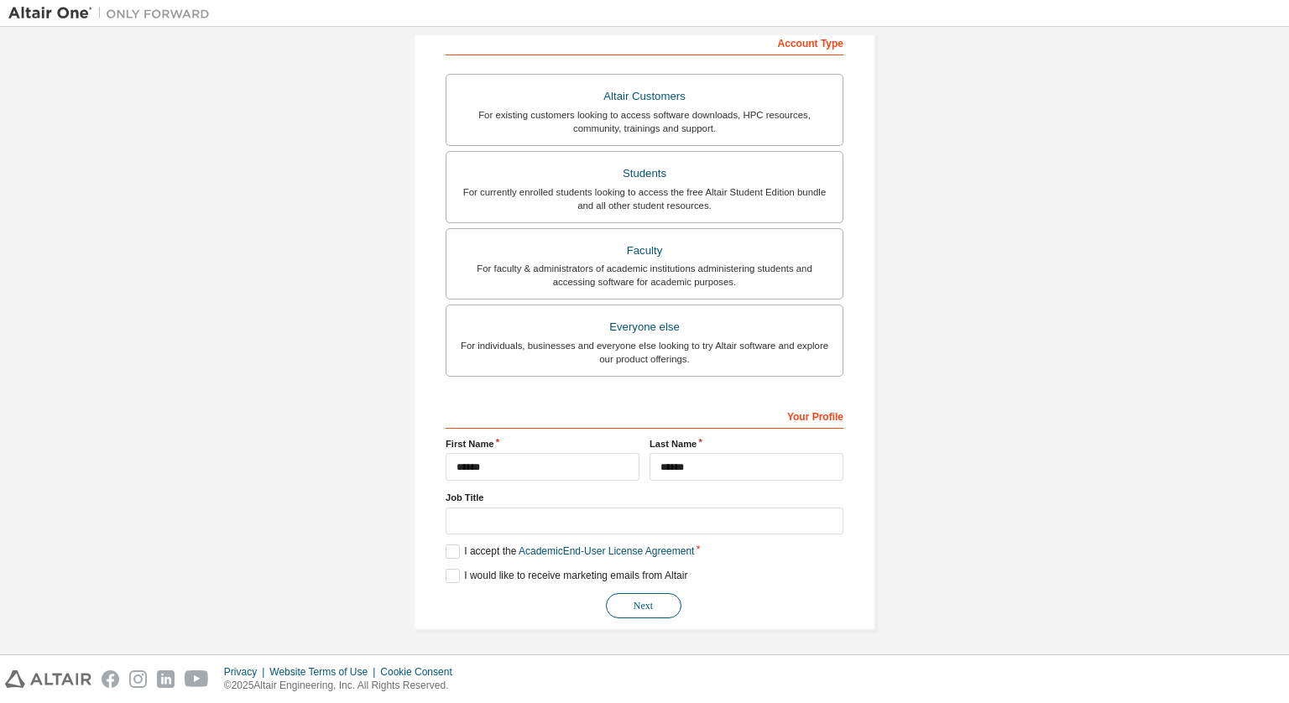
click at [650, 606] on button "Next" at bounding box center [644, 605] width 76 height 25
drag, startPoint x: 650, startPoint y: 606, endPoint x: 771, endPoint y: 292, distance: 336.7
click at [771, 292] on div "**********" at bounding box center [645, 324] width 398 height 590
